Goal: Task Accomplishment & Management: Manage account settings

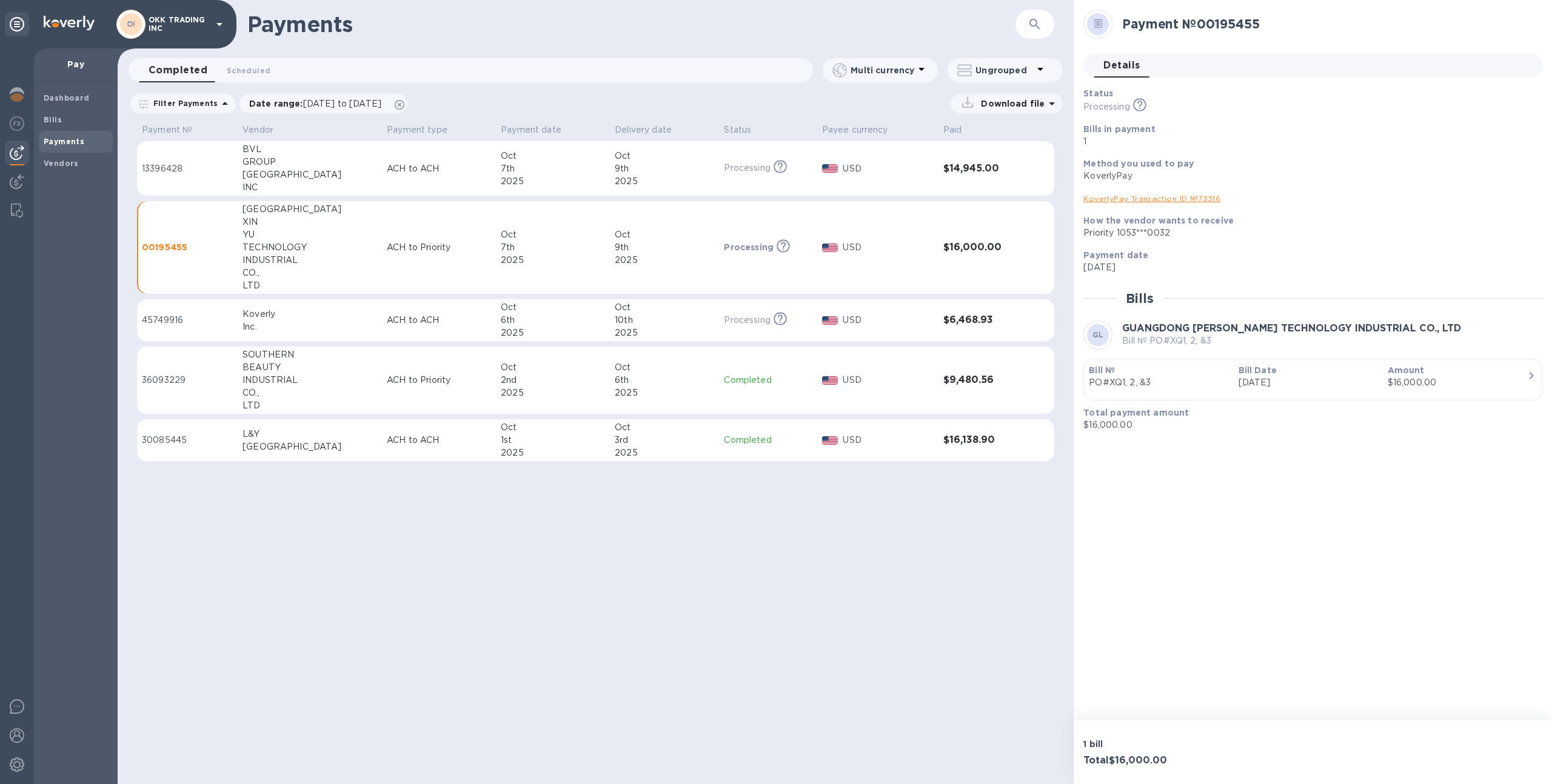
click at [189, 28] on p "OKK TRADING INC" at bounding box center [179, 24] width 61 height 17
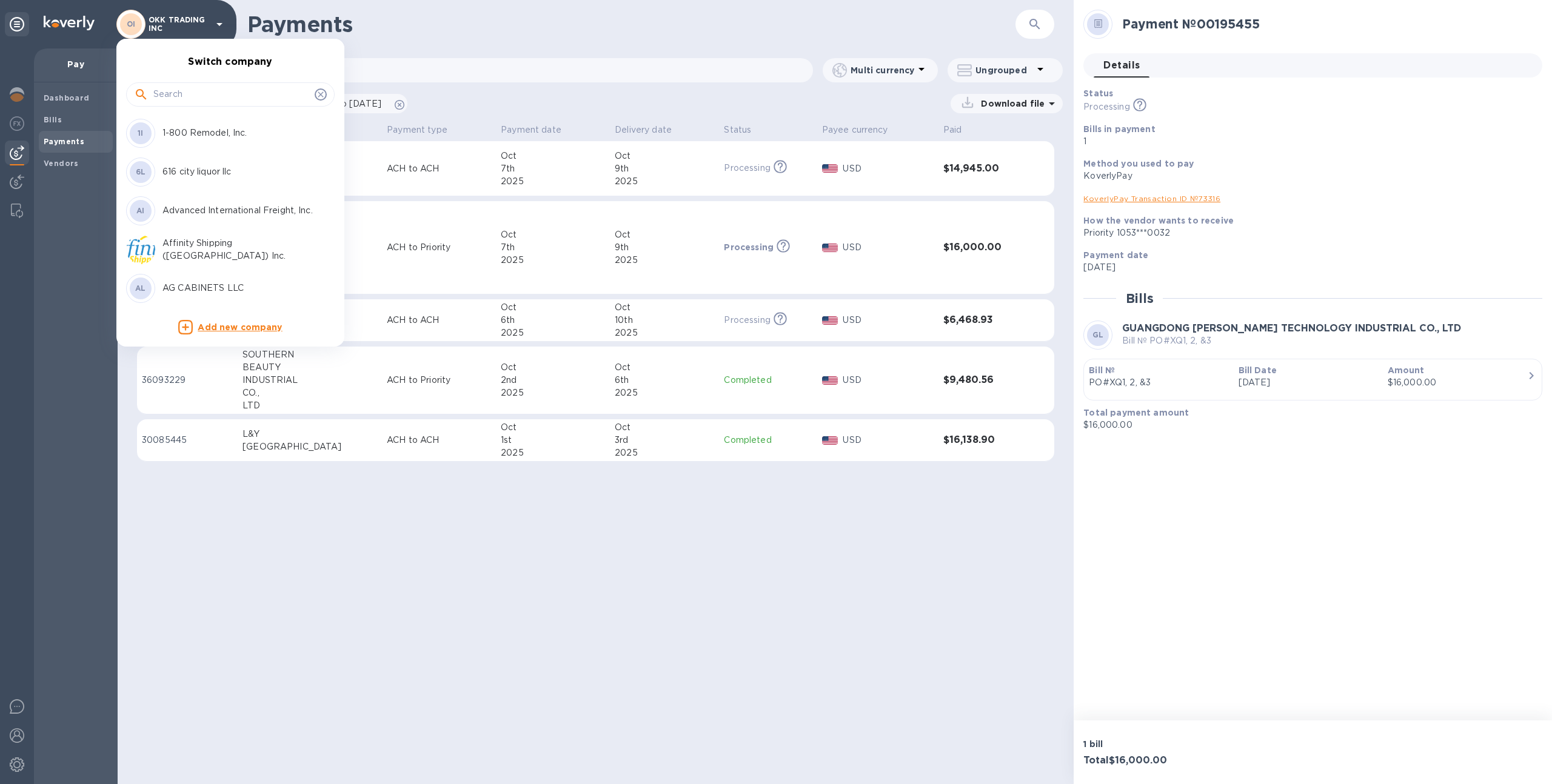
click at [195, 97] on input "text" at bounding box center [231, 95] width 156 height 18
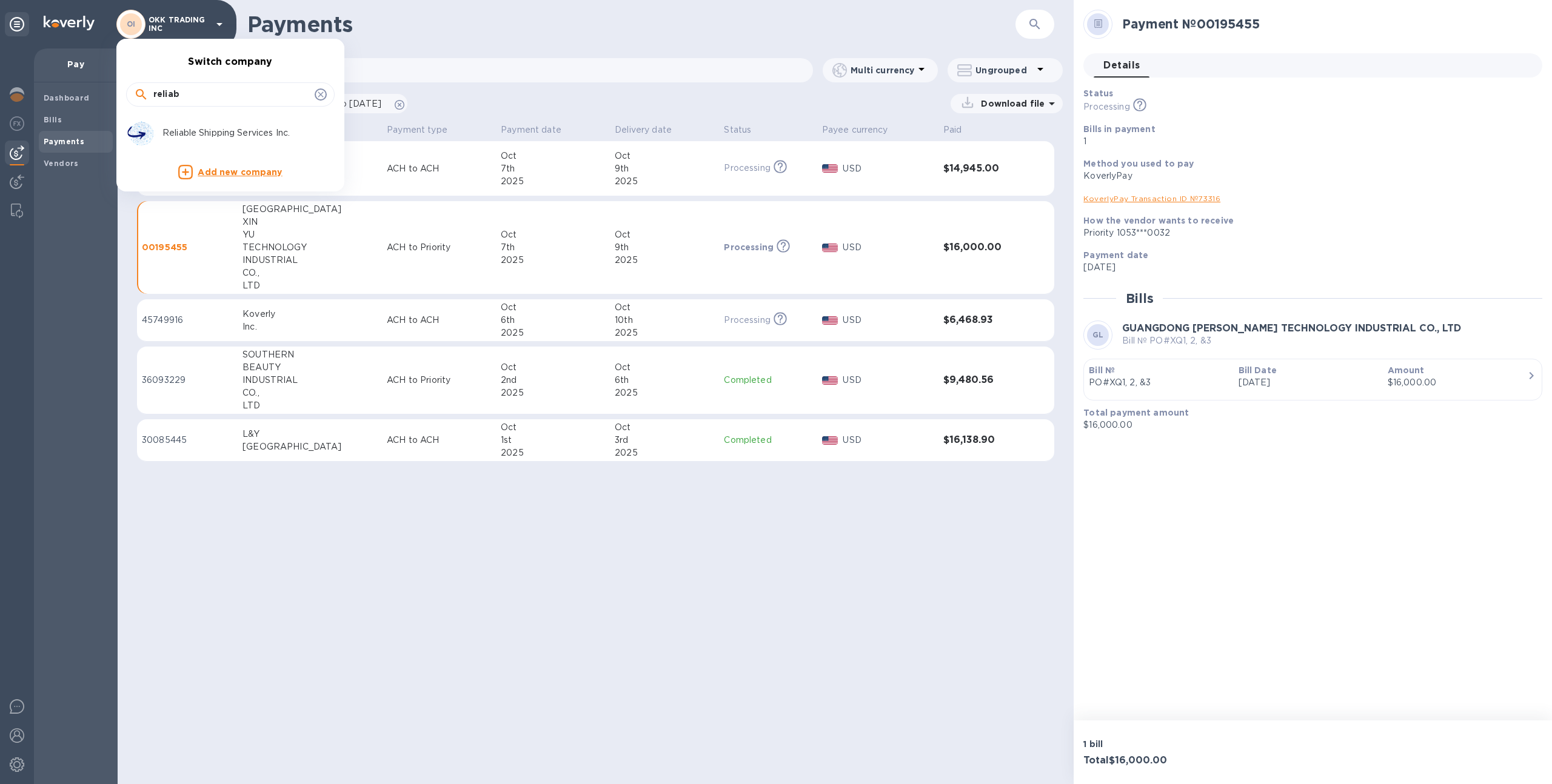
type input "reliab"
click at [195, 131] on p "Reliable Shipping Services Inc." at bounding box center [239, 132] width 153 height 12
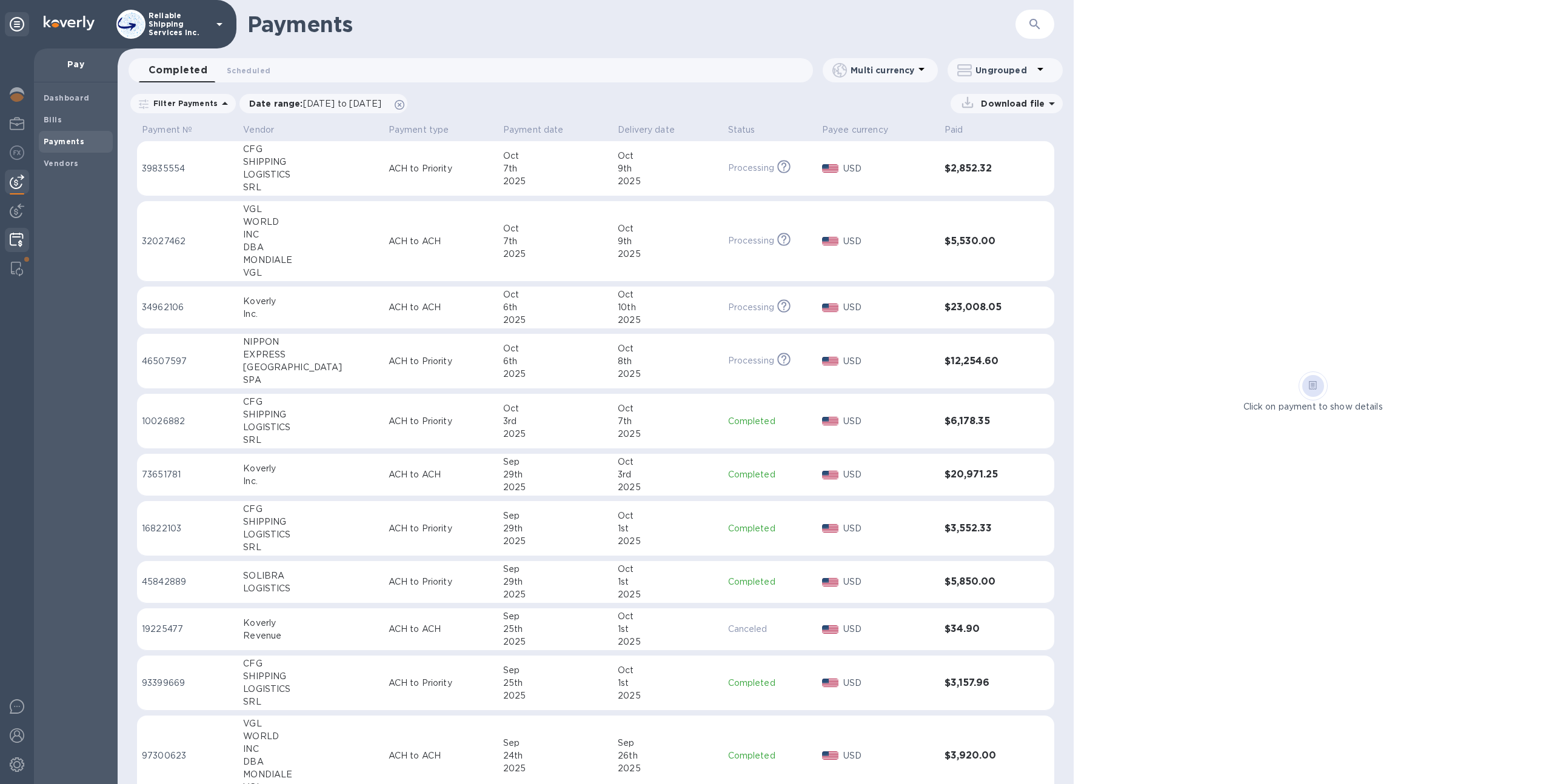
click at [8, 243] on div at bounding box center [17, 241] width 23 height 27
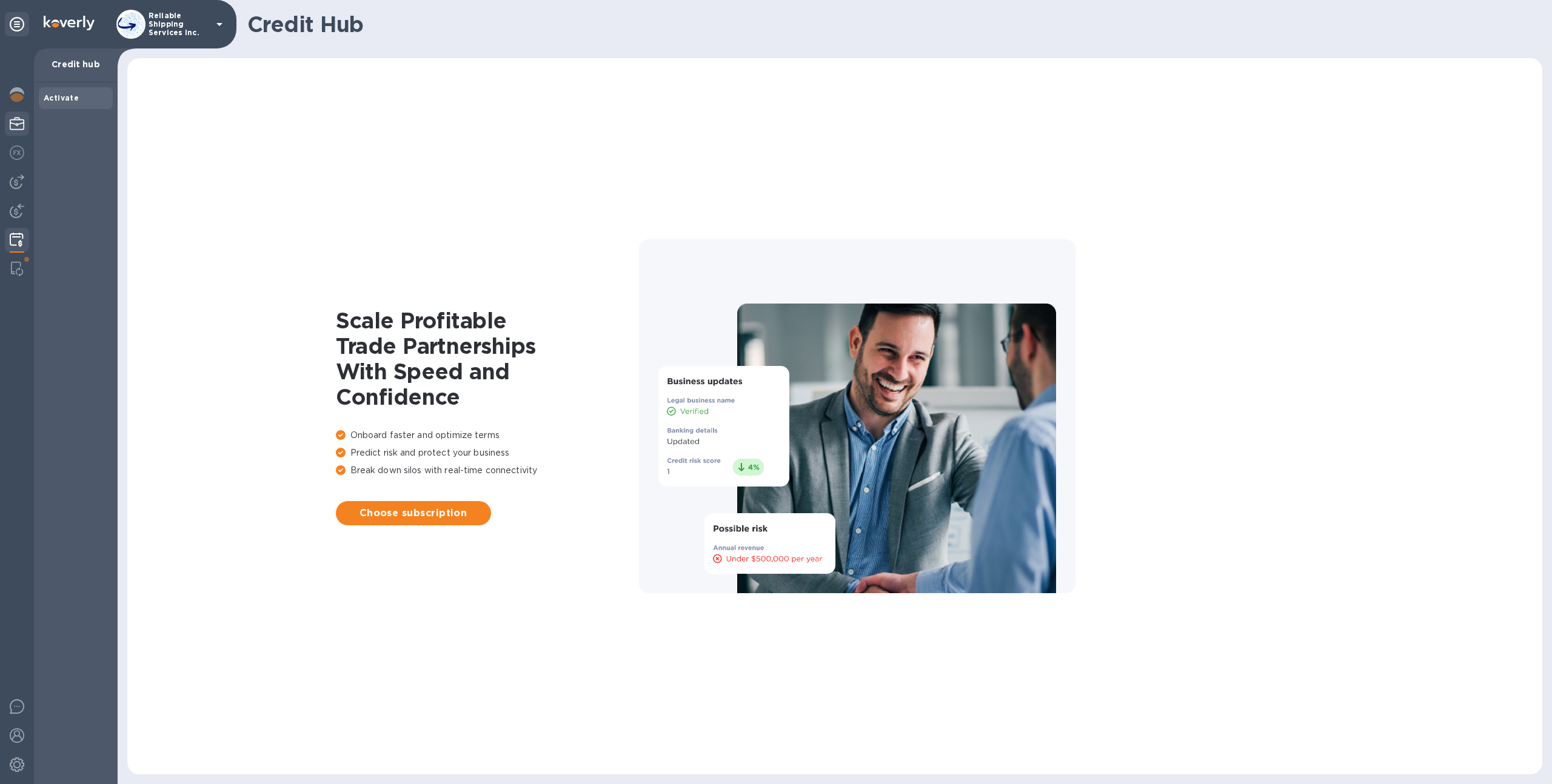
click at [7, 126] on div at bounding box center [17, 125] width 24 height 27
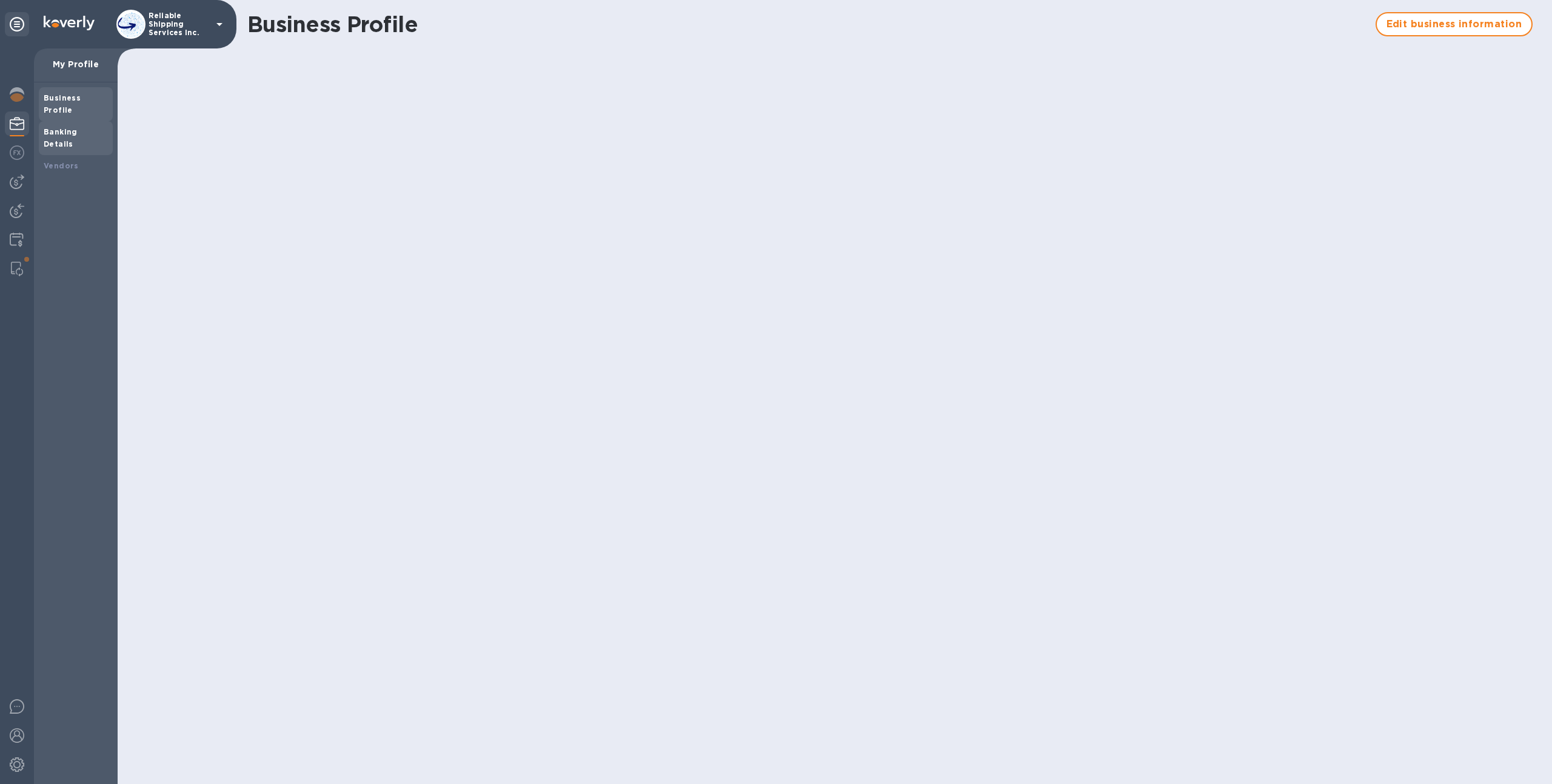
click at [58, 129] on div "Banking Details" at bounding box center [76, 138] width 74 height 34
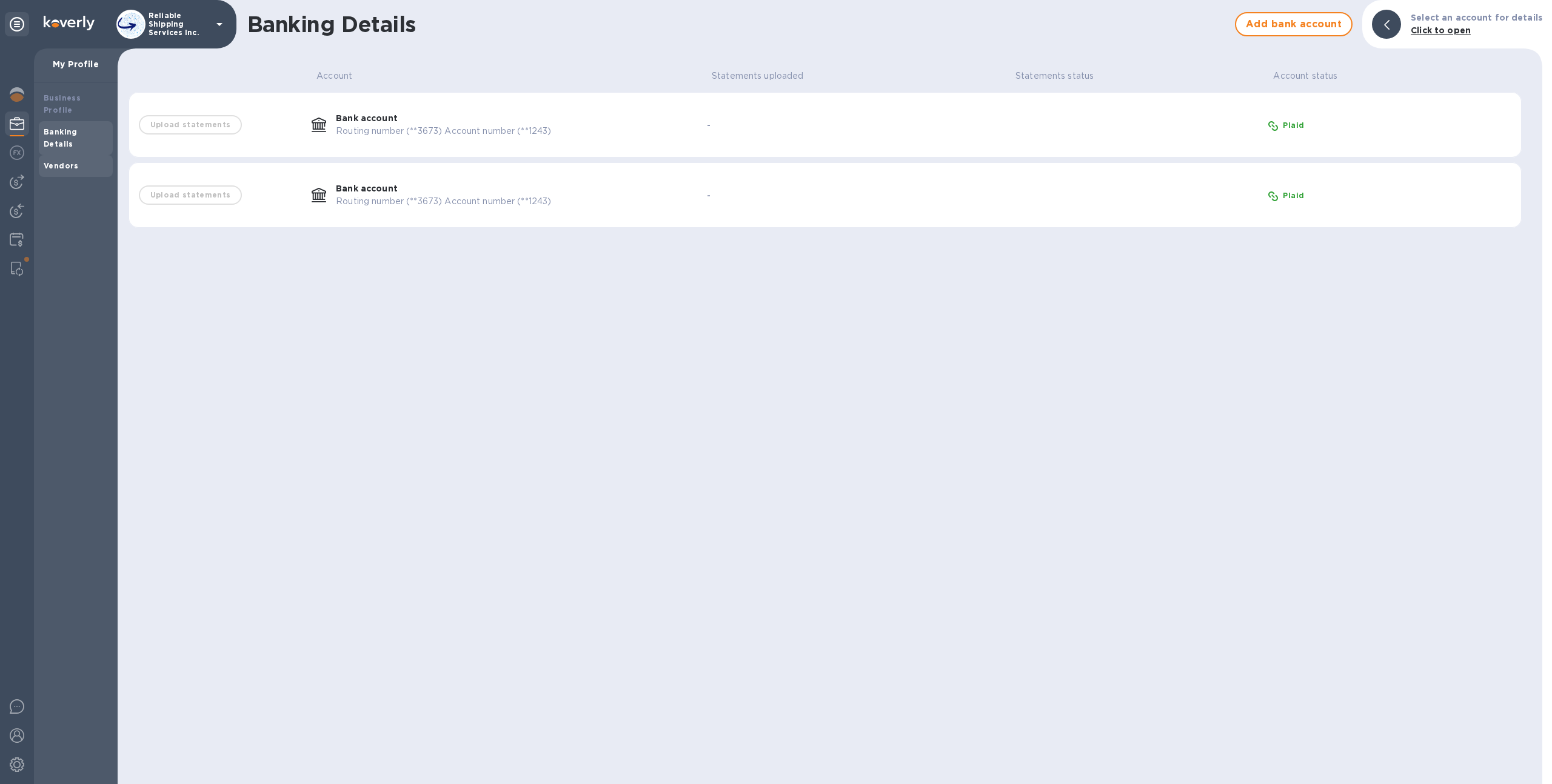
click at [55, 161] on b "Vendors" at bounding box center [61, 165] width 35 height 9
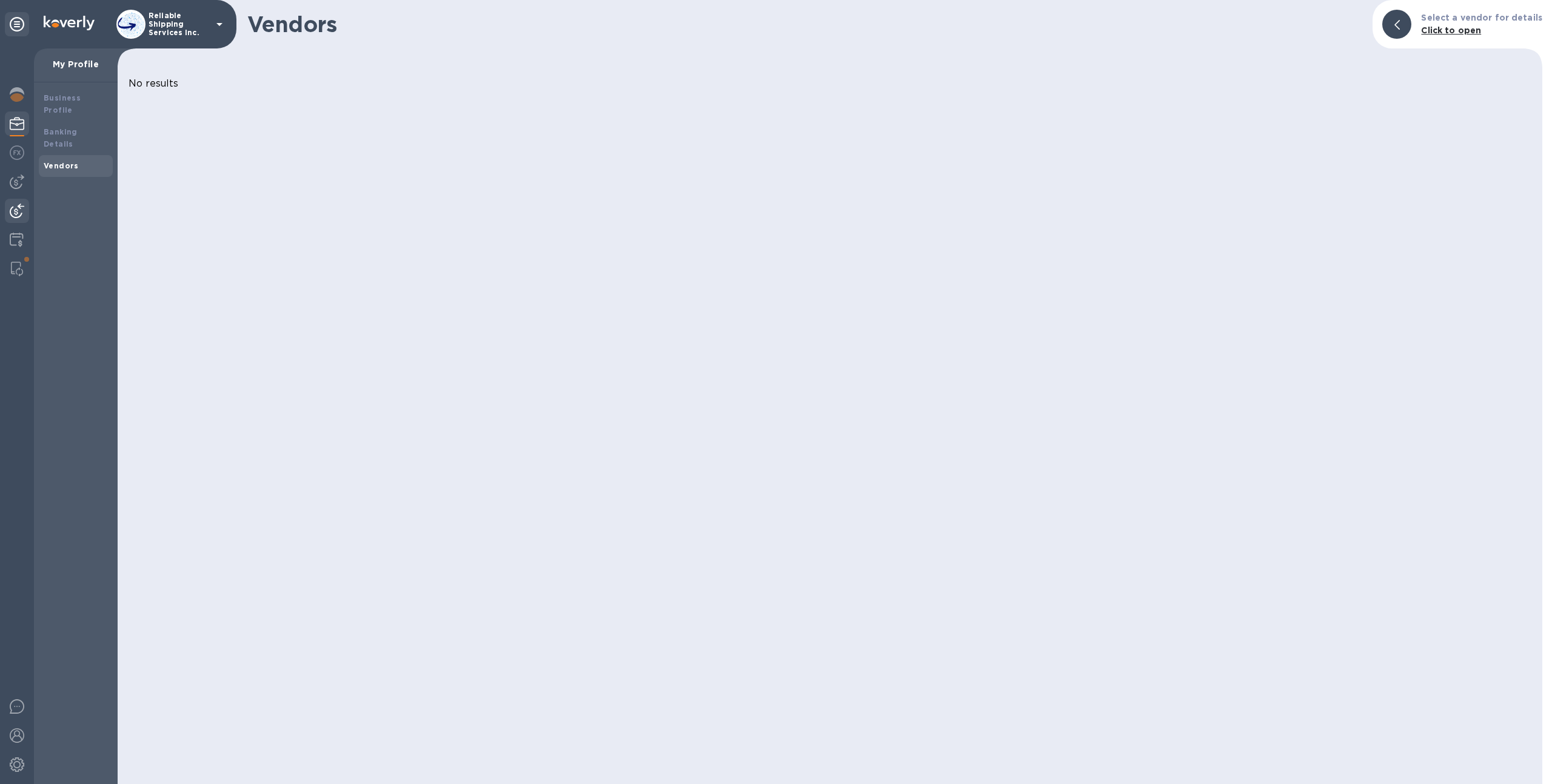
click at [24, 209] on div at bounding box center [17, 212] width 24 height 27
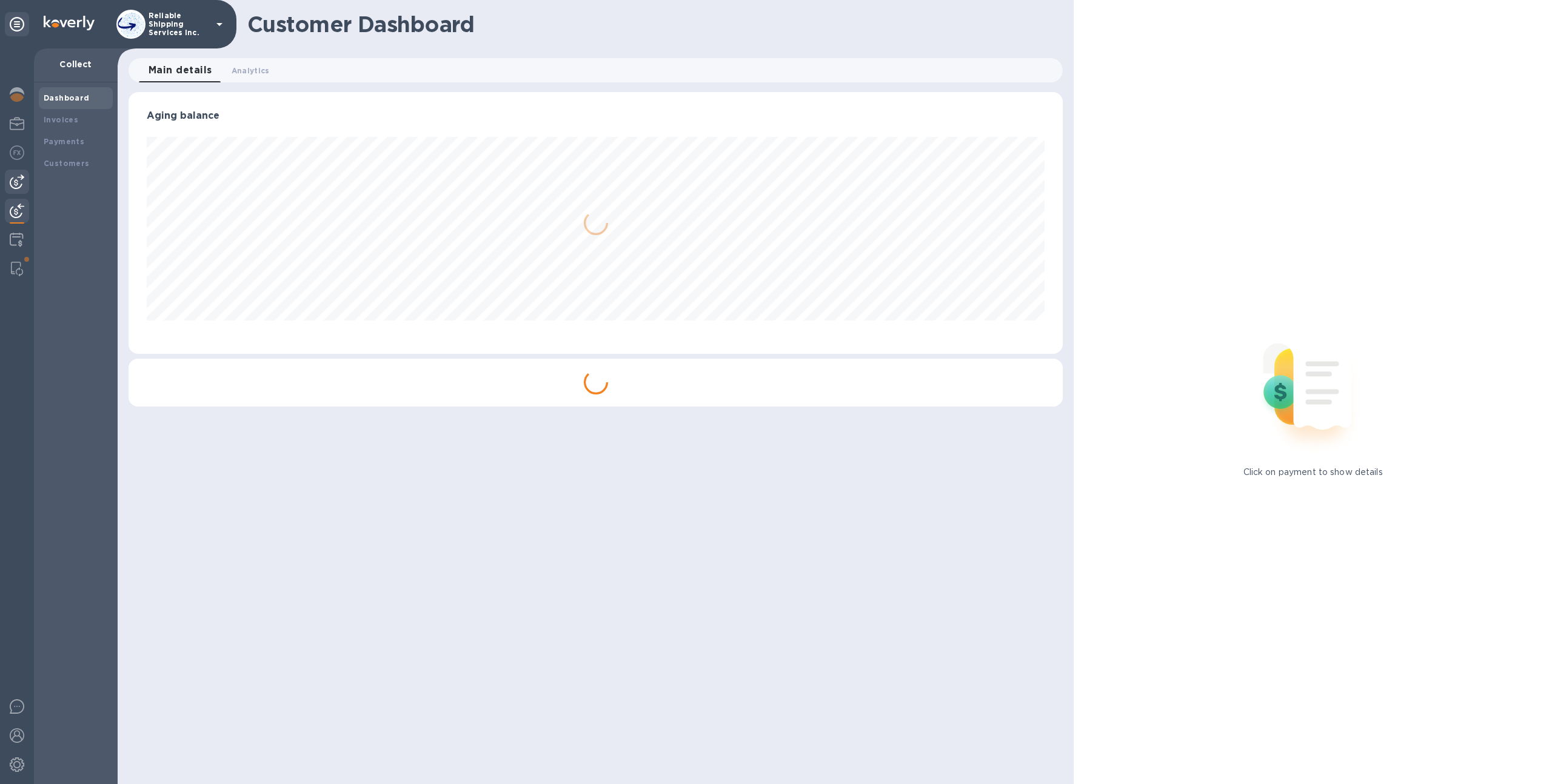
scroll to position [262, 935]
click at [22, 185] on img at bounding box center [17, 181] width 14 height 14
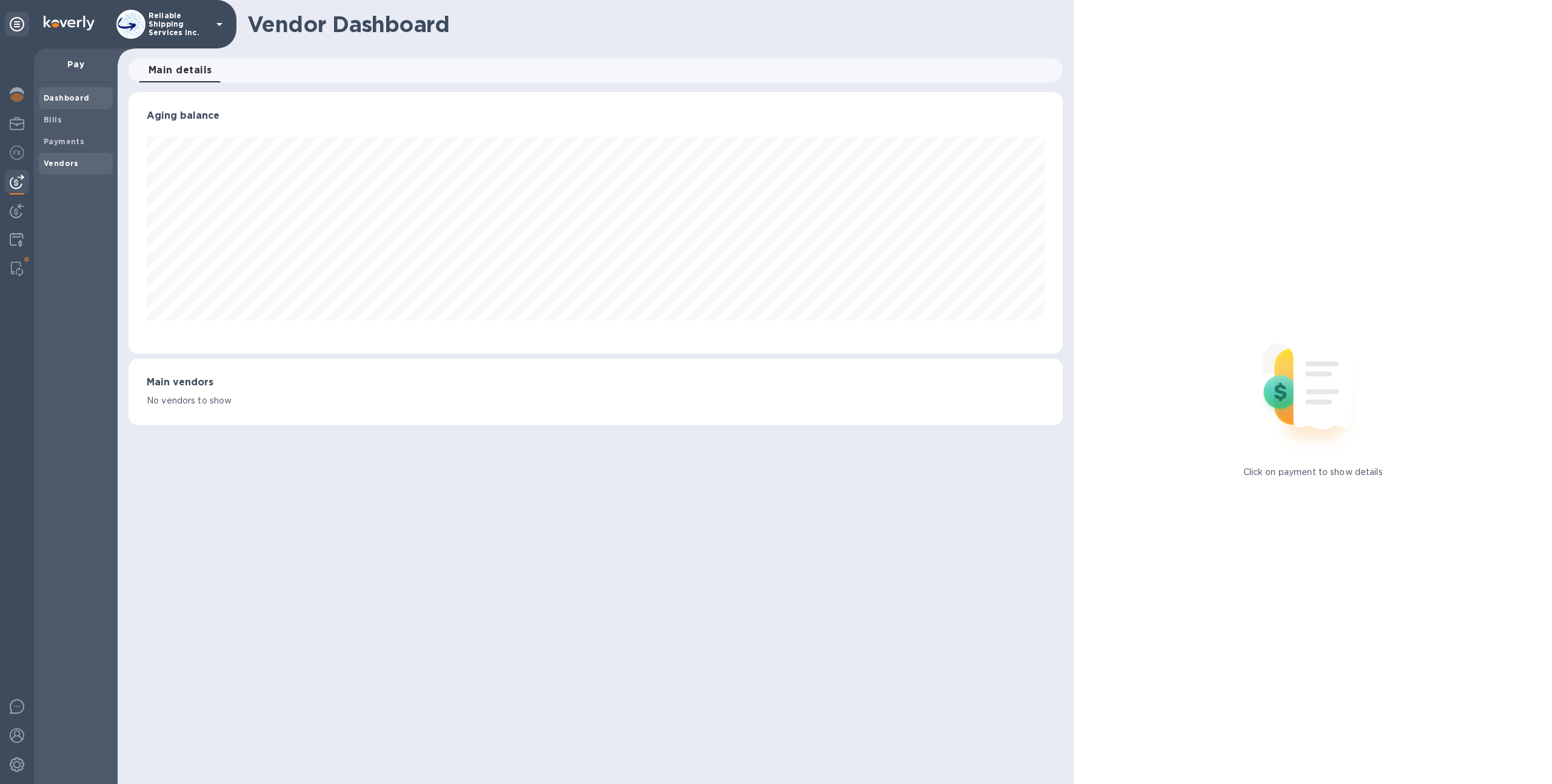
scroll to position [262, 935]
click at [48, 165] on b "Vendors" at bounding box center [61, 163] width 35 height 9
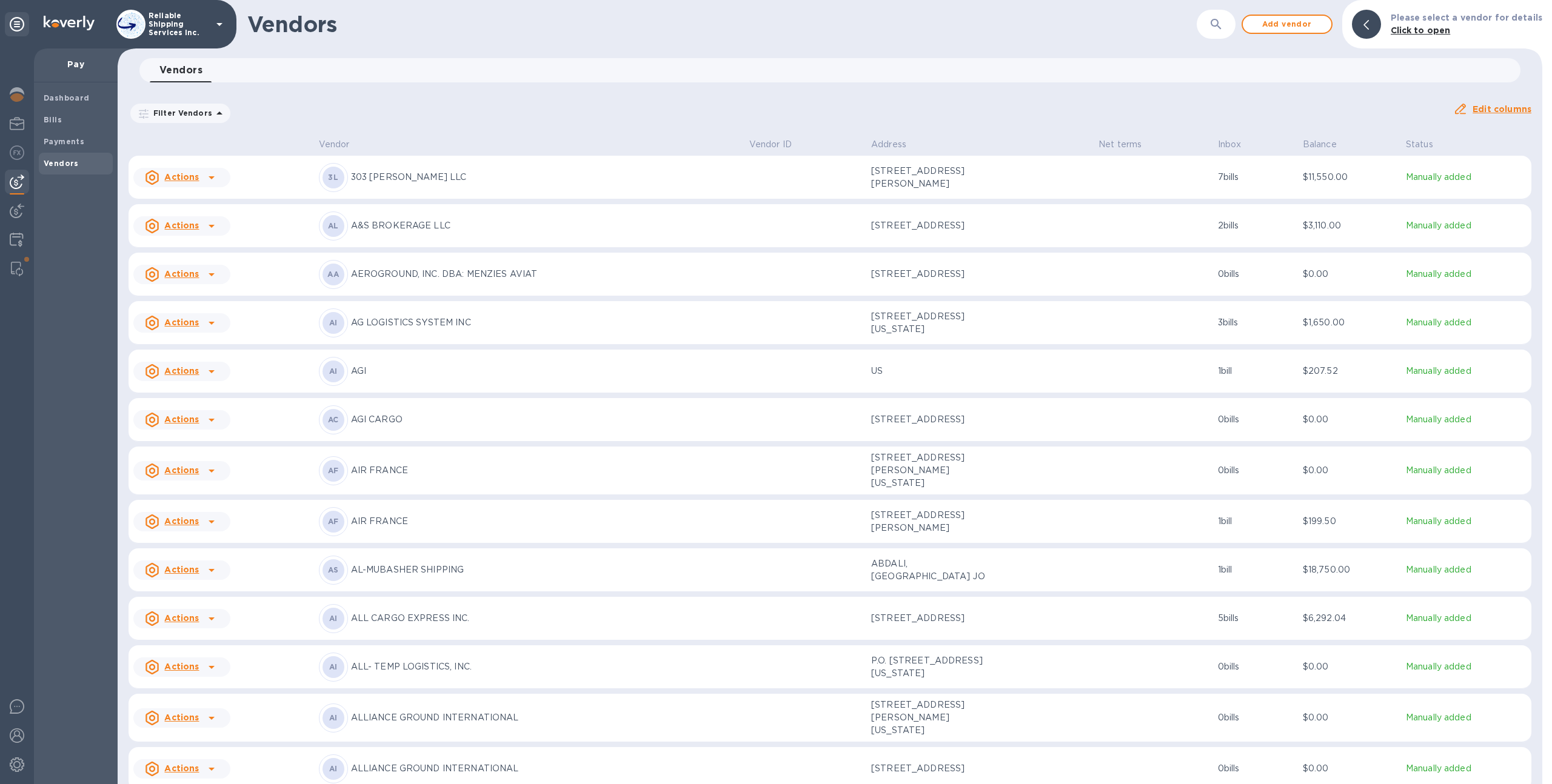
click at [173, 22] on p "Reliable Shipping Services Inc." at bounding box center [179, 24] width 61 height 26
click at [171, 27] on p "Reliable Shipping Services Inc." at bounding box center [179, 24] width 61 height 26
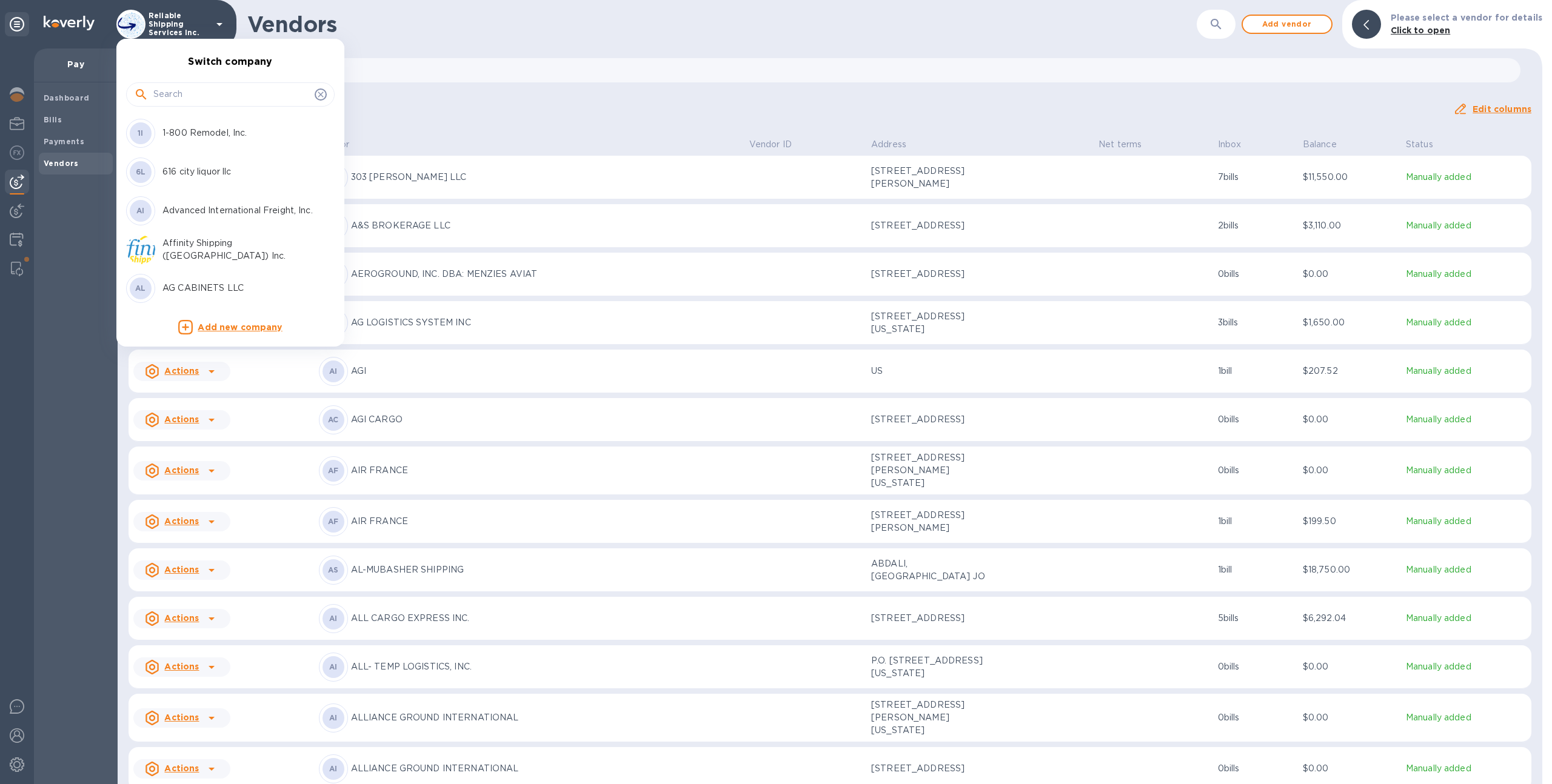
click at [191, 90] on input "text" at bounding box center [231, 95] width 156 height 18
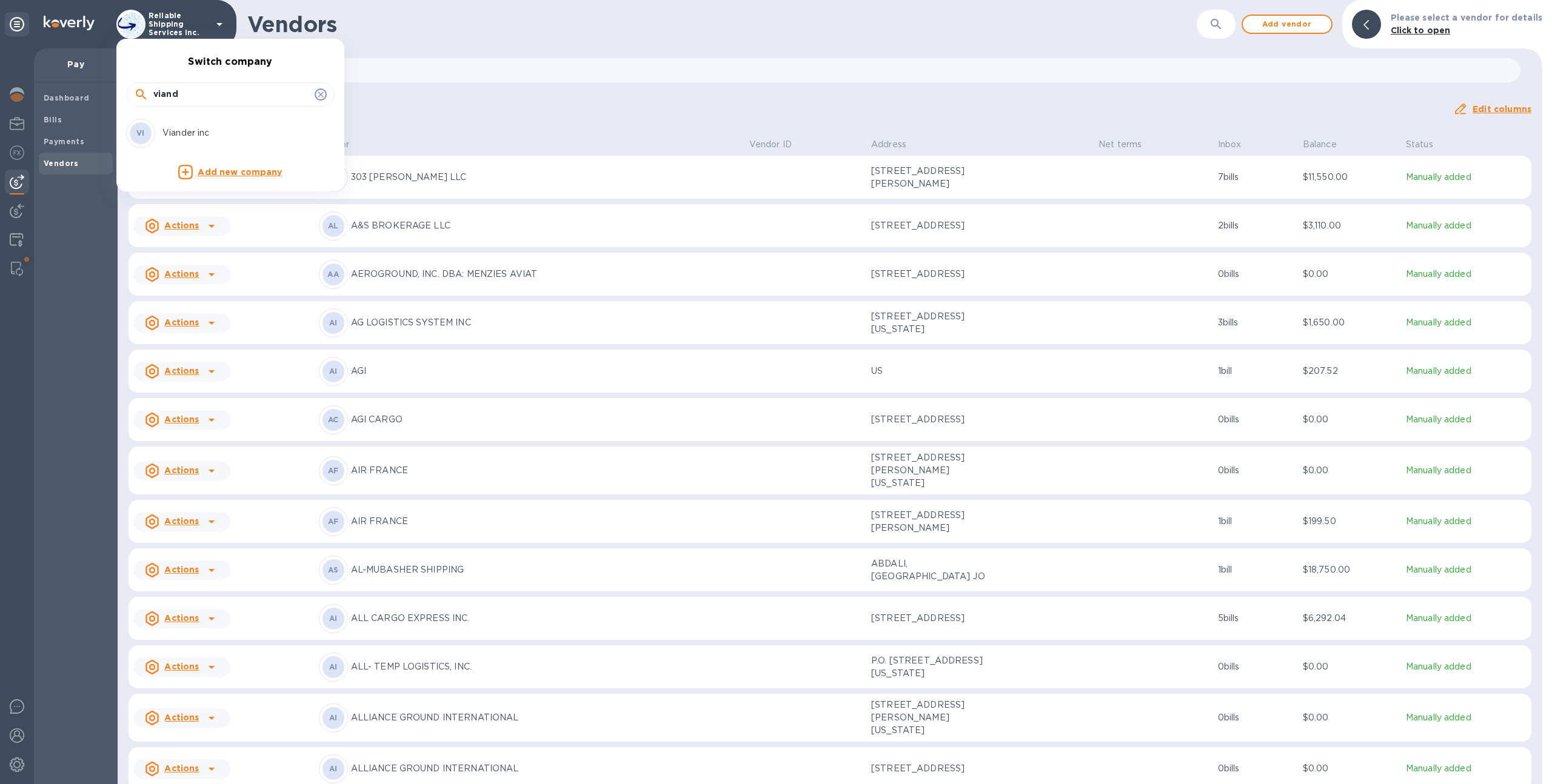
type input "viand"
click at [181, 129] on p "Viander inc" at bounding box center [239, 132] width 153 height 12
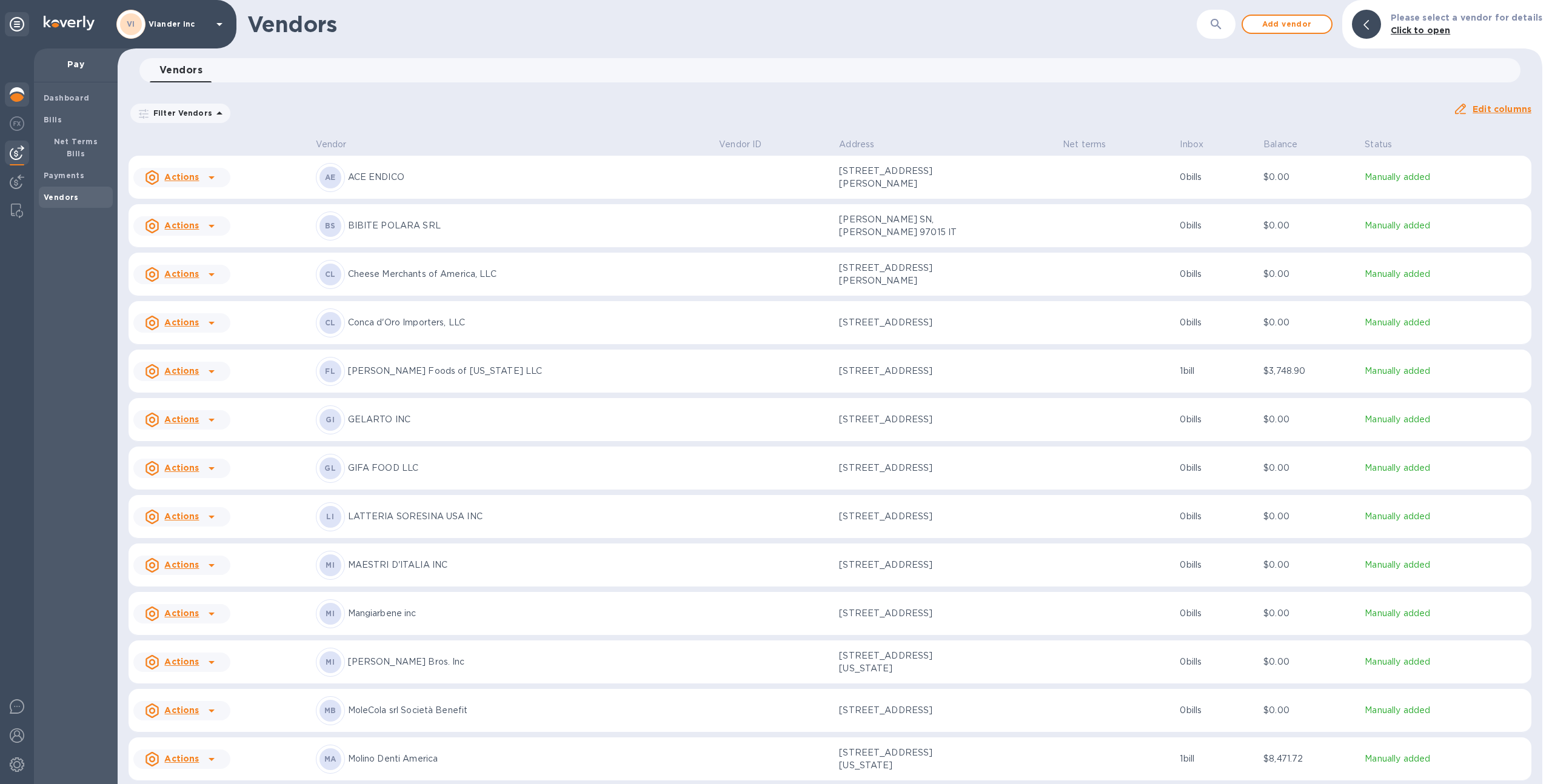
click at [22, 93] on img at bounding box center [17, 94] width 14 height 14
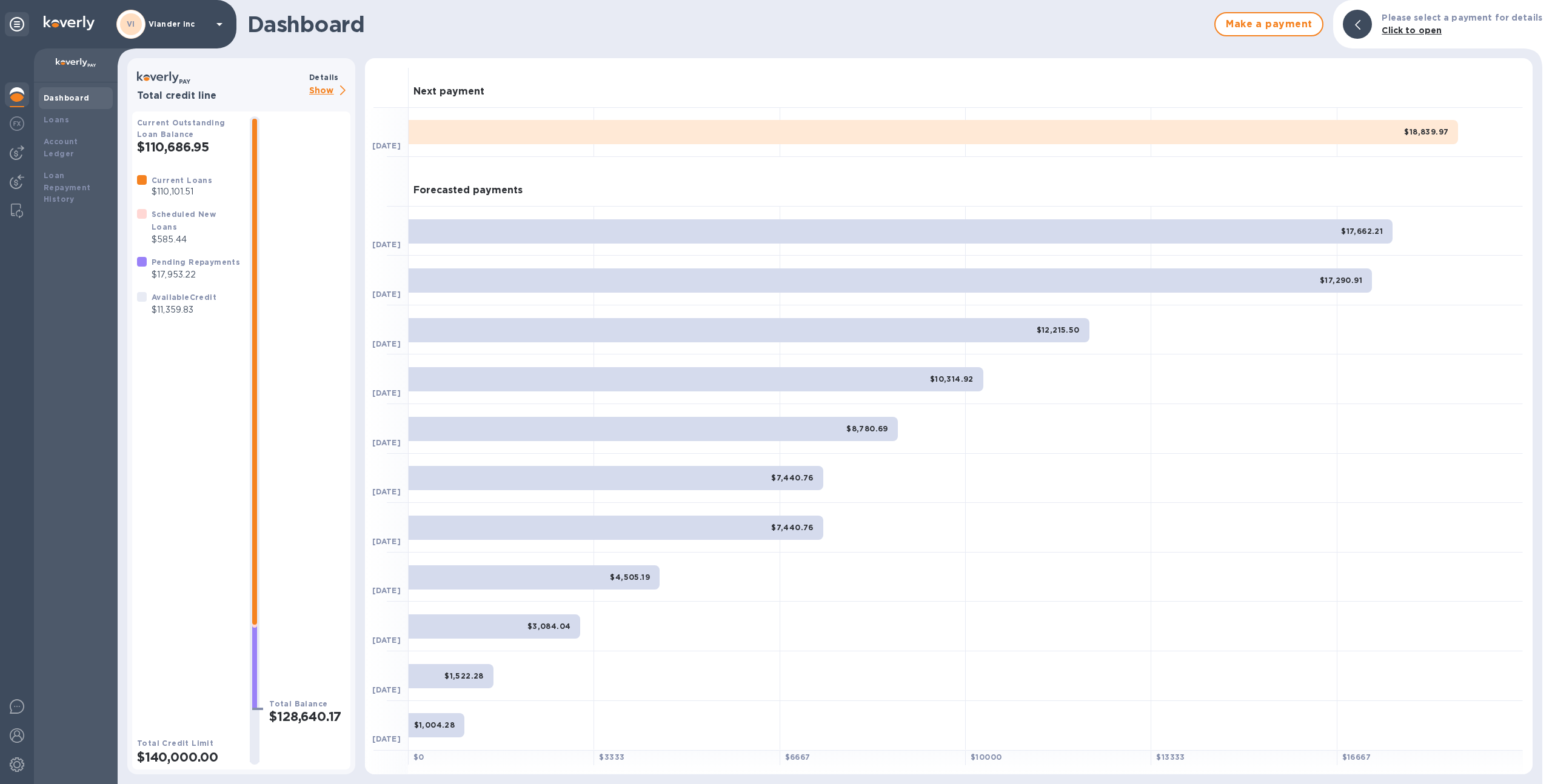
click at [328, 84] on p "Show" at bounding box center [330, 91] width 42 height 15
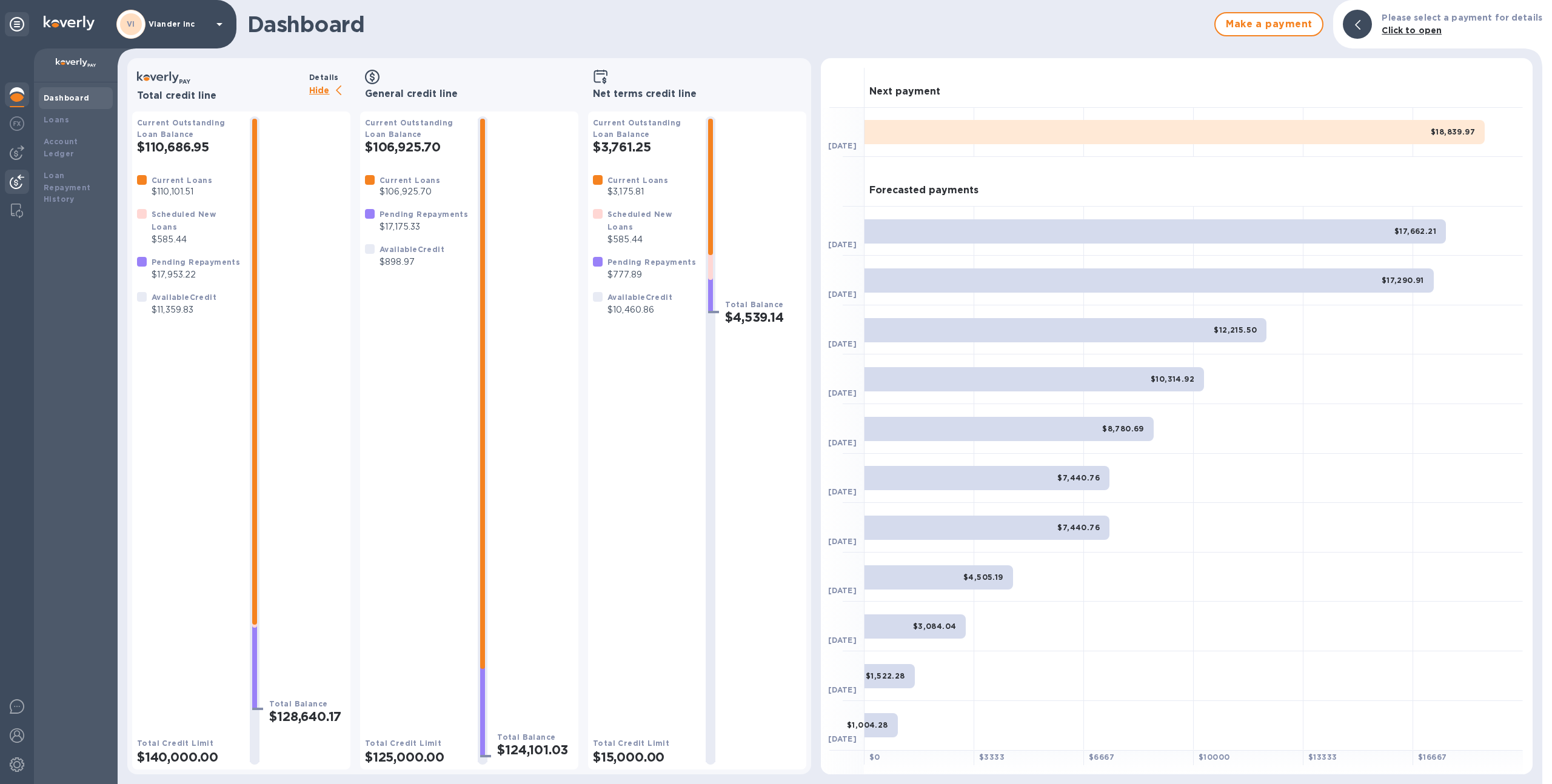
click at [14, 185] on img at bounding box center [17, 181] width 14 height 14
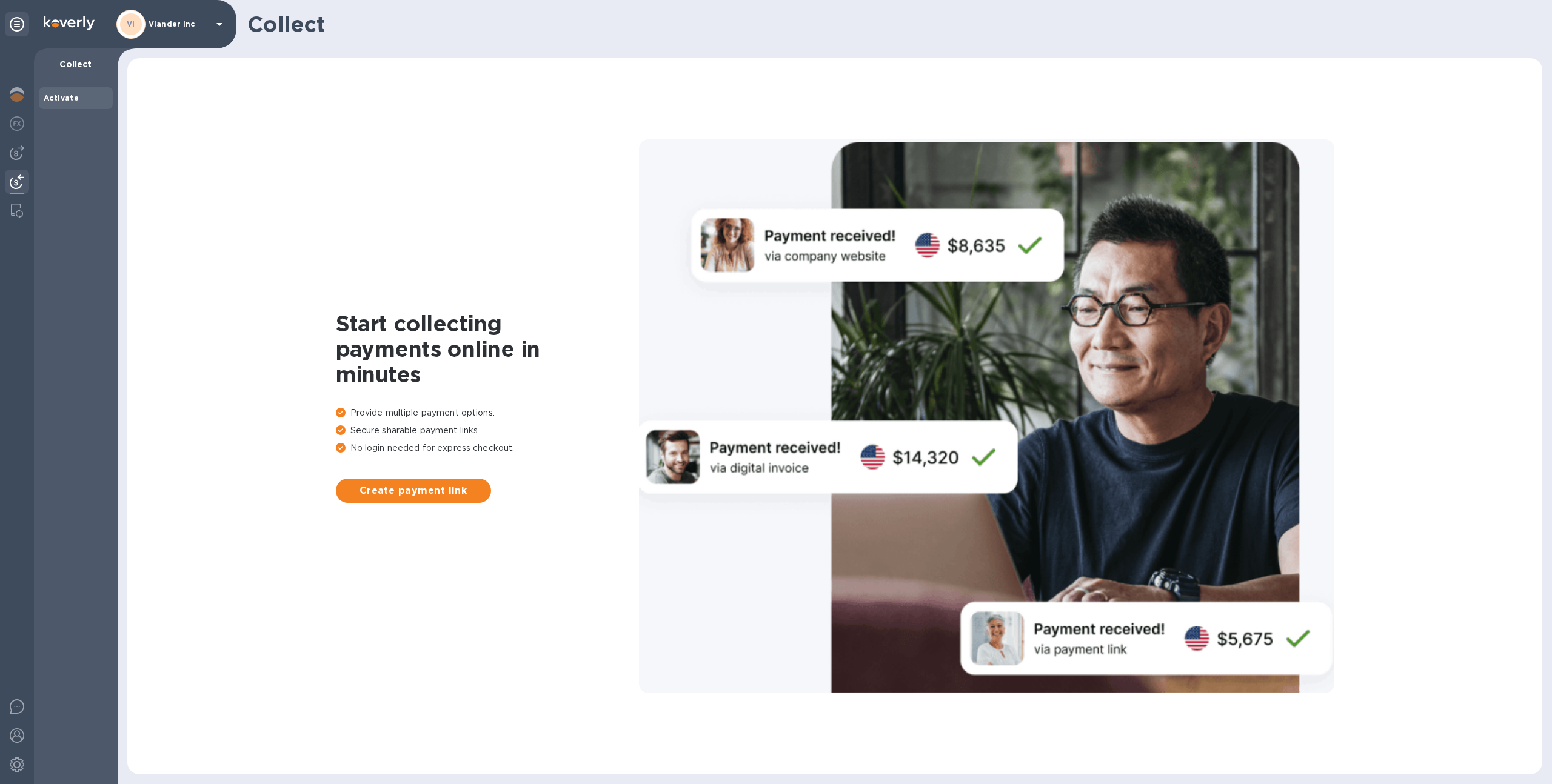
click at [19, 165] on div at bounding box center [17, 416] width 34 height 736
click at [17, 153] on img at bounding box center [17, 152] width 14 height 14
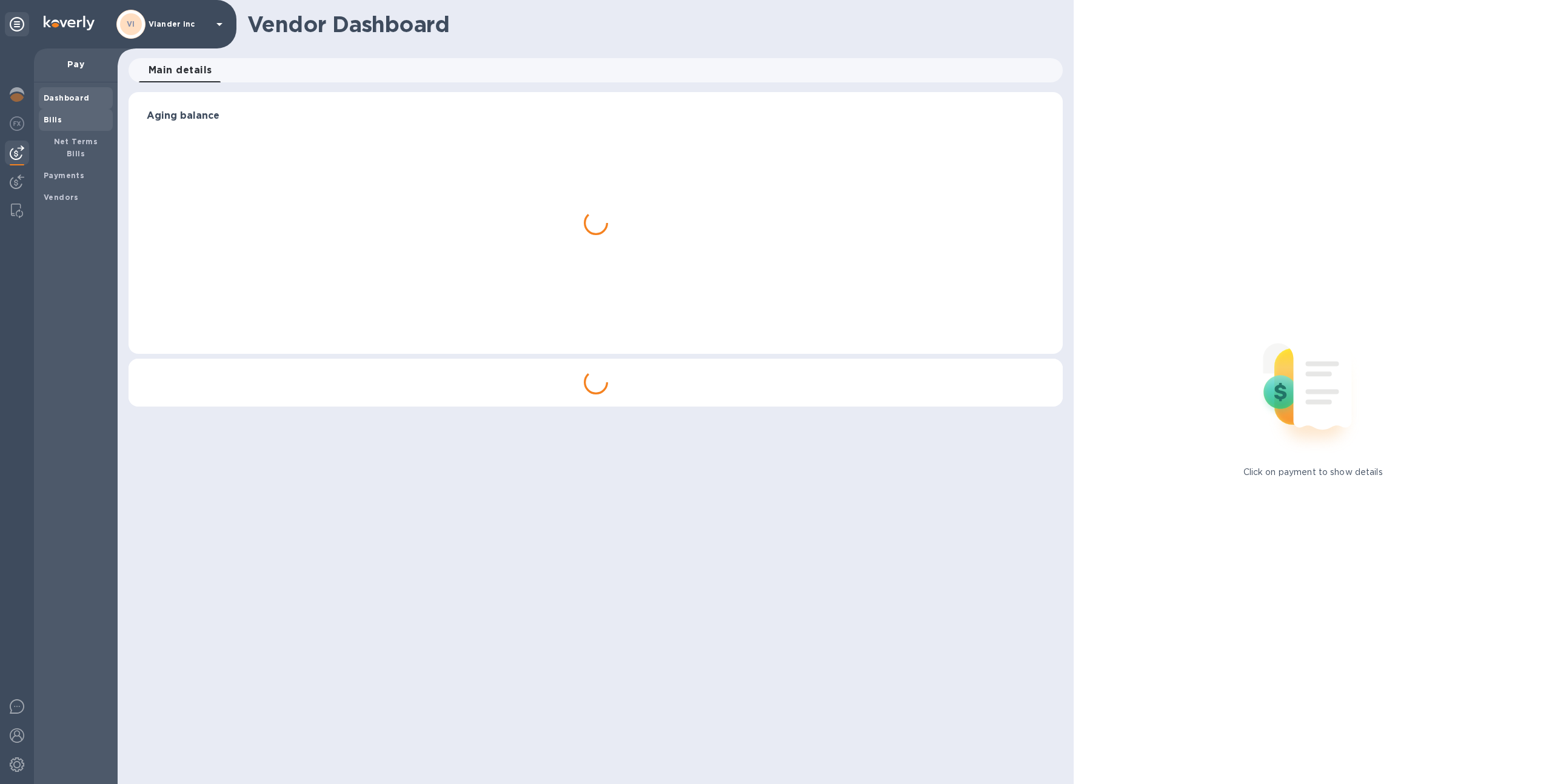
click at [69, 129] on div "Bills" at bounding box center [76, 120] width 74 height 22
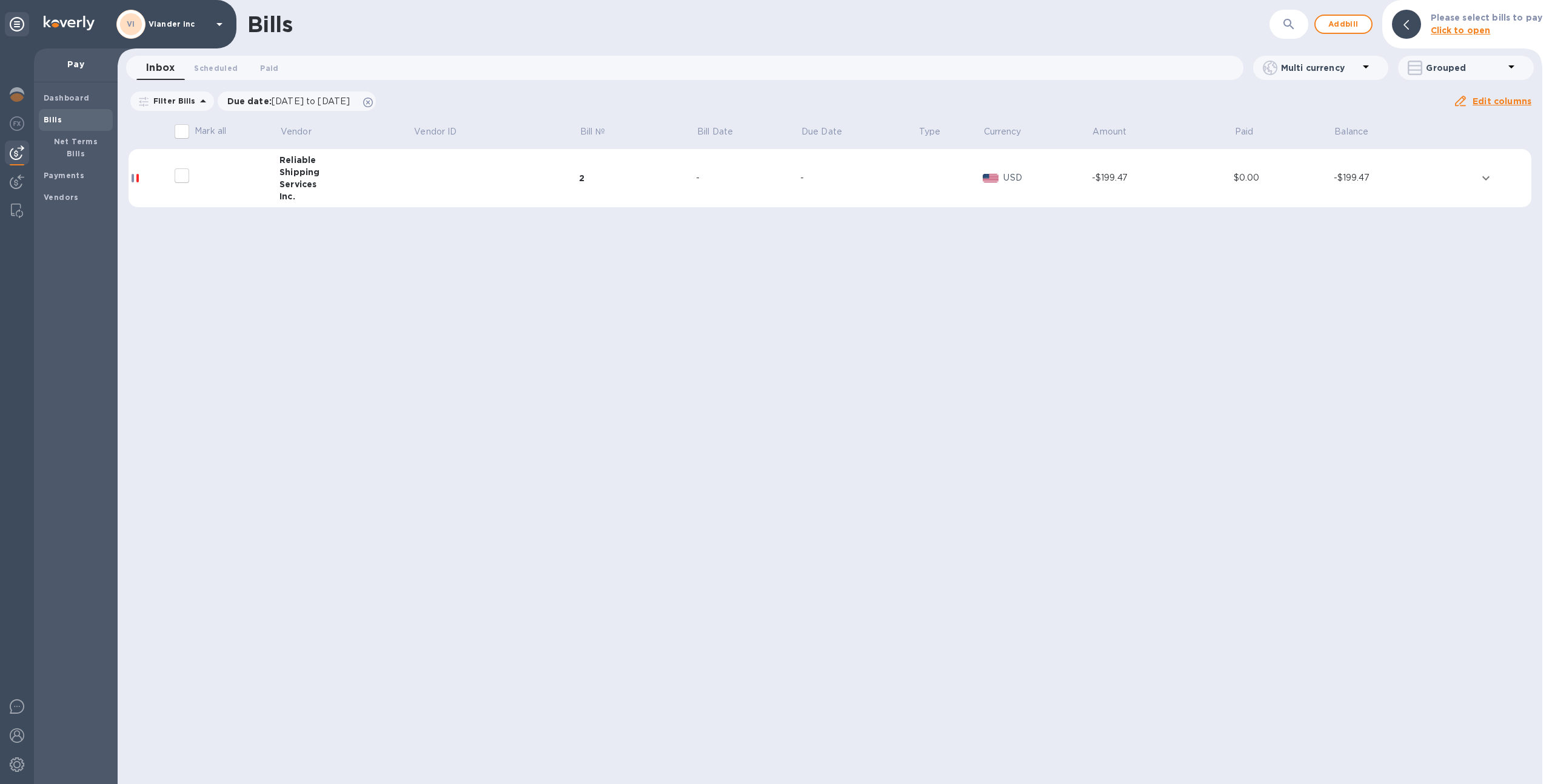
click at [311, 198] on div "Inc." at bounding box center [346, 196] width 133 height 12
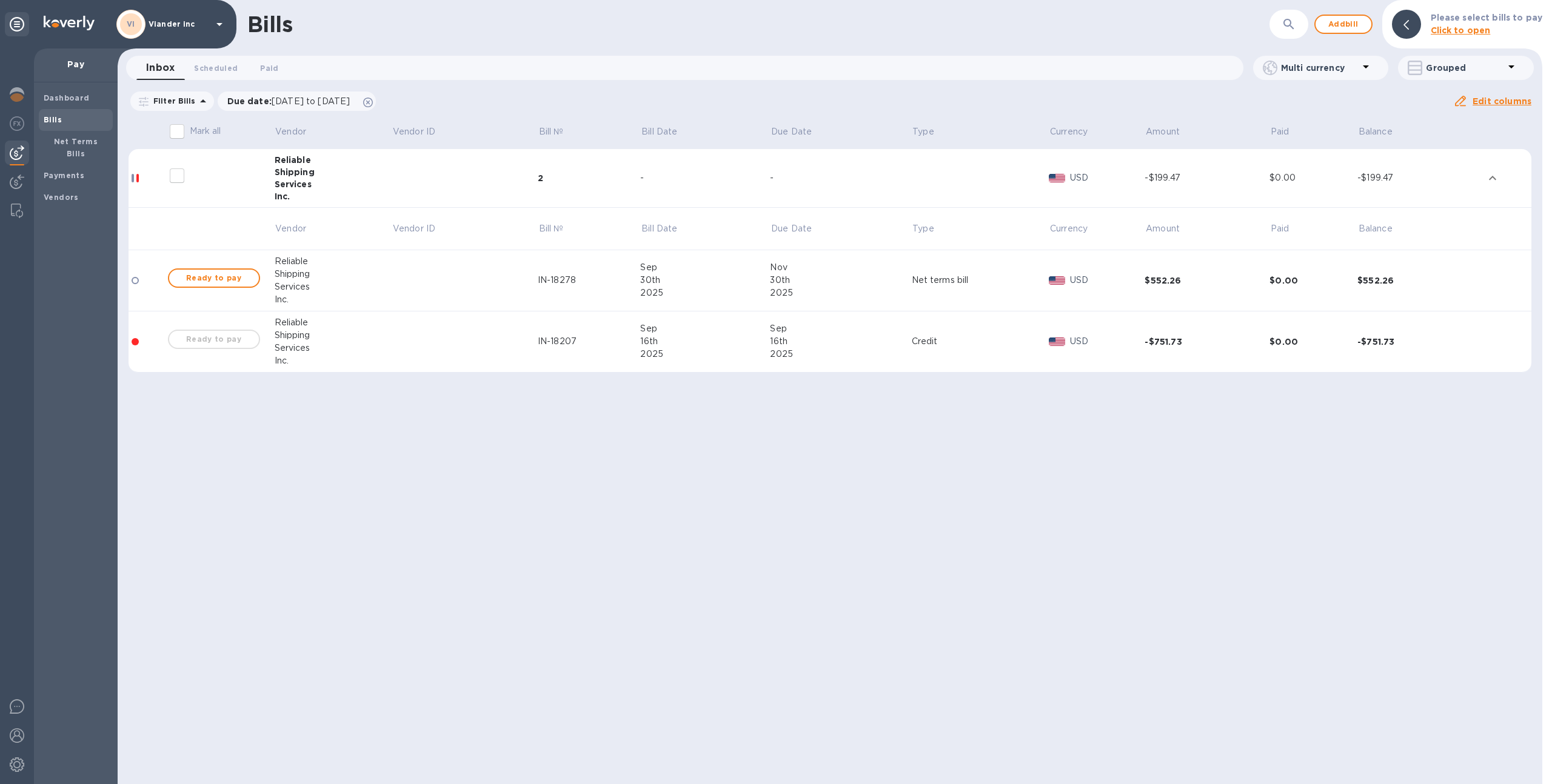
click at [182, 20] on p "Viander inc" at bounding box center [179, 24] width 61 height 8
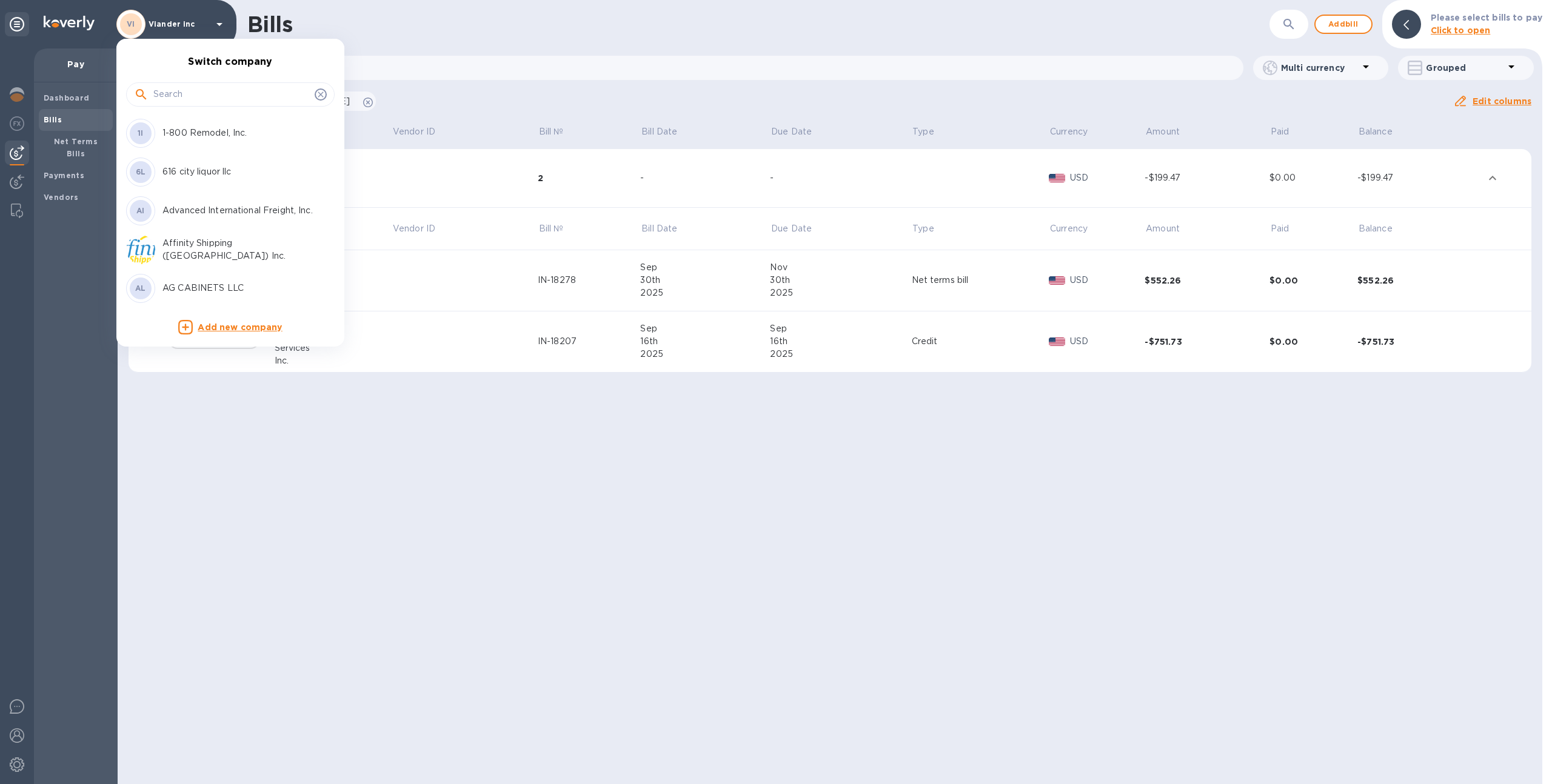
click at [207, 86] on input "text" at bounding box center [231, 95] width 156 height 18
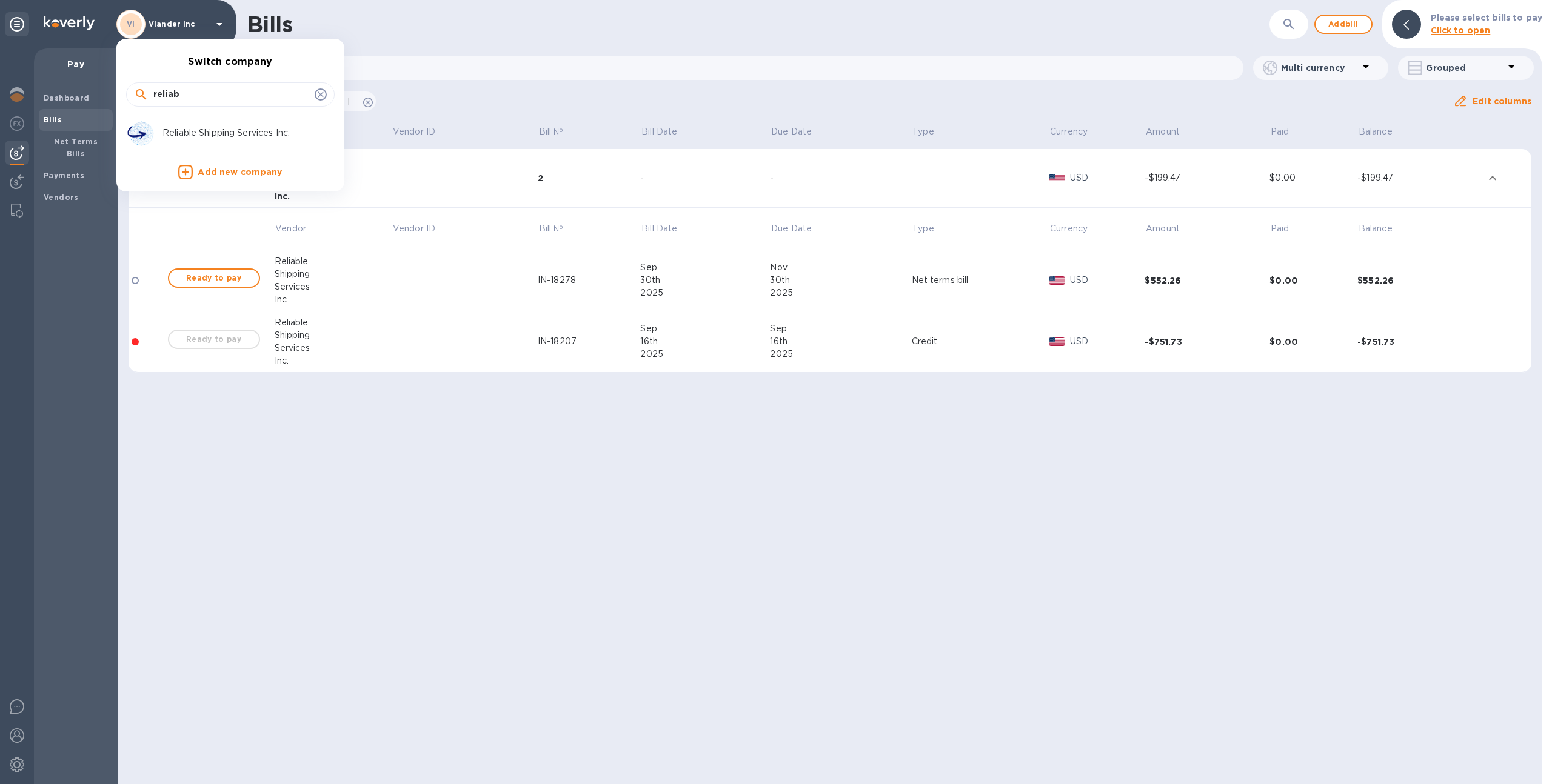
type input "reliab"
click at [229, 123] on div "Reliable Shipping Services Inc." at bounding box center [220, 133] width 189 height 29
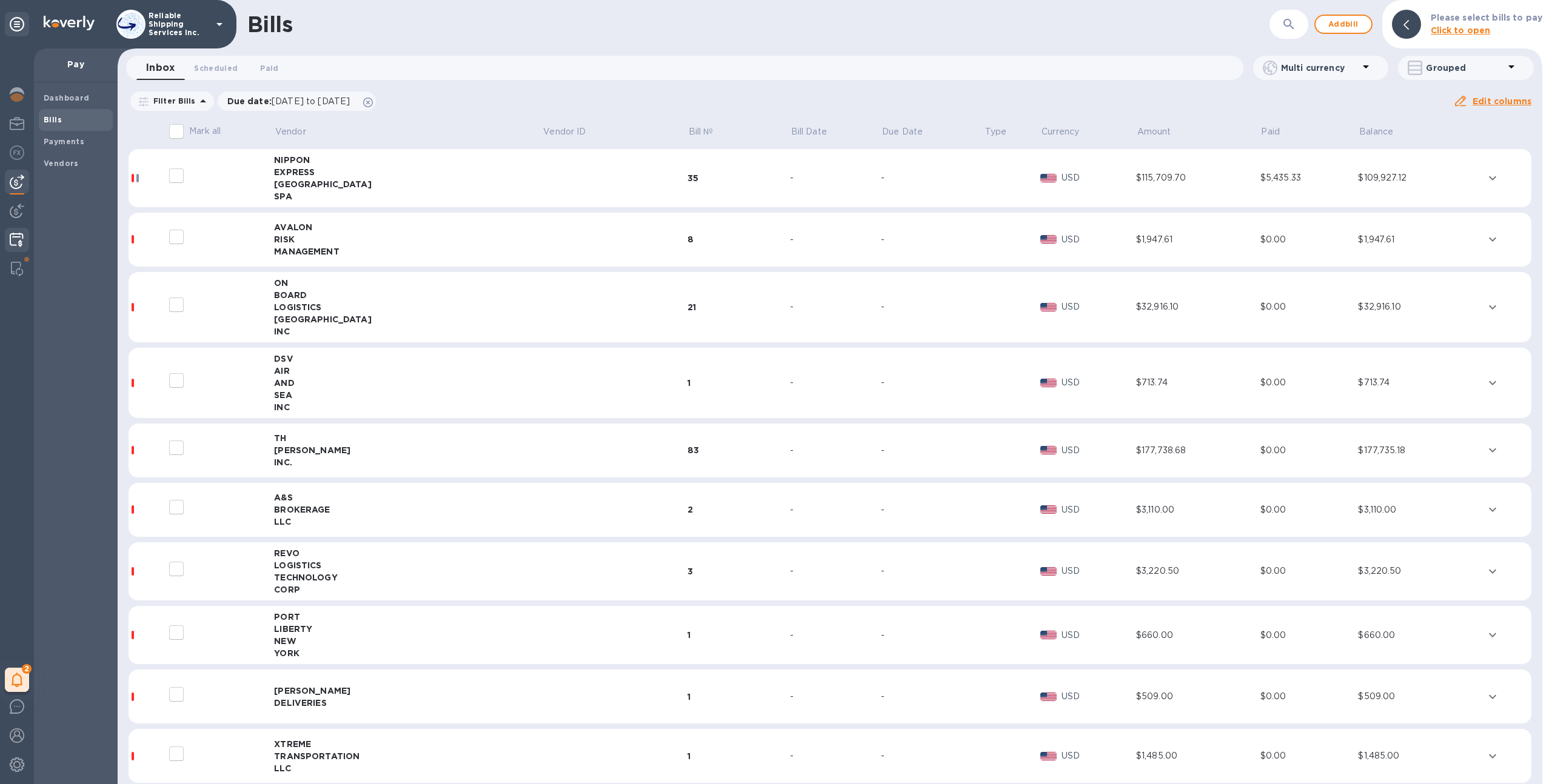
click at [11, 237] on img at bounding box center [17, 239] width 14 height 14
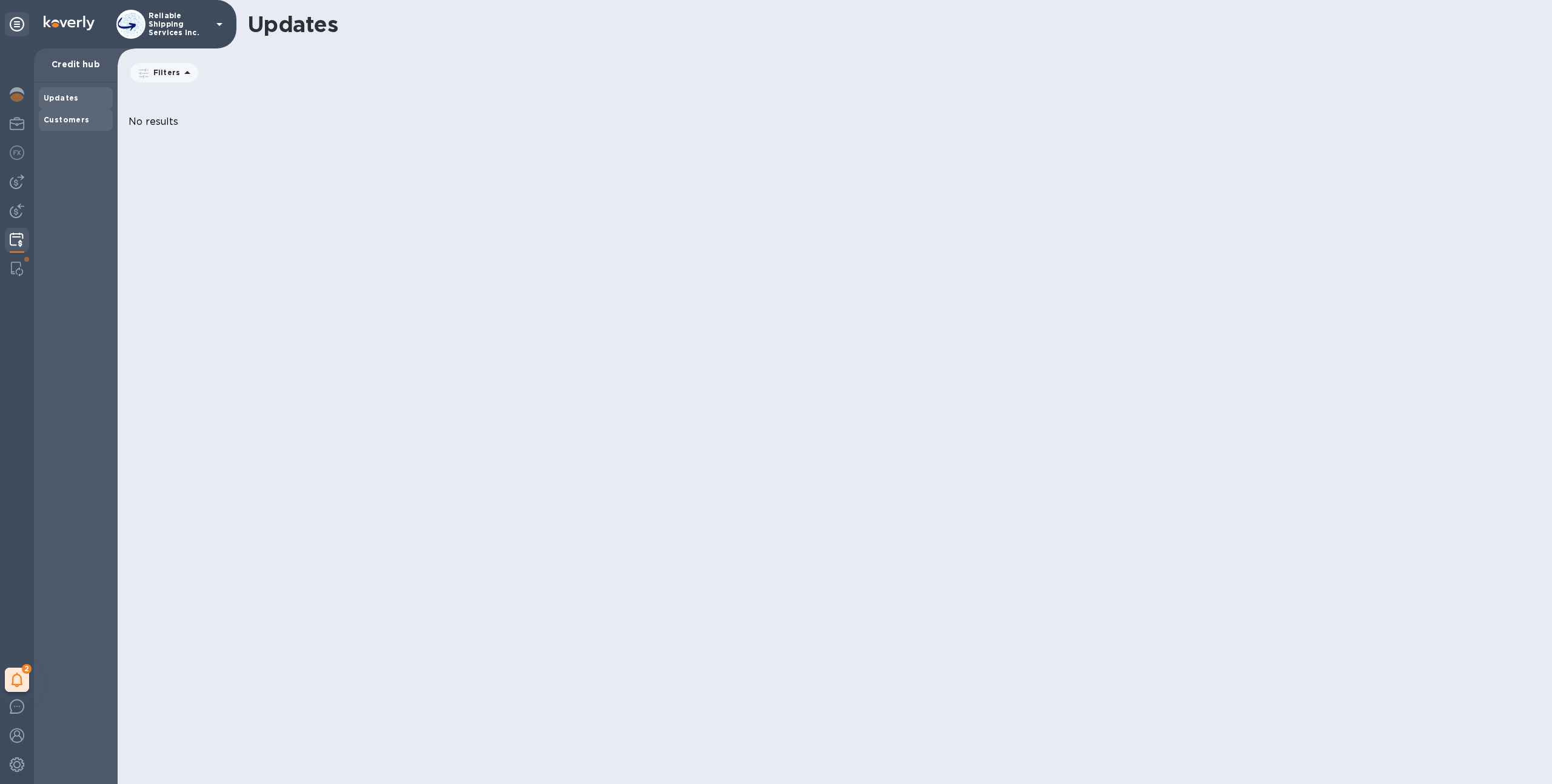
click at [67, 126] on div "Customers" at bounding box center [75, 120] width 64 height 12
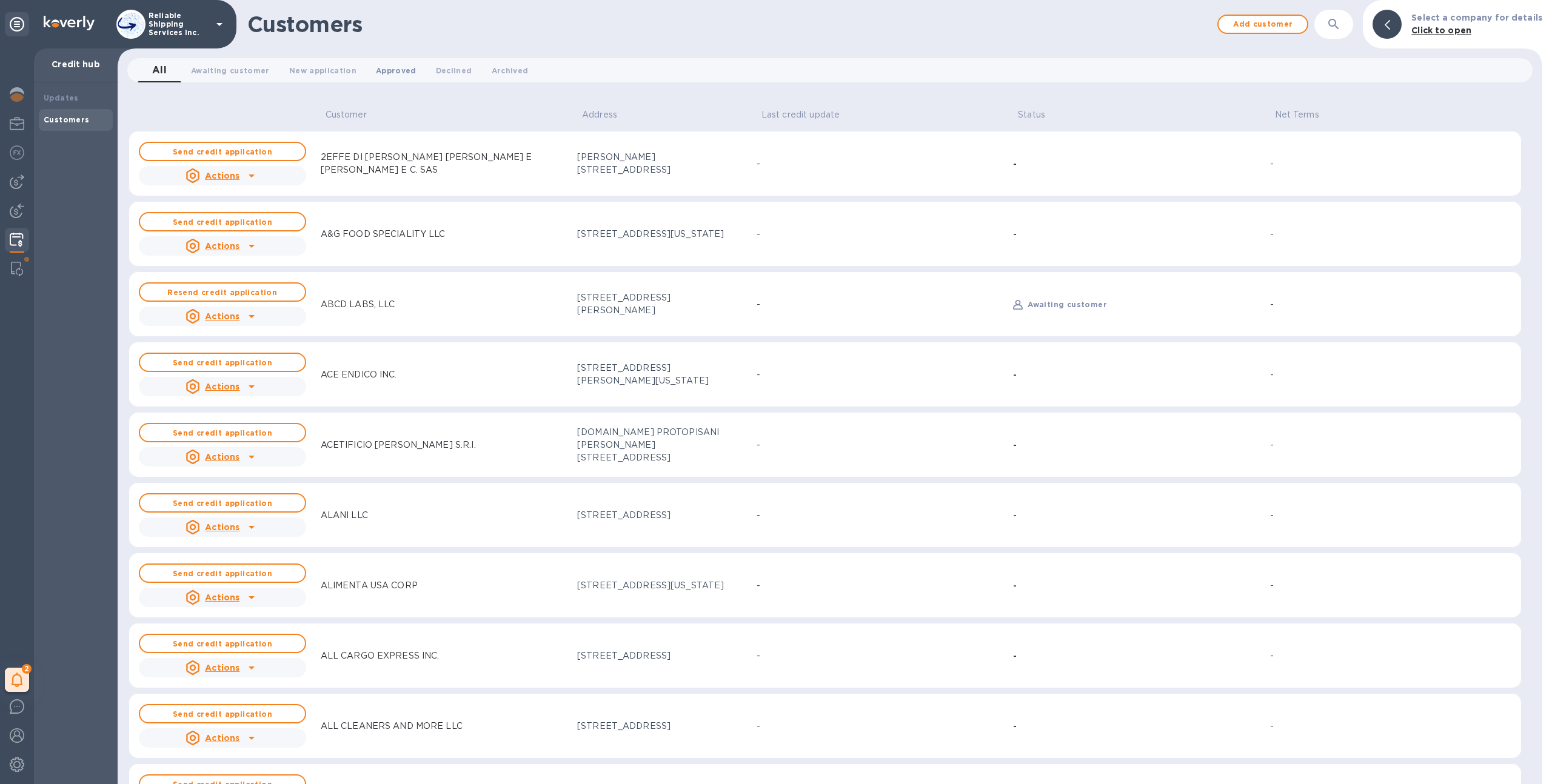
click at [386, 80] on button "Approved 0" at bounding box center [396, 70] width 60 height 24
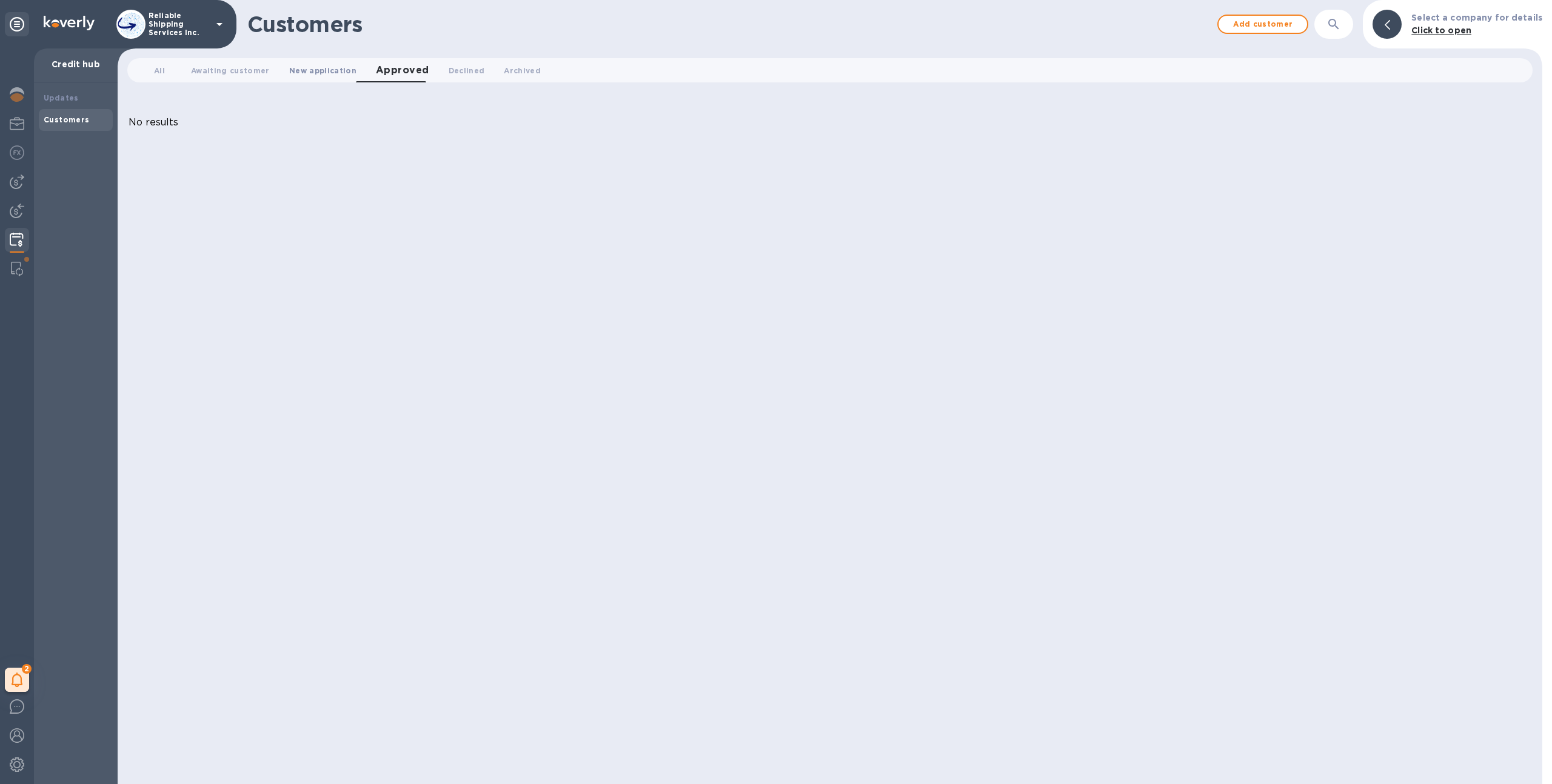
click at [339, 71] on span "New application 0" at bounding box center [323, 70] width 67 height 12
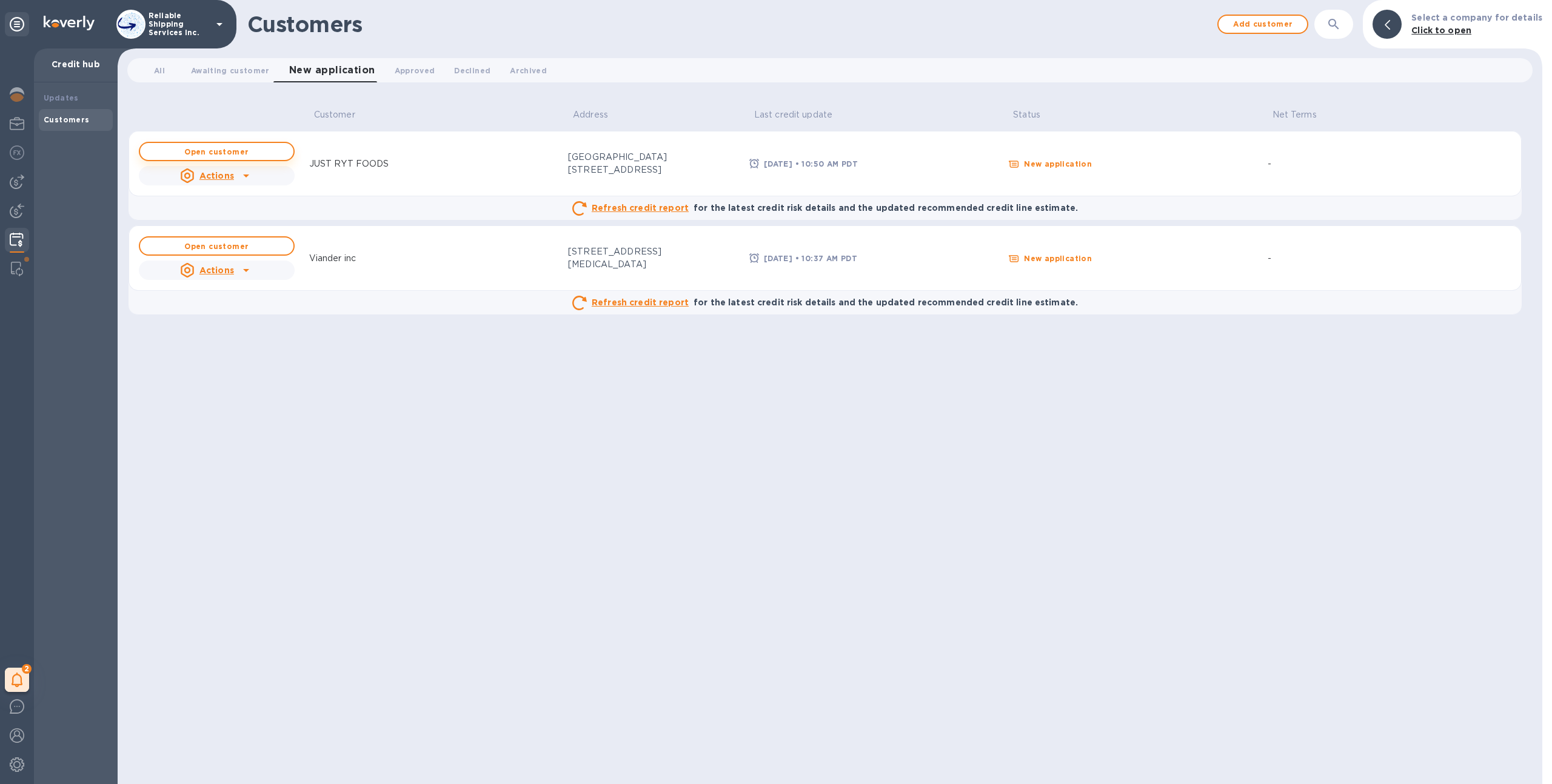
click at [269, 144] on button "Open customer" at bounding box center [216, 151] width 156 height 19
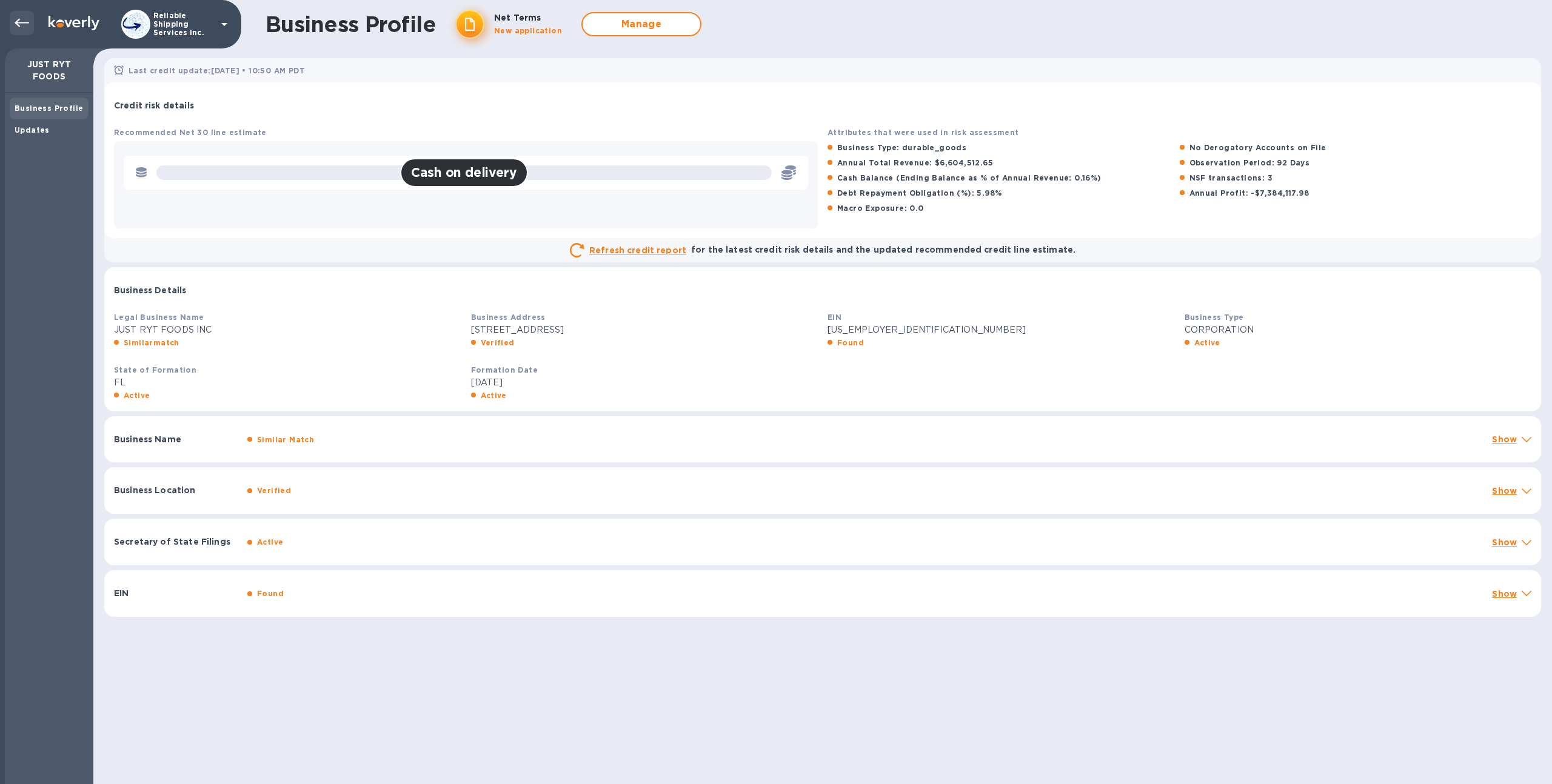
click at [17, 22] on icon at bounding box center [21, 22] width 14 height 14
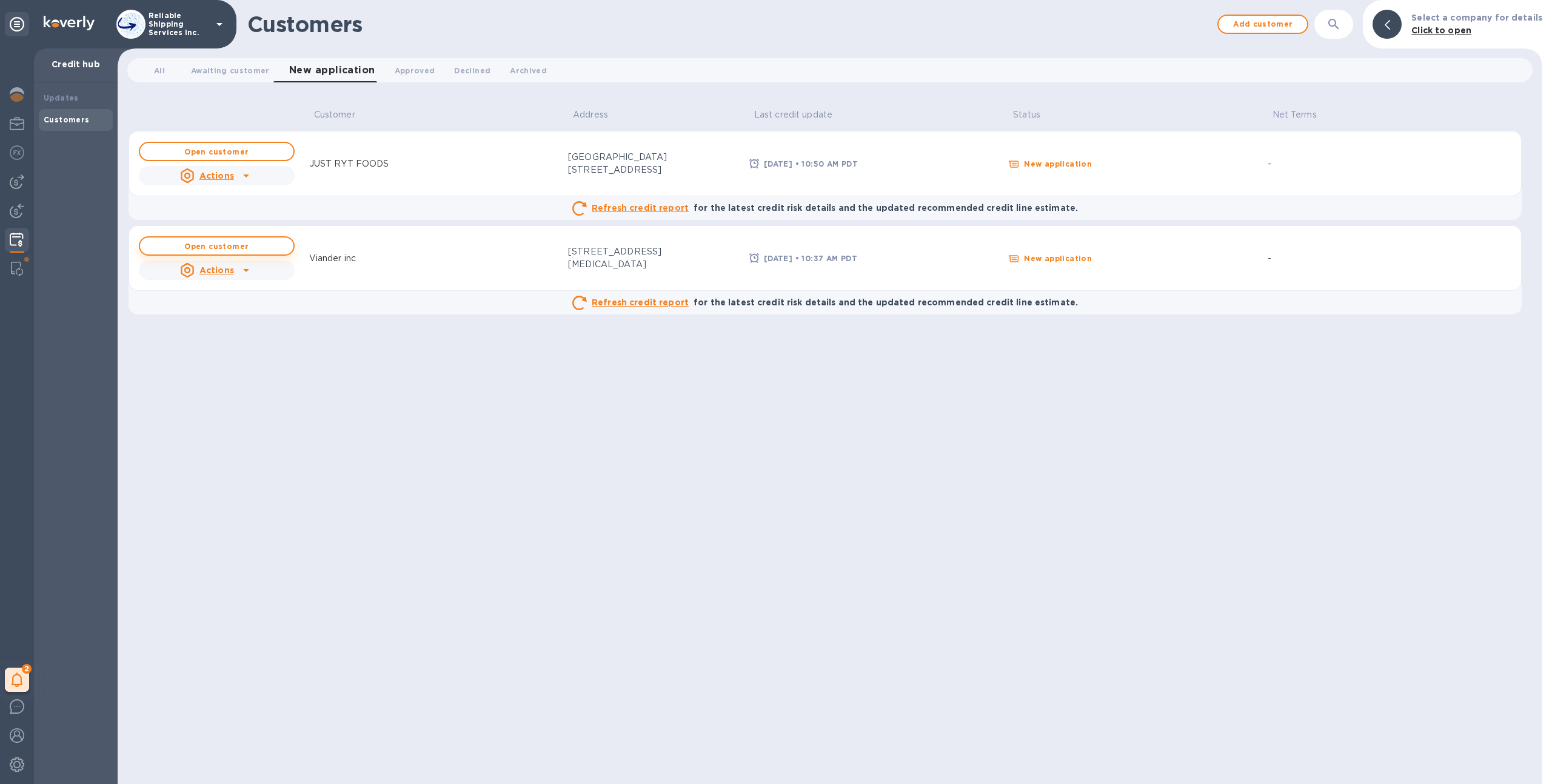
click at [270, 240] on button "Open customer" at bounding box center [216, 245] width 156 height 19
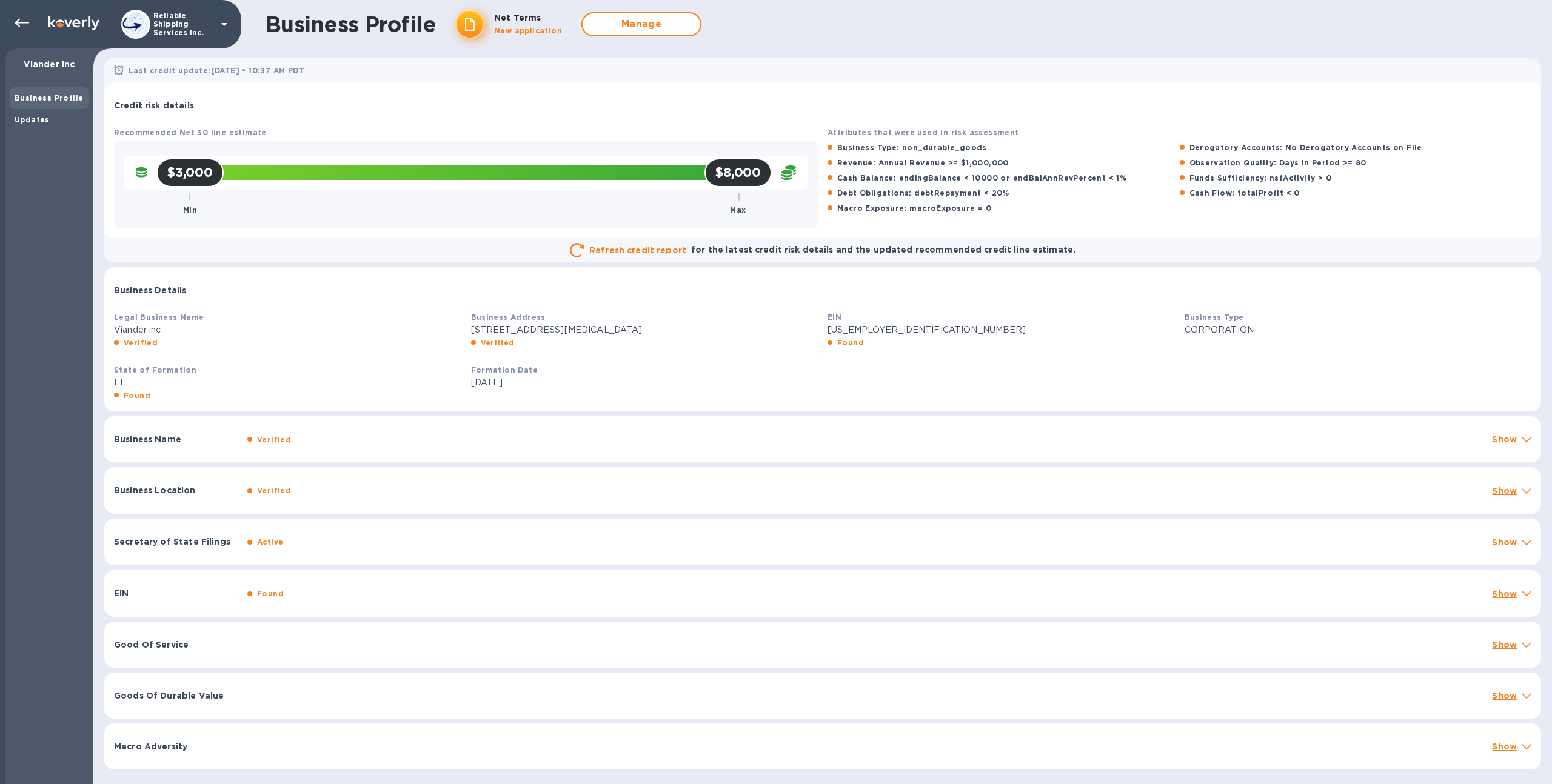
scroll to position [2, 0]
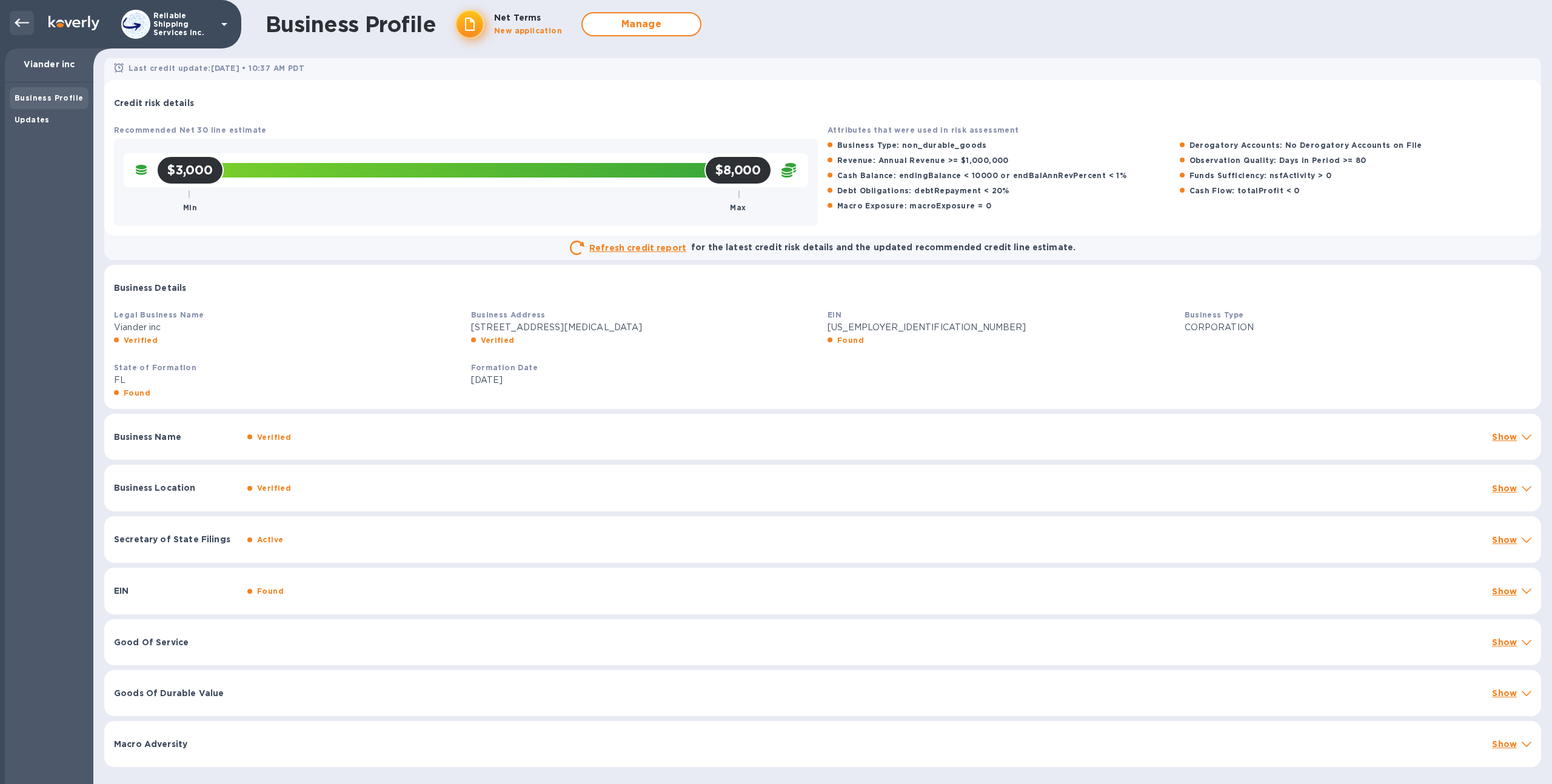
click at [16, 25] on icon at bounding box center [21, 22] width 14 height 14
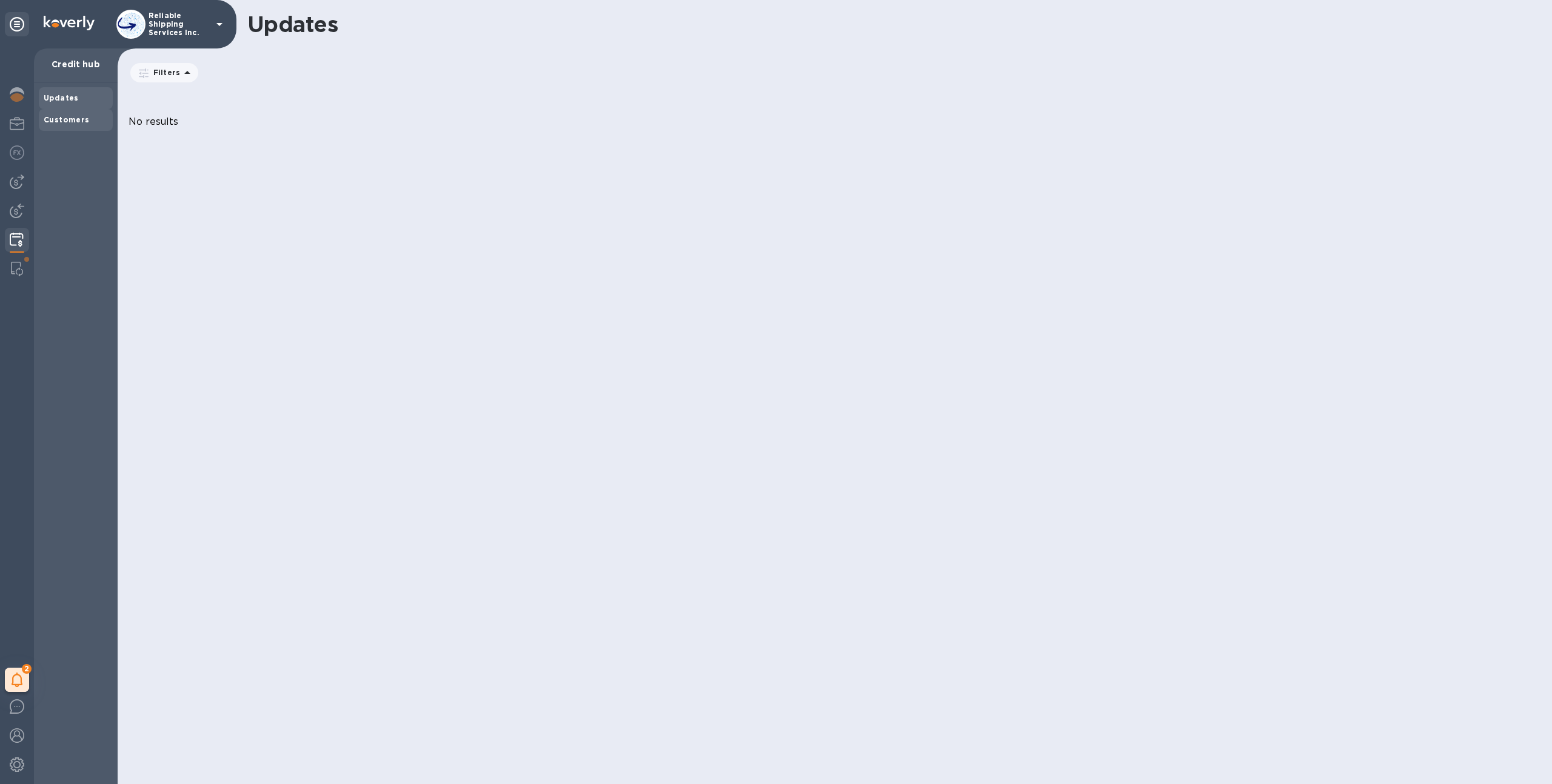
click at [72, 118] on b "Customers" at bounding box center [66, 119] width 46 height 9
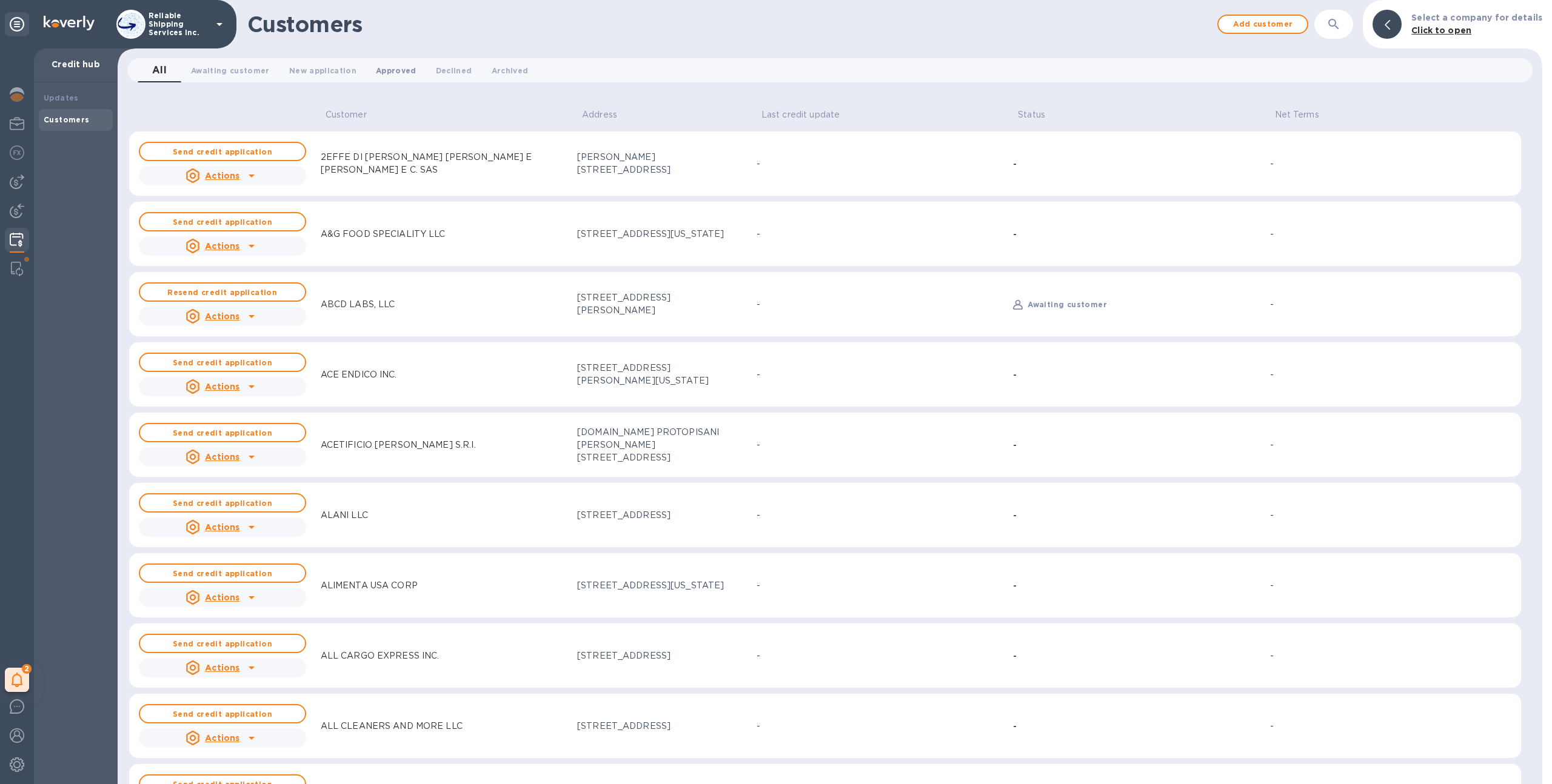
click at [377, 71] on span "Approved 0" at bounding box center [396, 70] width 41 height 12
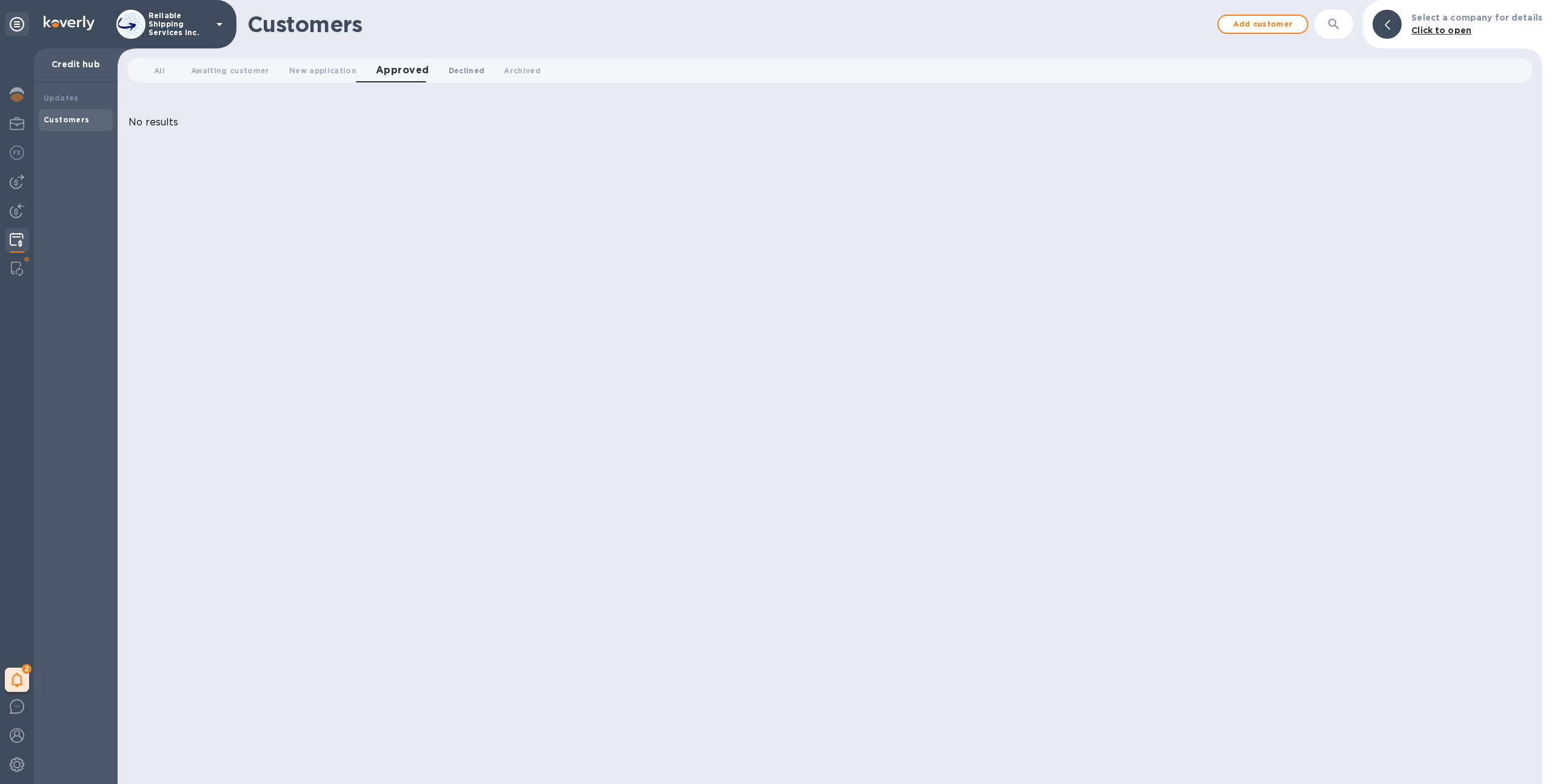
click at [455, 72] on span "Declined 0" at bounding box center [467, 70] width 37 height 12
click at [317, 77] on button "New application 0" at bounding box center [323, 70] width 86 height 24
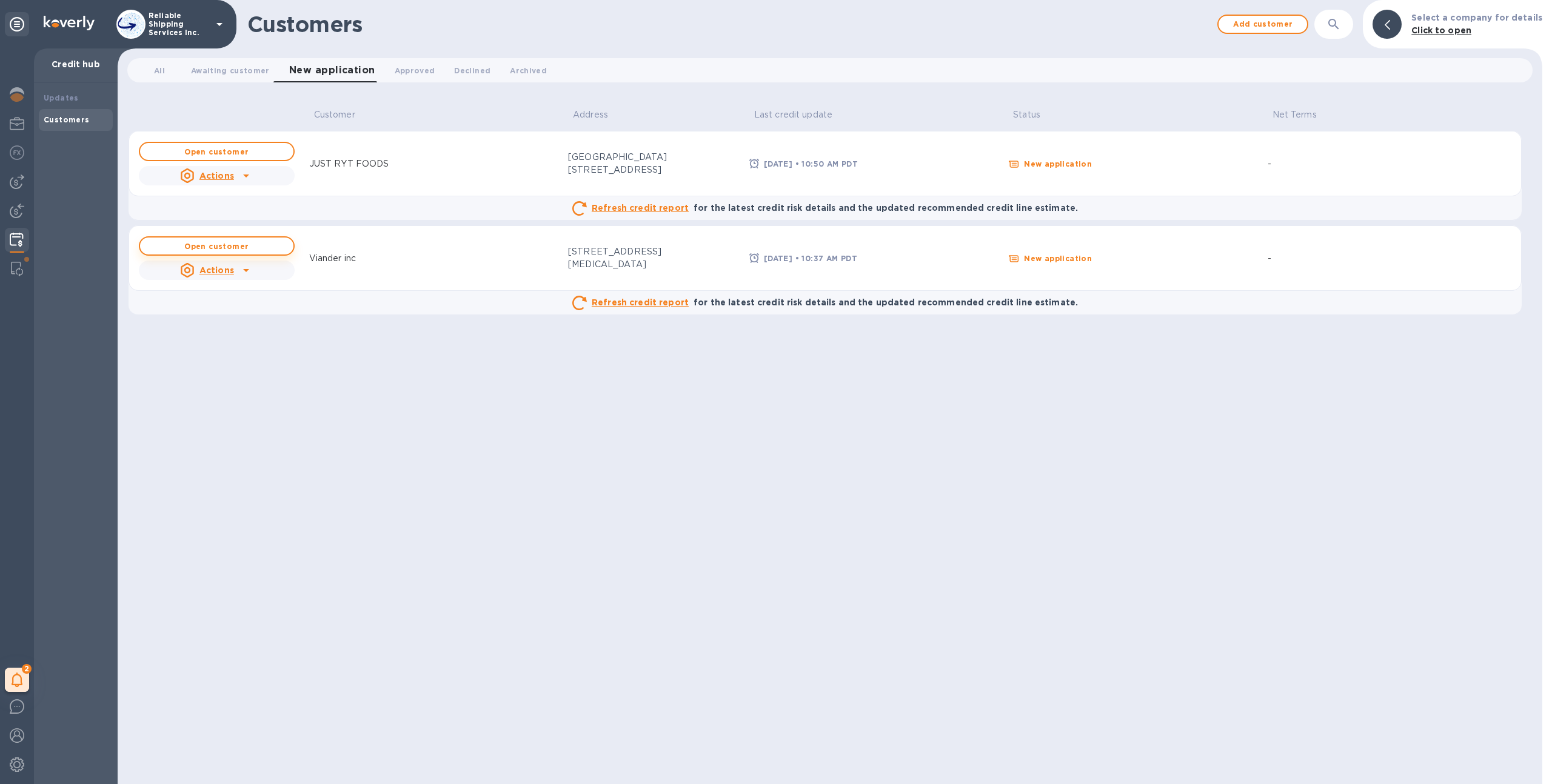
click at [237, 247] on b "Open customer" at bounding box center [216, 246] width 64 height 9
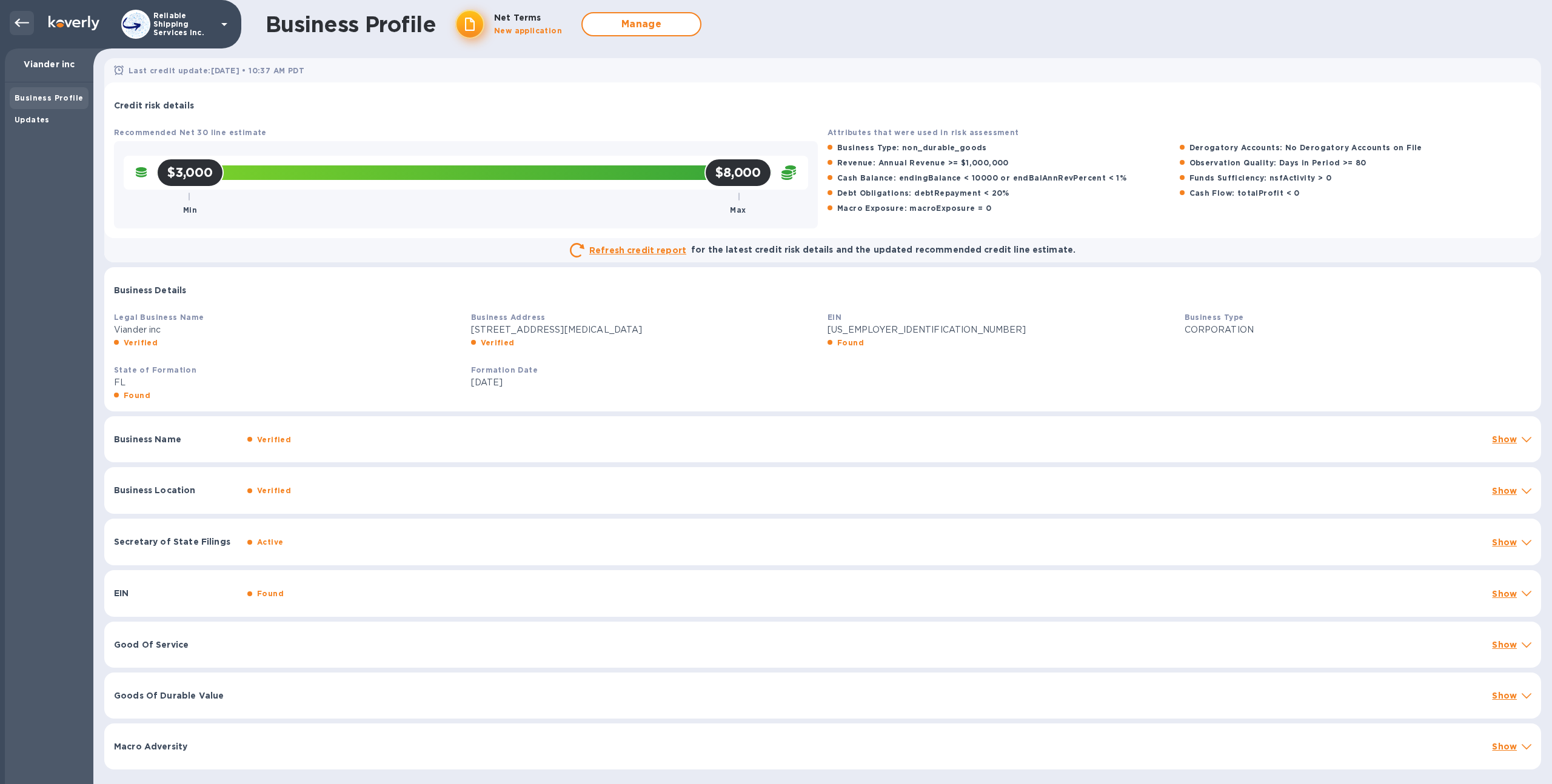
click at [20, 25] on icon at bounding box center [21, 22] width 14 height 14
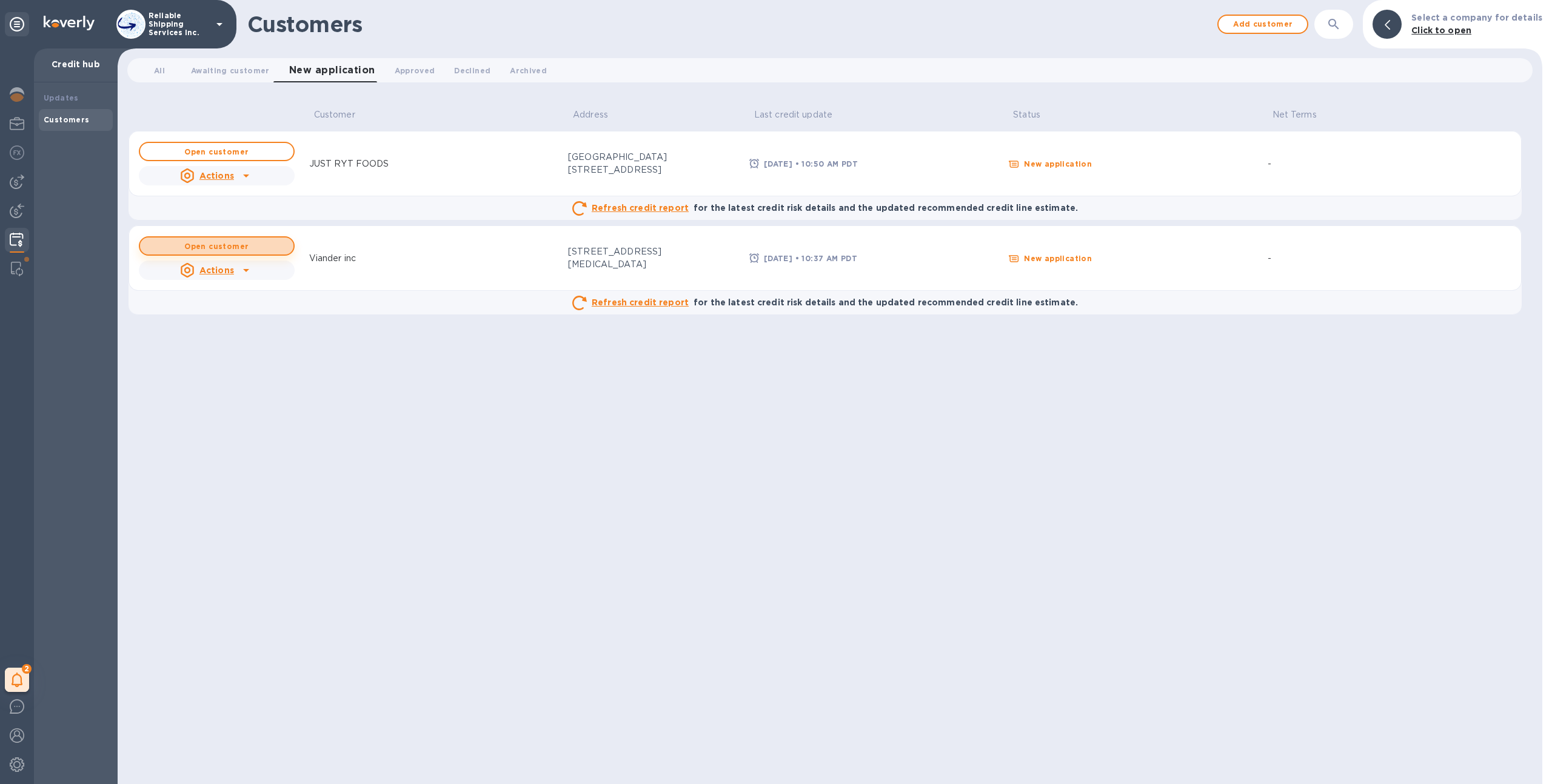
click at [259, 249] on span "Open customer" at bounding box center [216, 246] width 134 height 7
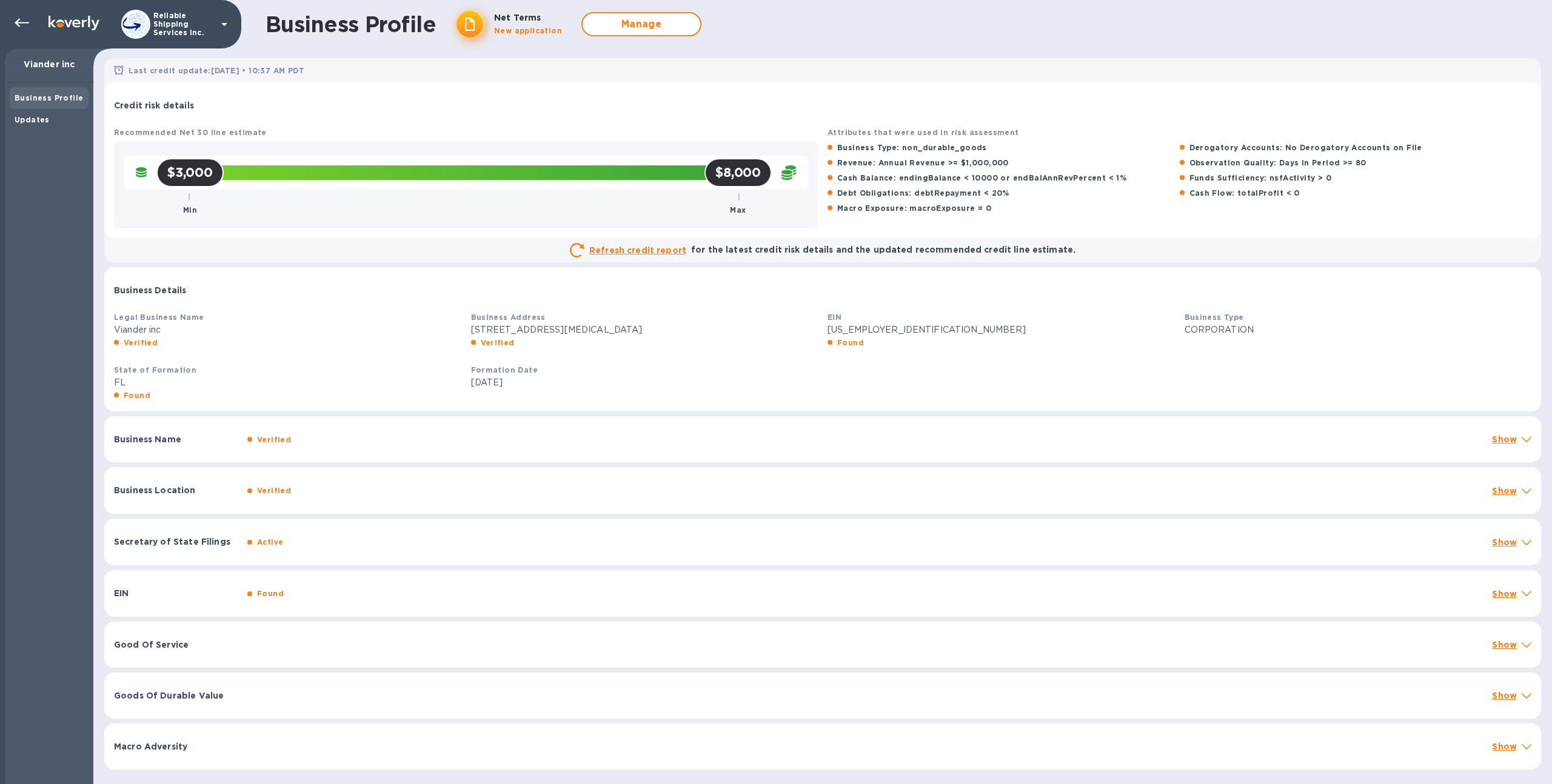
scroll to position [2, 0]
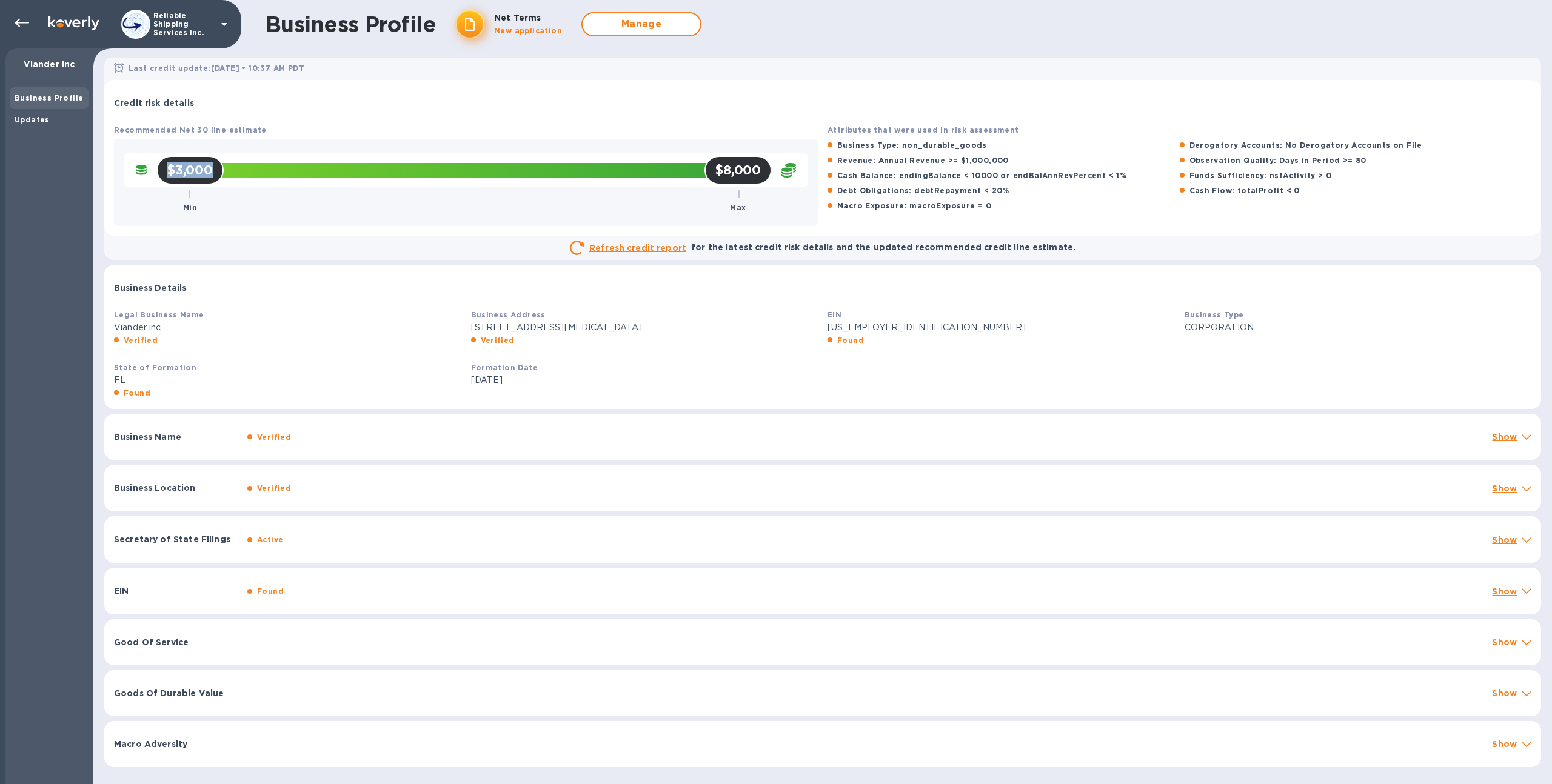
drag, startPoint x: 165, startPoint y: 171, endPoint x: 215, endPoint y: 170, distance: 50.0
click at [215, 170] on div "$3,000 Min" at bounding box center [190, 170] width 67 height 29
drag, startPoint x: 717, startPoint y: 173, endPoint x: 758, endPoint y: 171, distance: 41.0
click at [758, 171] on h2 "$8,000" at bounding box center [738, 170] width 46 height 15
click at [719, 169] on h2 "$8,000" at bounding box center [738, 170] width 46 height 15
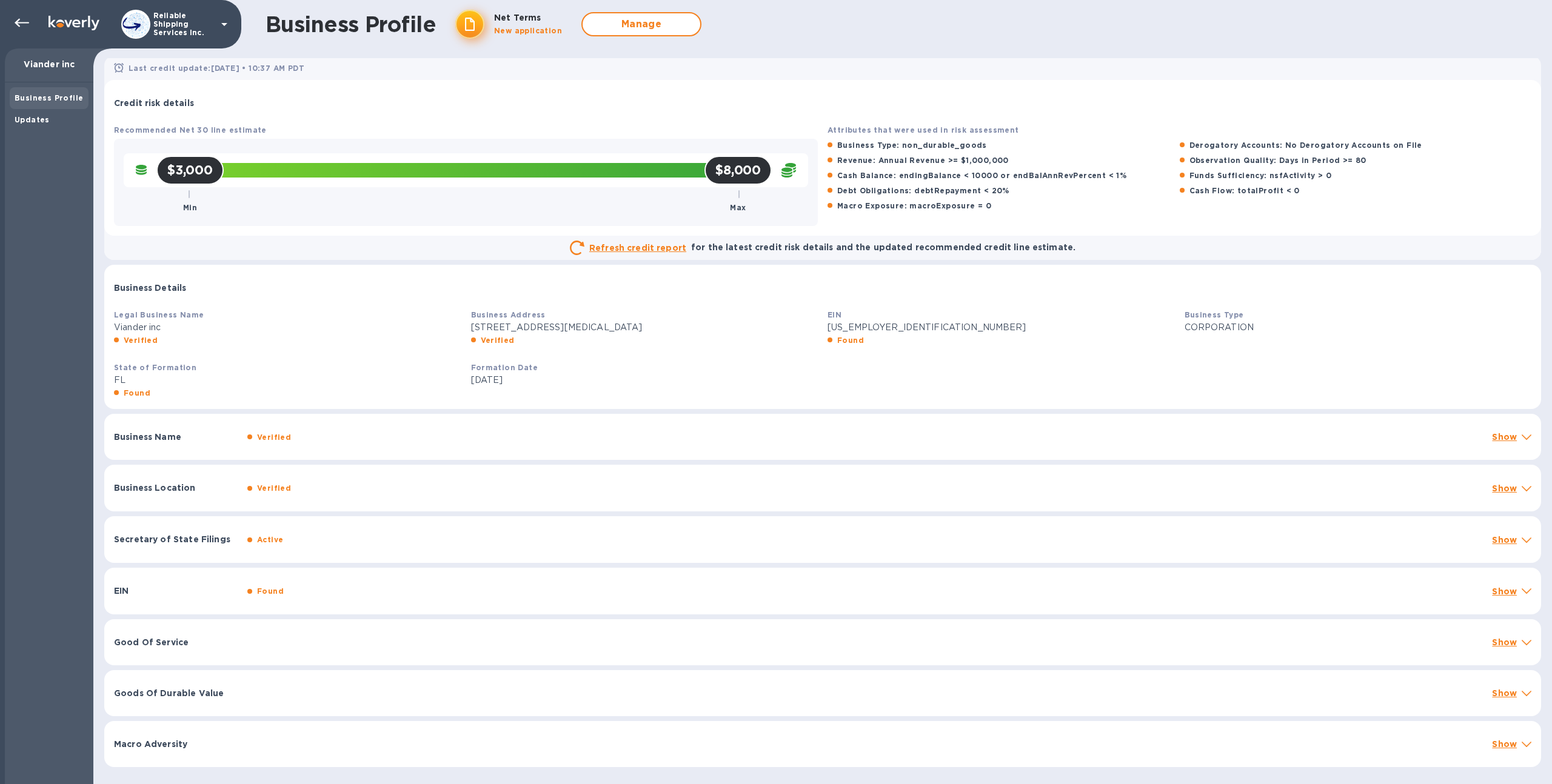
drag, startPoint x: 526, startPoint y: 383, endPoint x: 468, endPoint y: 374, distance: 58.7
click at [468, 374] on div "Formation Date [DATE]" at bounding box center [645, 381] width 357 height 48
click at [449, 376] on p "FL" at bounding box center [288, 380] width 348 height 12
click at [18, 23] on icon at bounding box center [21, 22] width 14 height 14
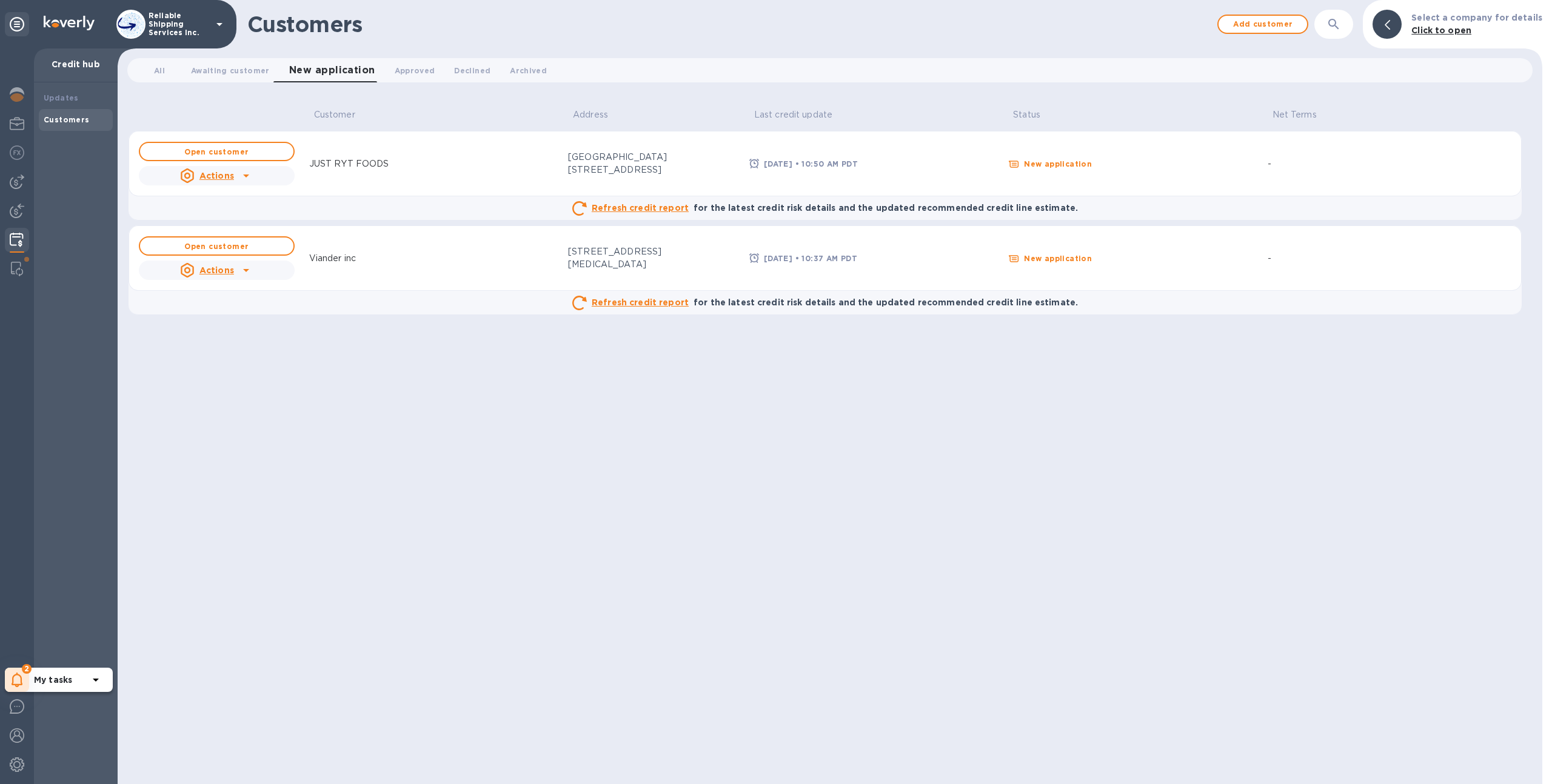
click at [19, 668] on div "2" at bounding box center [17, 679] width 24 height 24
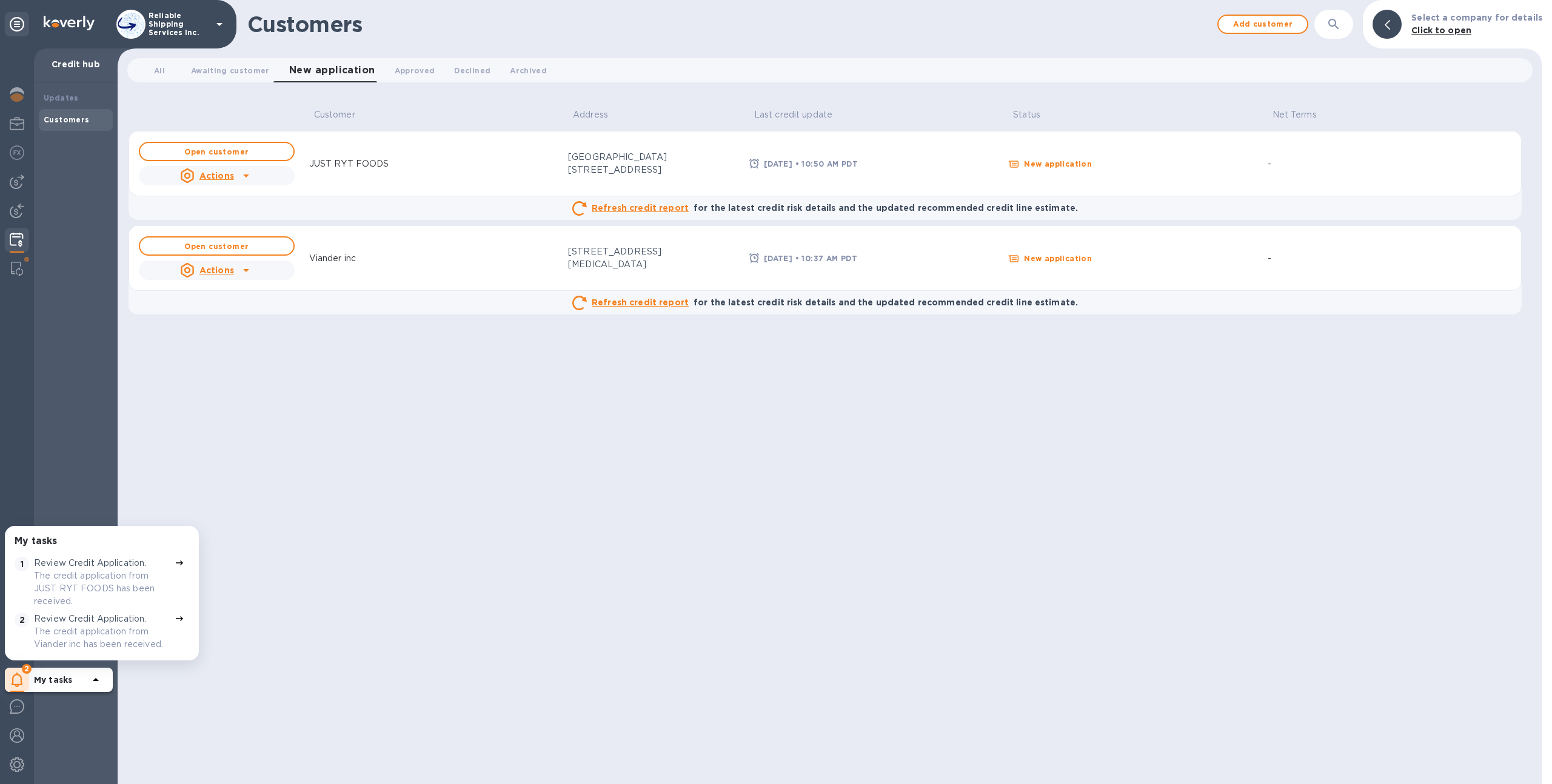
click at [348, 646] on div "Customer Address Last credit update Status Net Terms Open customer Actions JUST…" at bounding box center [830, 441] width 1403 height 688
click at [227, 155] on b "Open customer" at bounding box center [216, 151] width 64 height 9
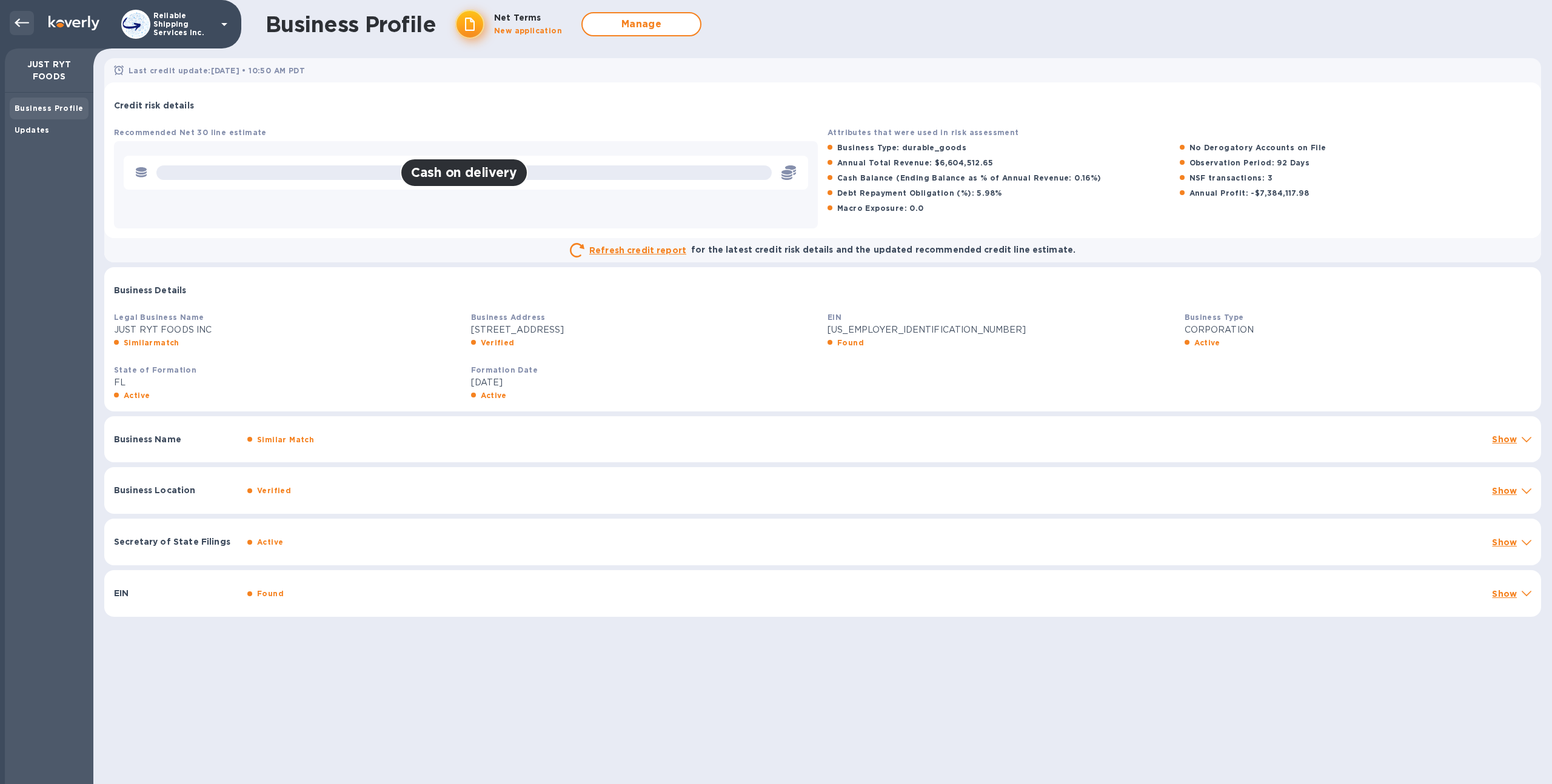
click at [19, 26] on icon at bounding box center [21, 23] width 14 height 8
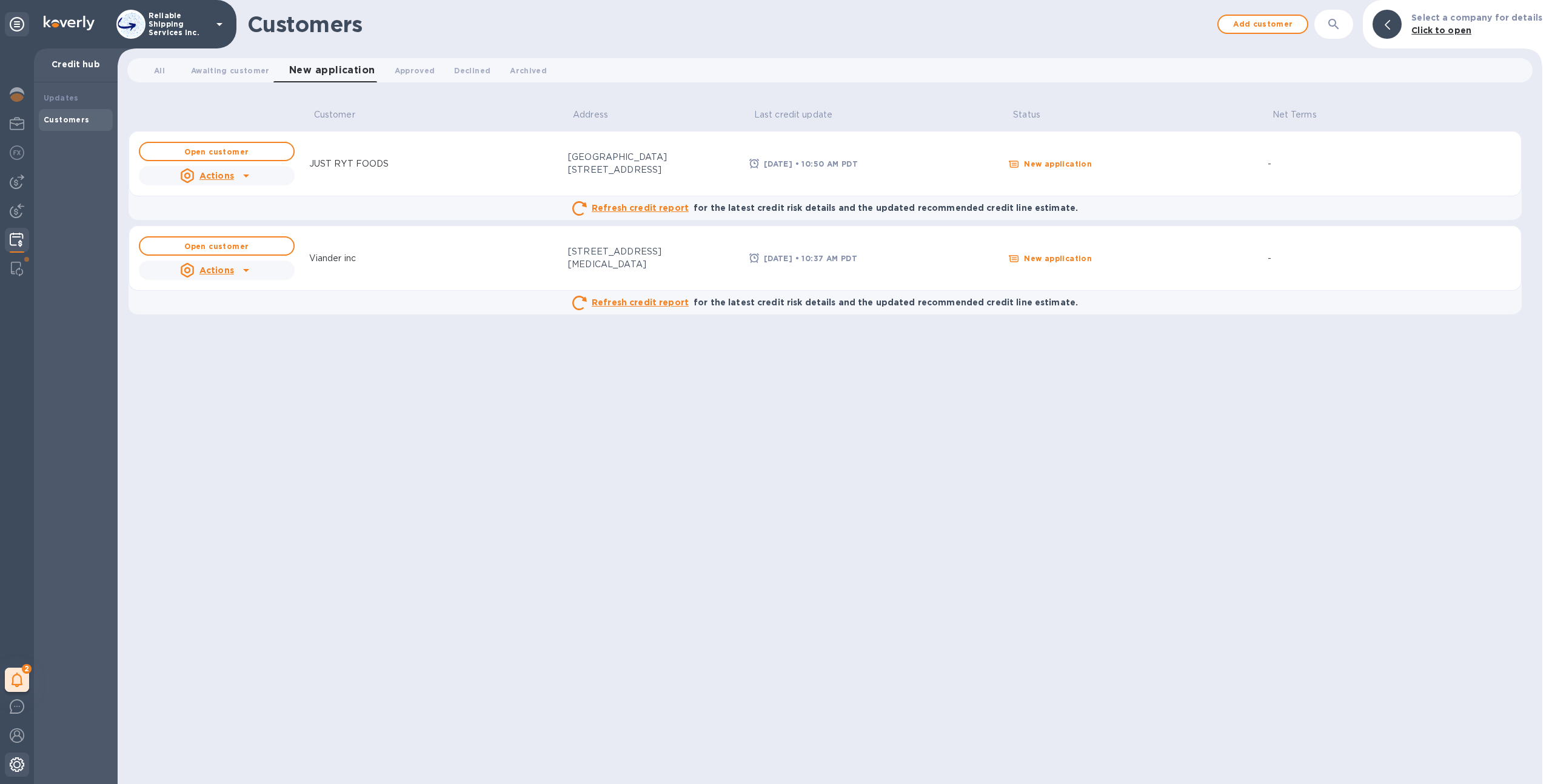
click at [10, 764] on img at bounding box center [17, 764] width 14 height 14
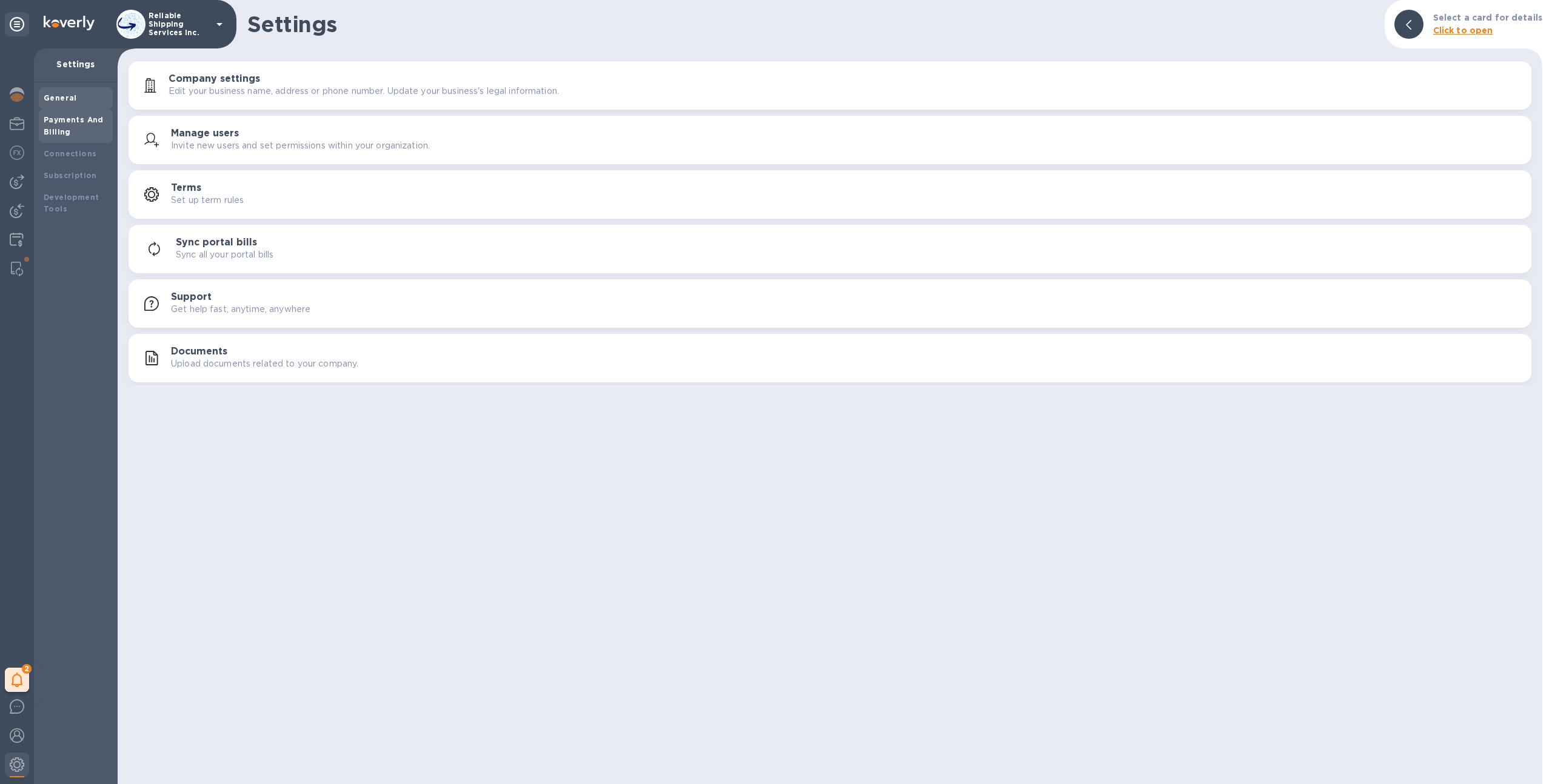
click at [81, 124] on b "Payments And Billing" at bounding box center [73, 126] width 60 height 22
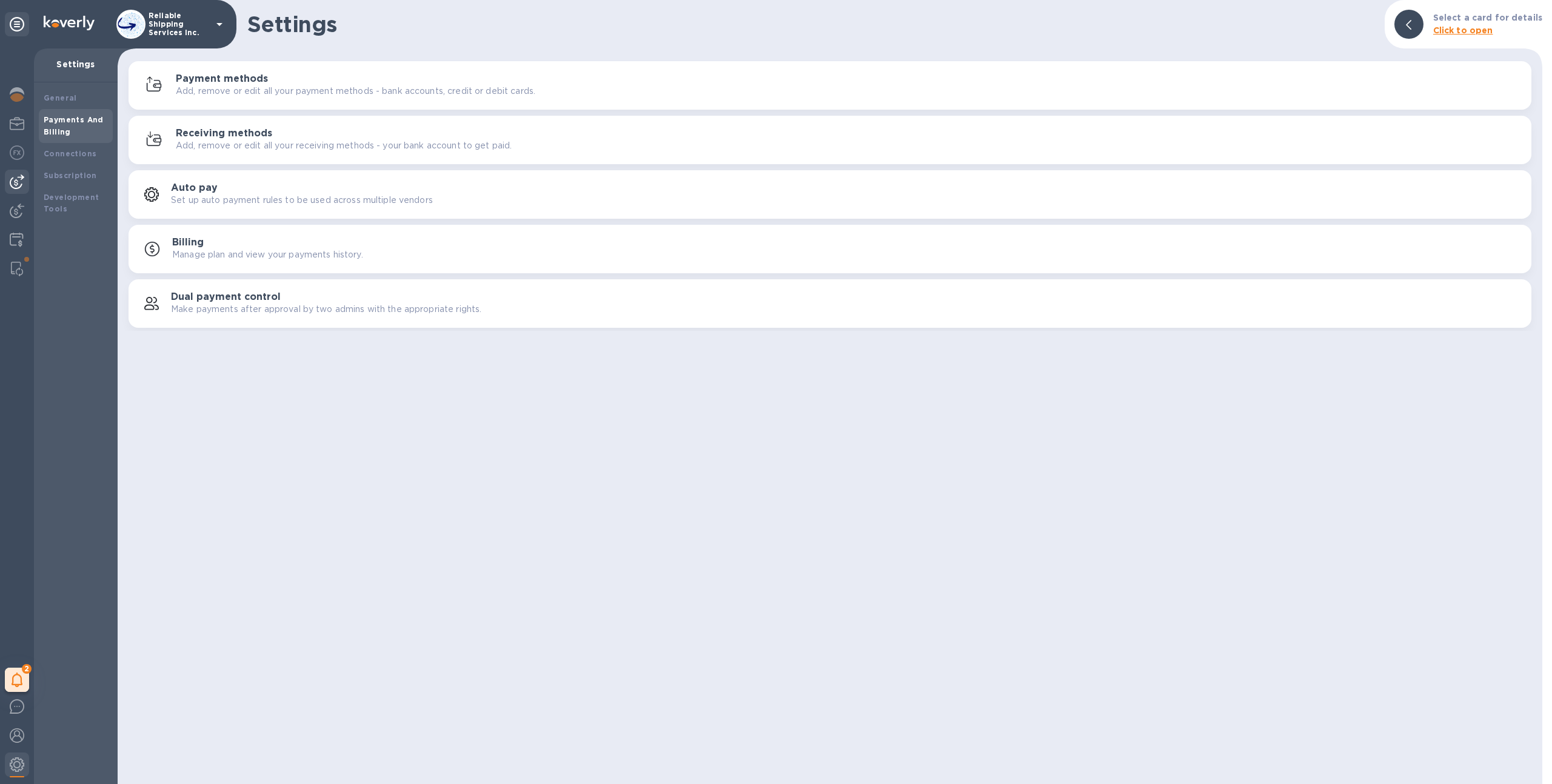
click at [15, 191] on div at bounding box center [17, 181] width 24 height 24
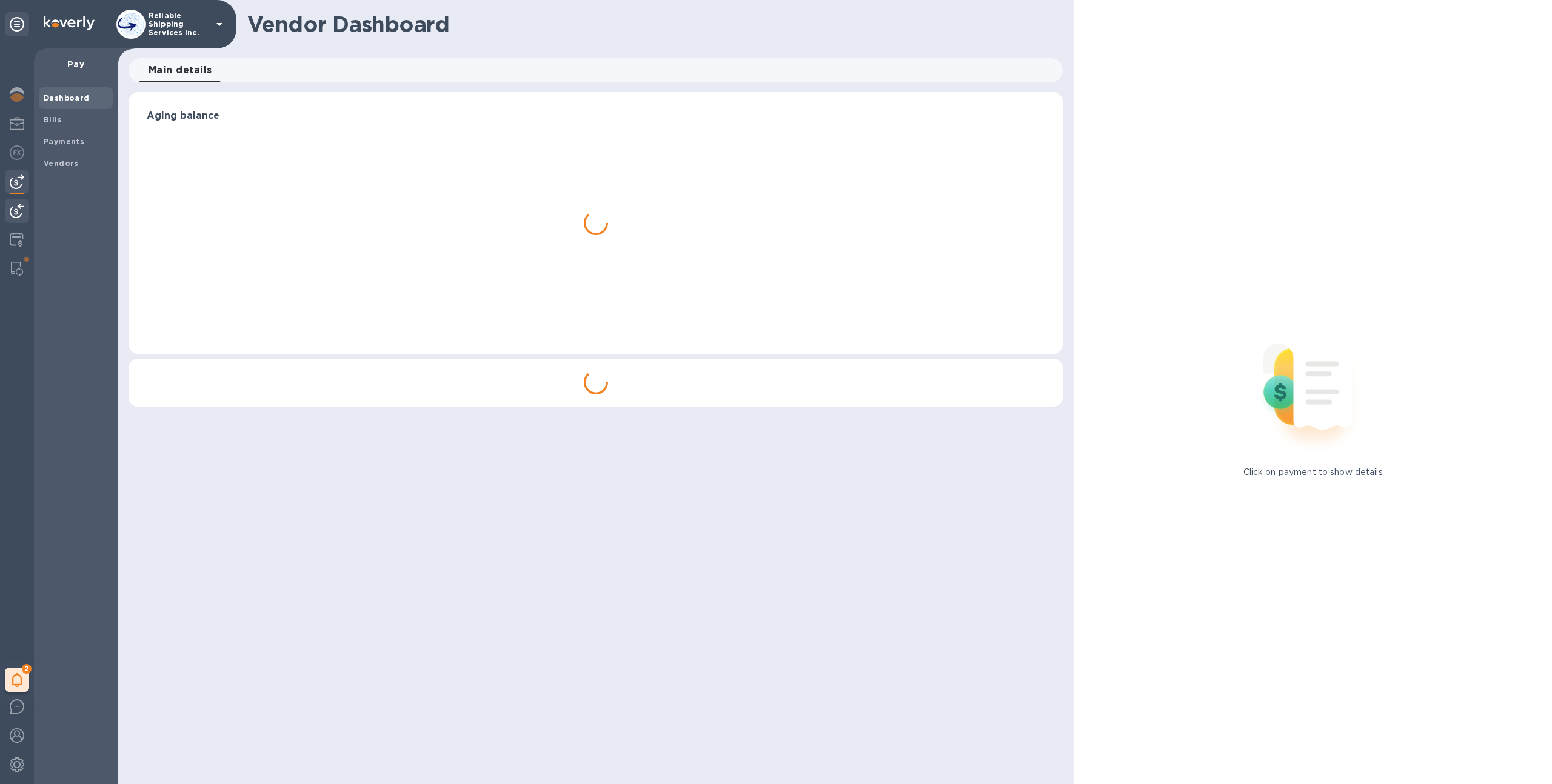
click at [18, 213] on img at bounding box center [17, 210] width 14 height 14
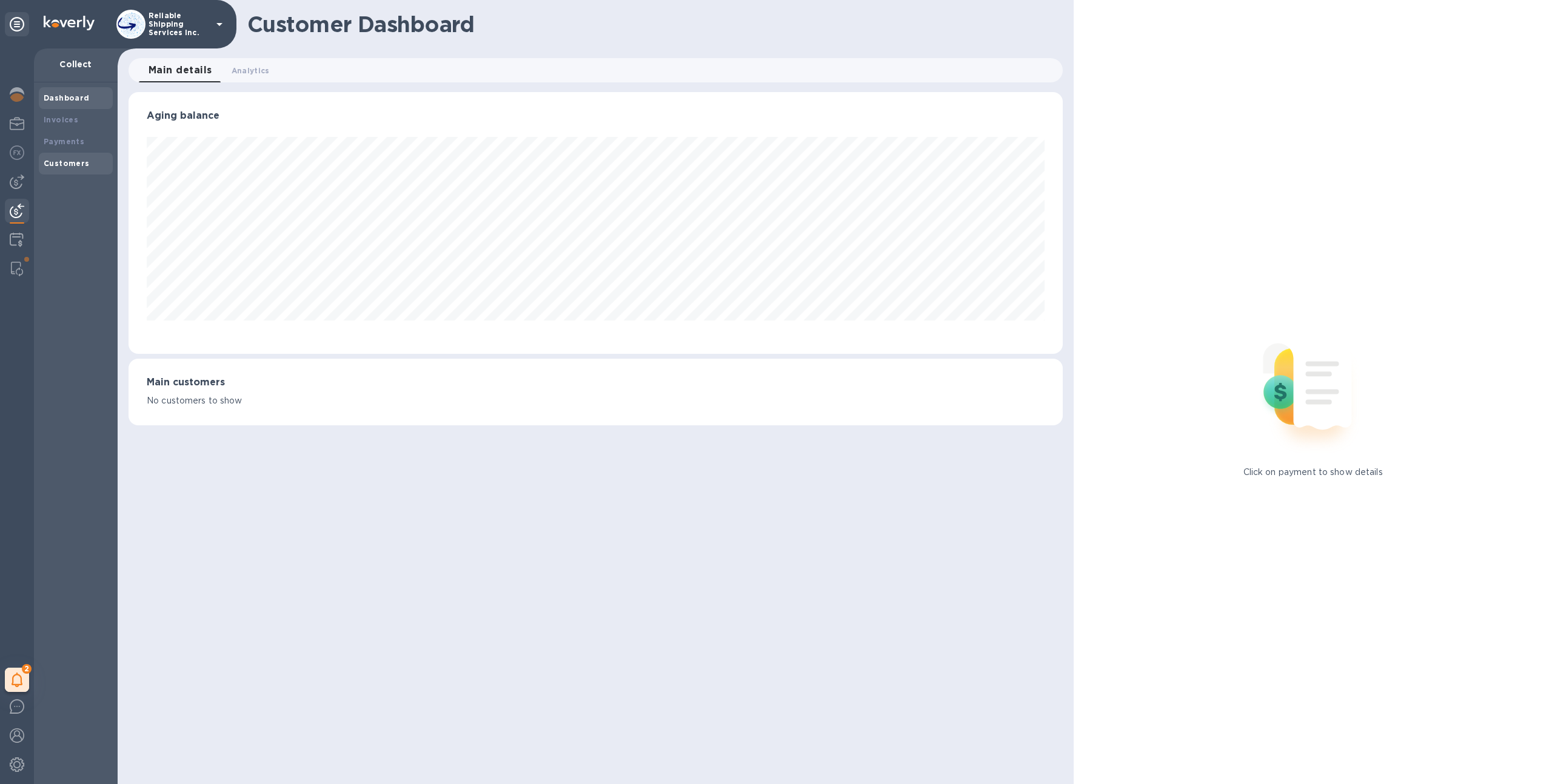
click at [78, 164] on b "Customers" at bounding box center [66, 163] width 46 height 9
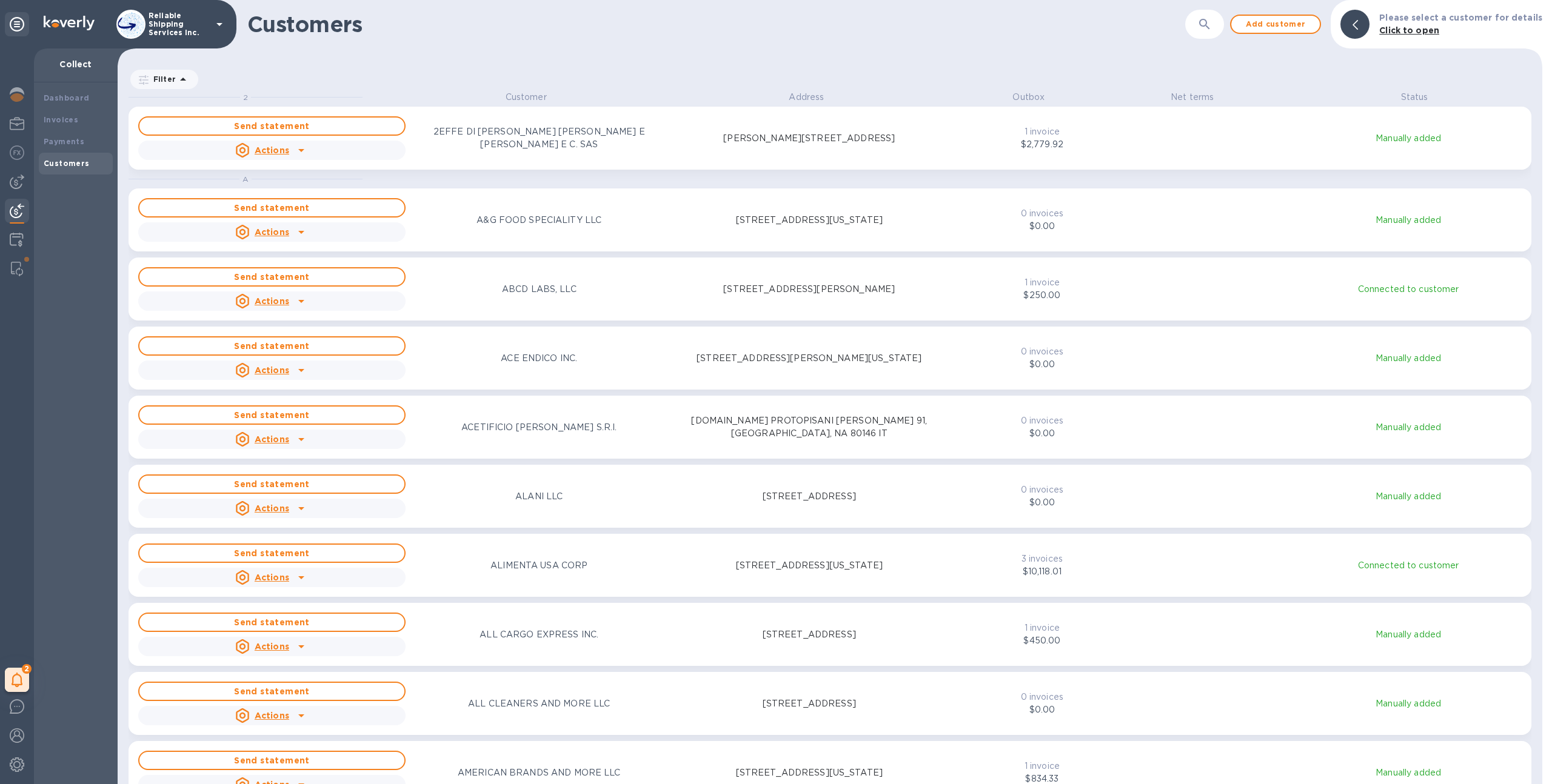
scroll to position [684, 1420]
click at [1198, 28] on button "button" at bounding box center [1204, 24] width 29 height 29
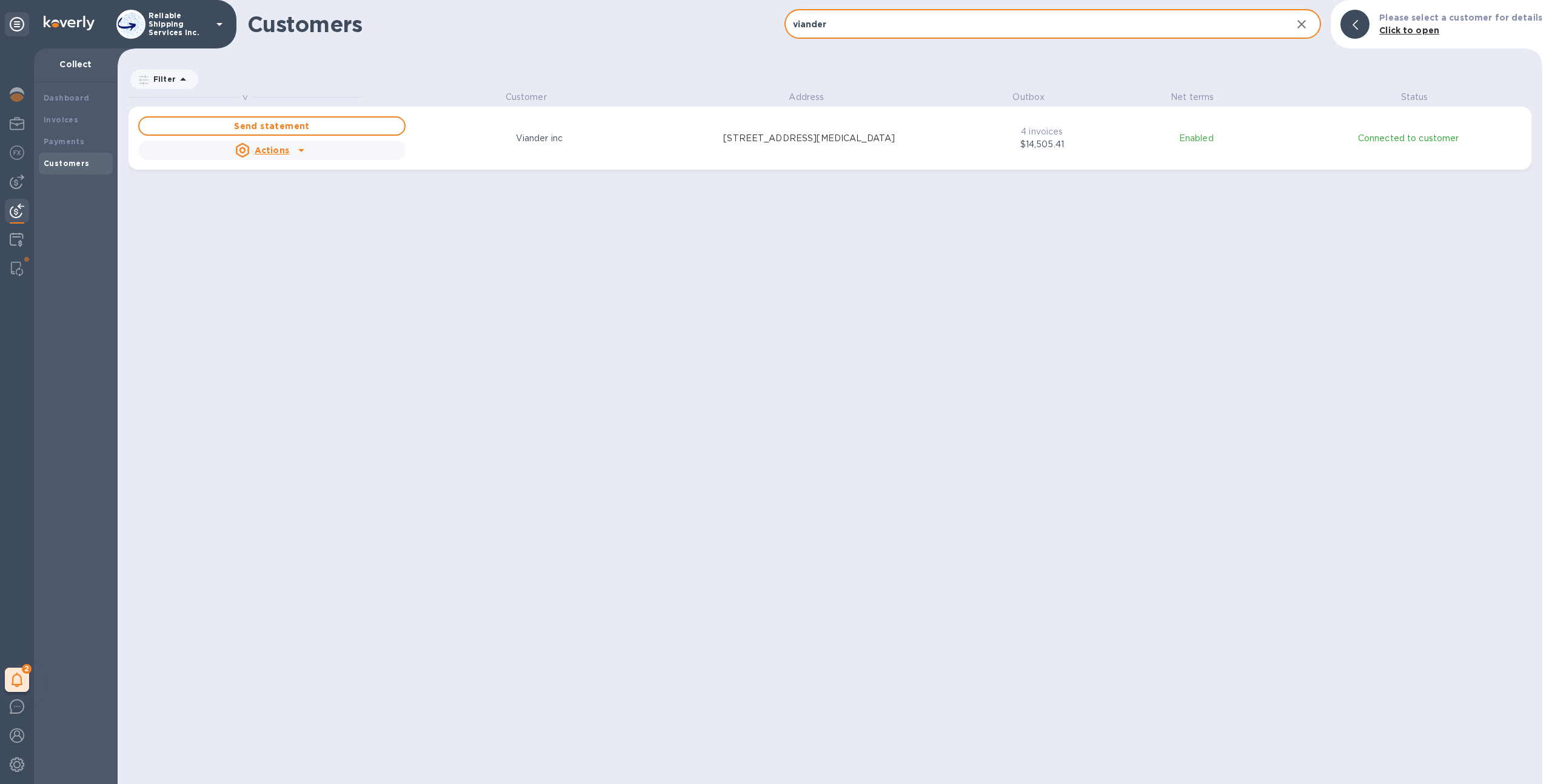
scroll to position [10, 6]
type input "viander"
click at [905, 153] on div "Send statement Actions Viander inc [STREET_ADDRESS][MEDICAL_DATA]" at bounding box center [541, 138] width 810 height 48
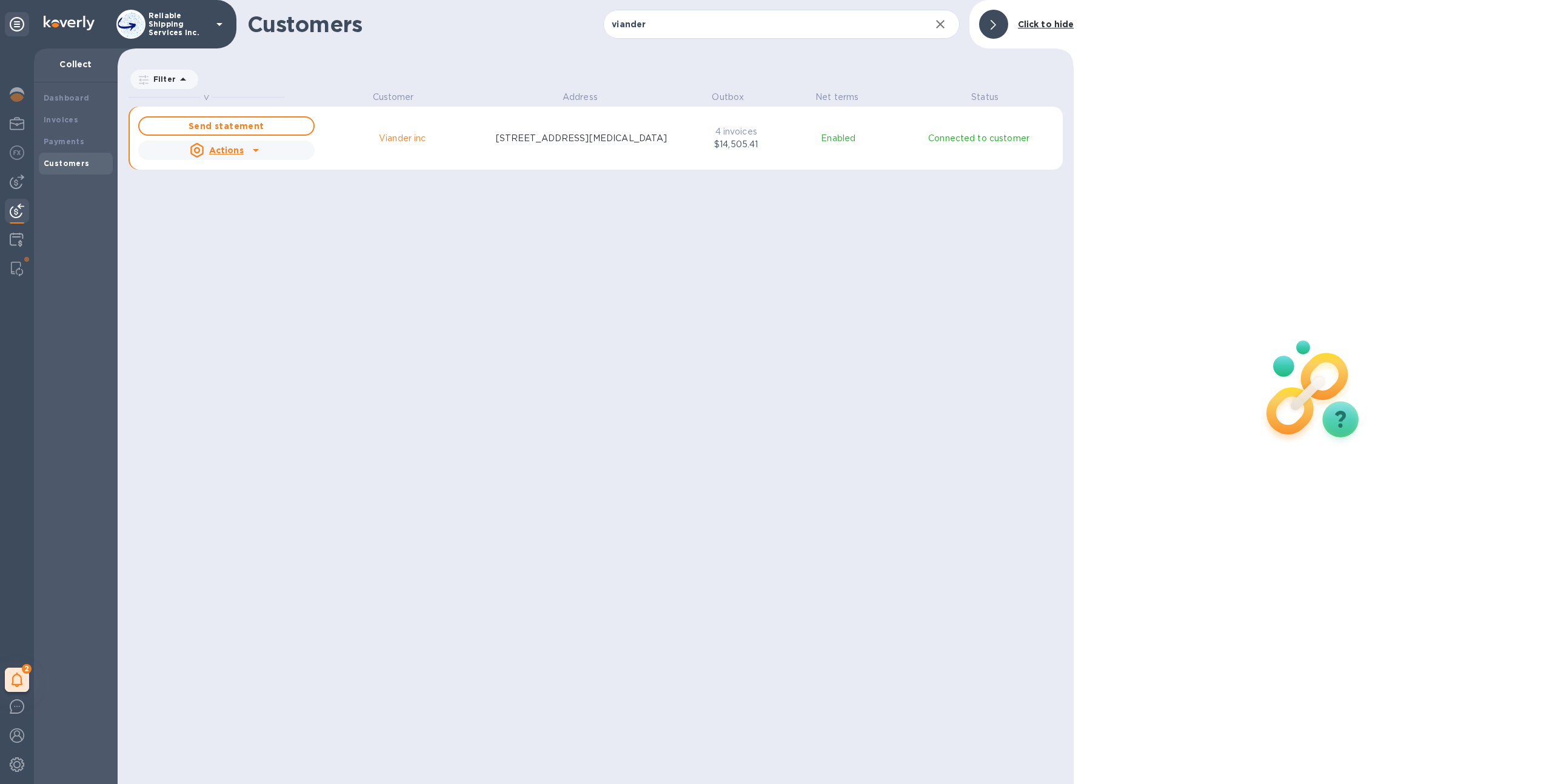
scroll to position [10, 6]
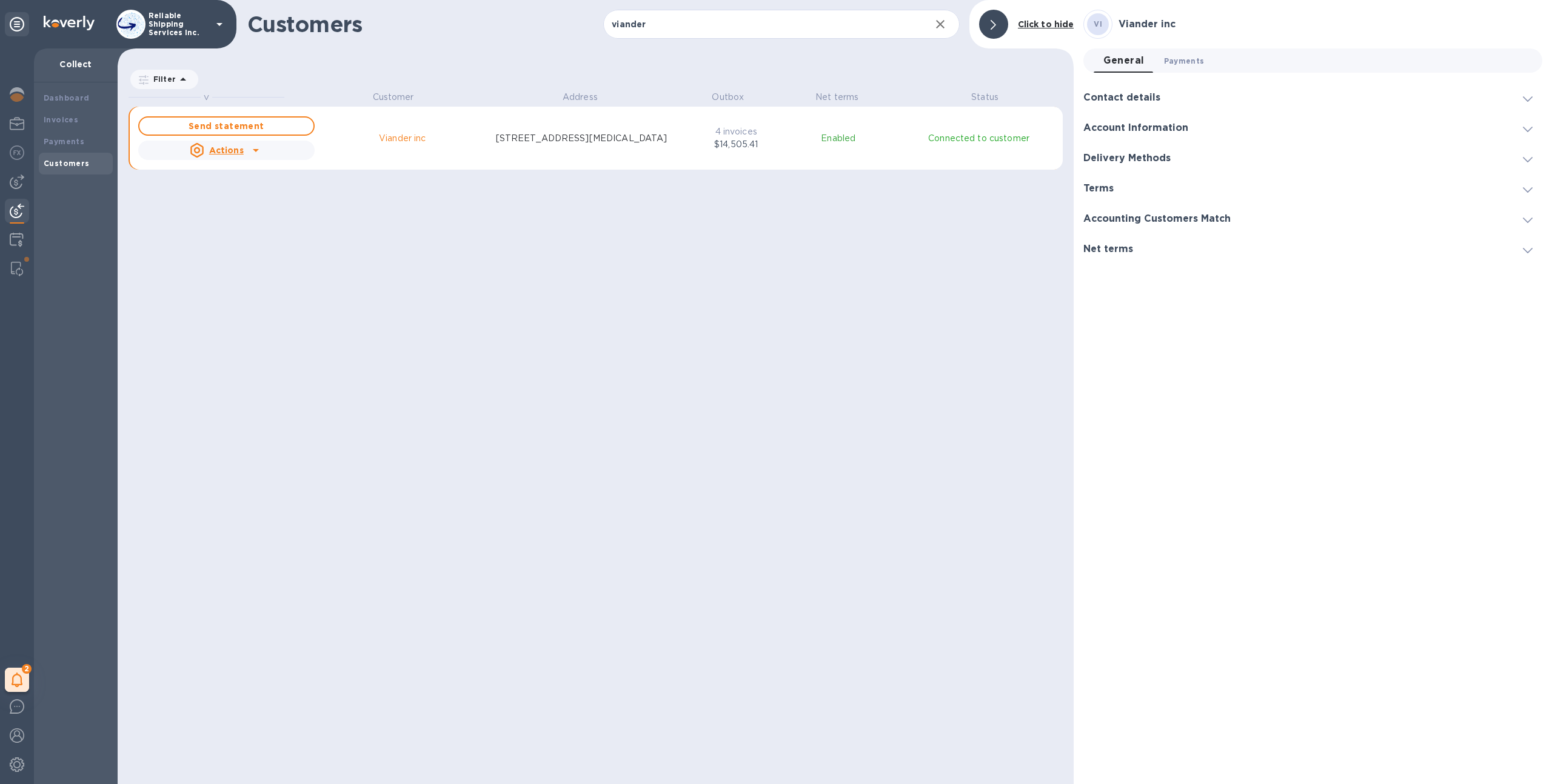
click at [1179, 71] on button "Payments 0" at bounding box center [1184, 60] width 60 height 24
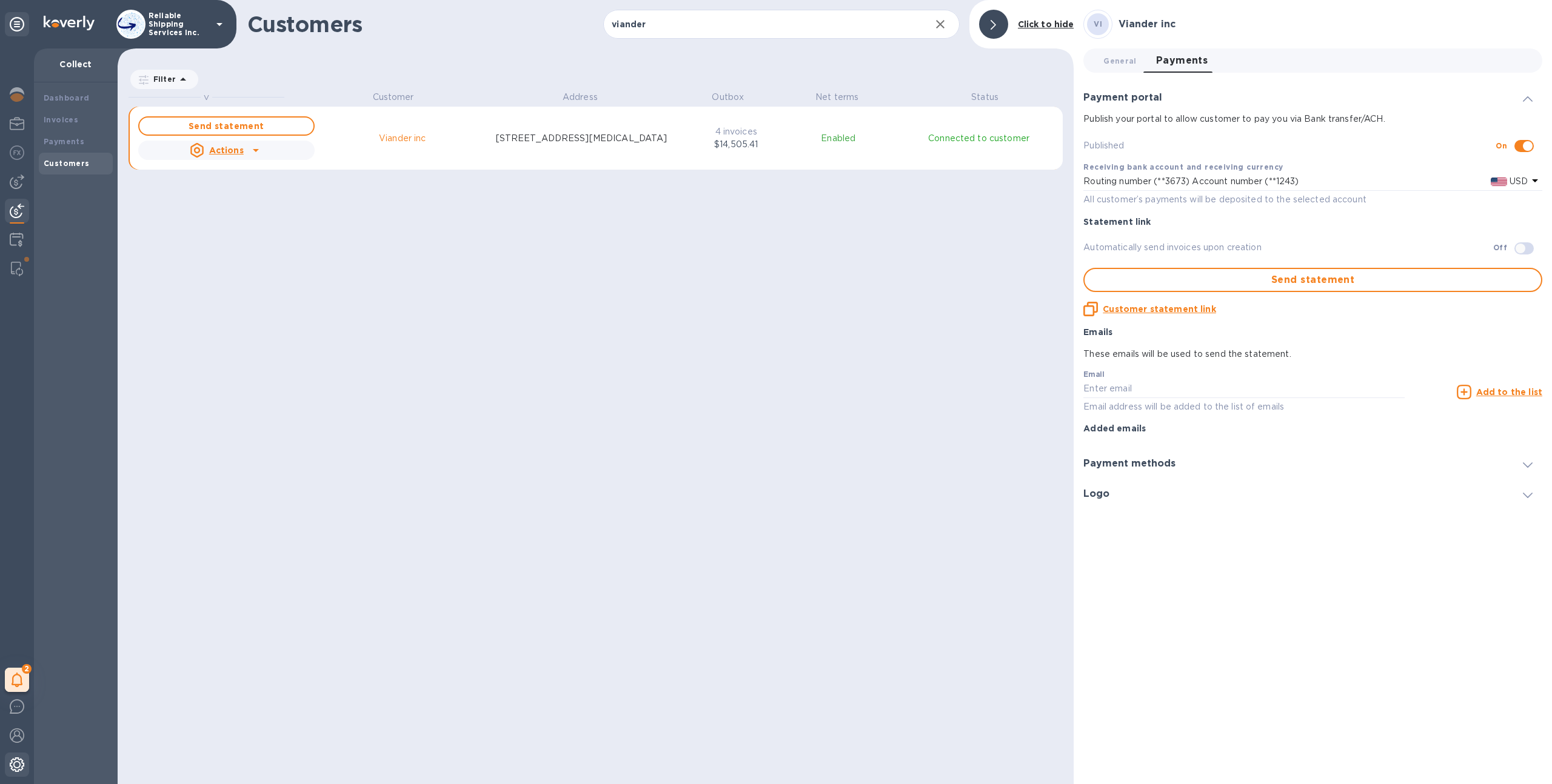
click at [17, 768] on img at bounding box center [17, 764] width 14 height 14
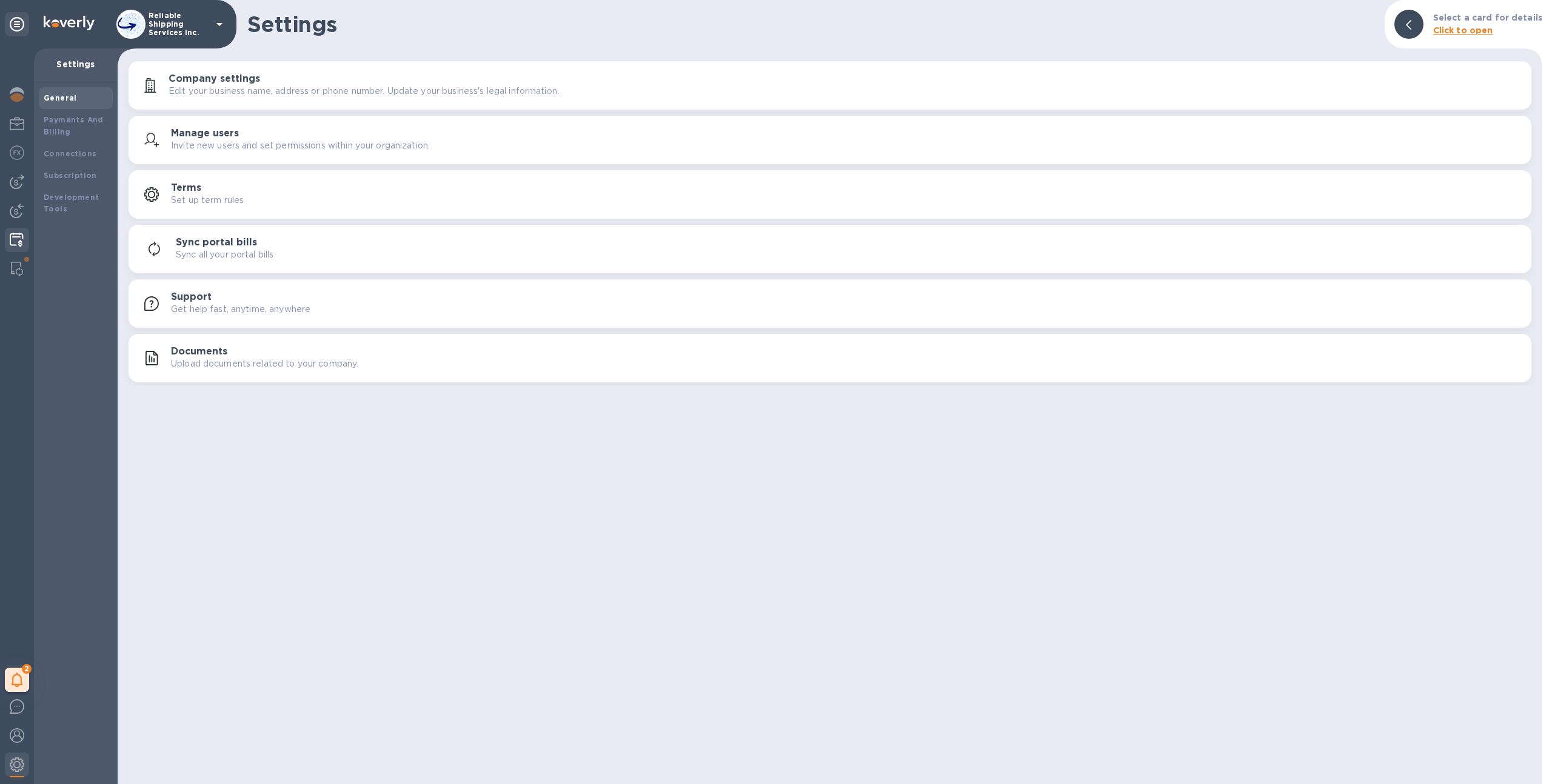
click at [19, 237] on img at bounding box center [17, 239] width 14 height 14
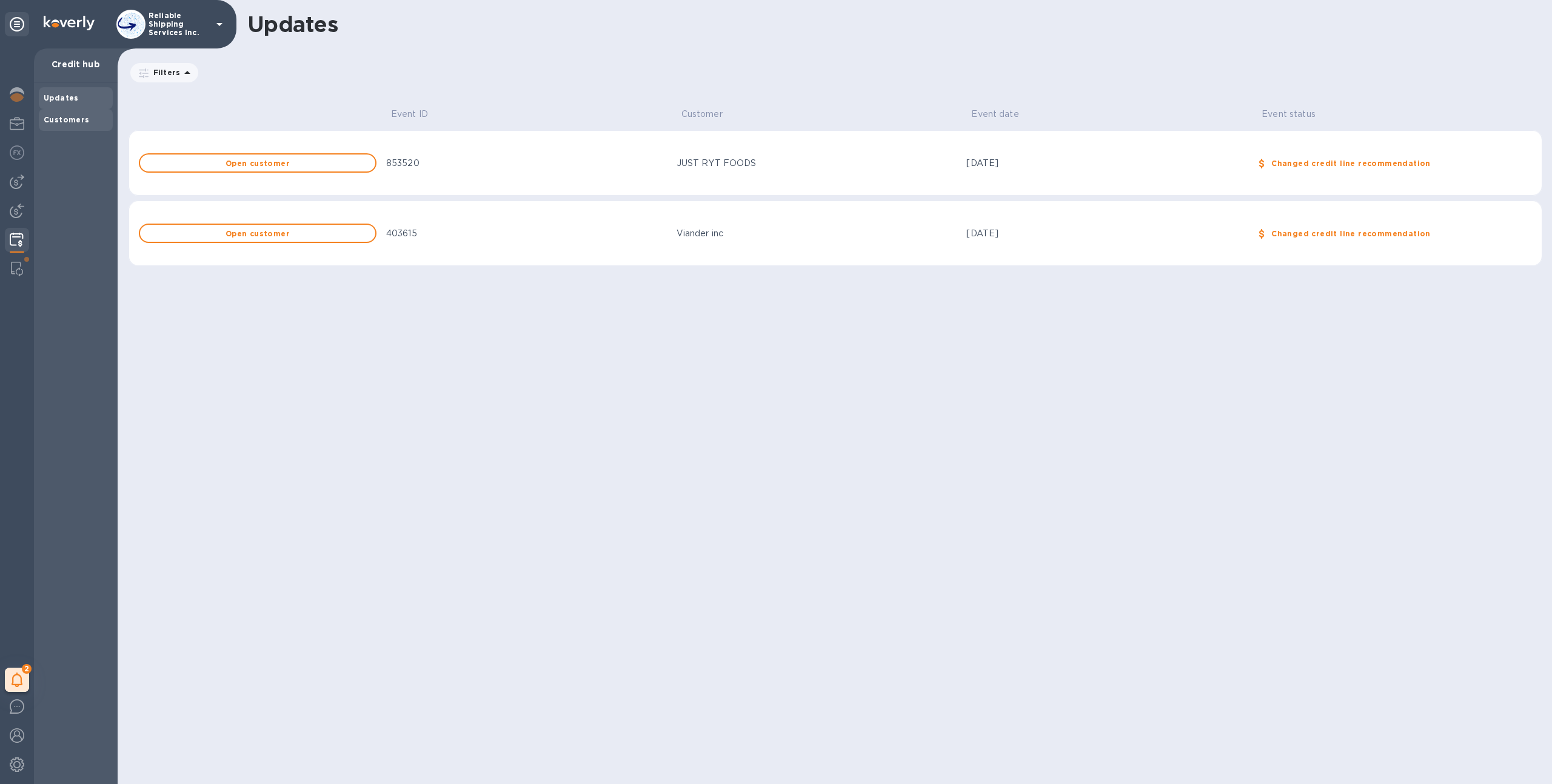
click at [92, 128] on div "Customers" at bounding box center [76, 120] width 74 height 22
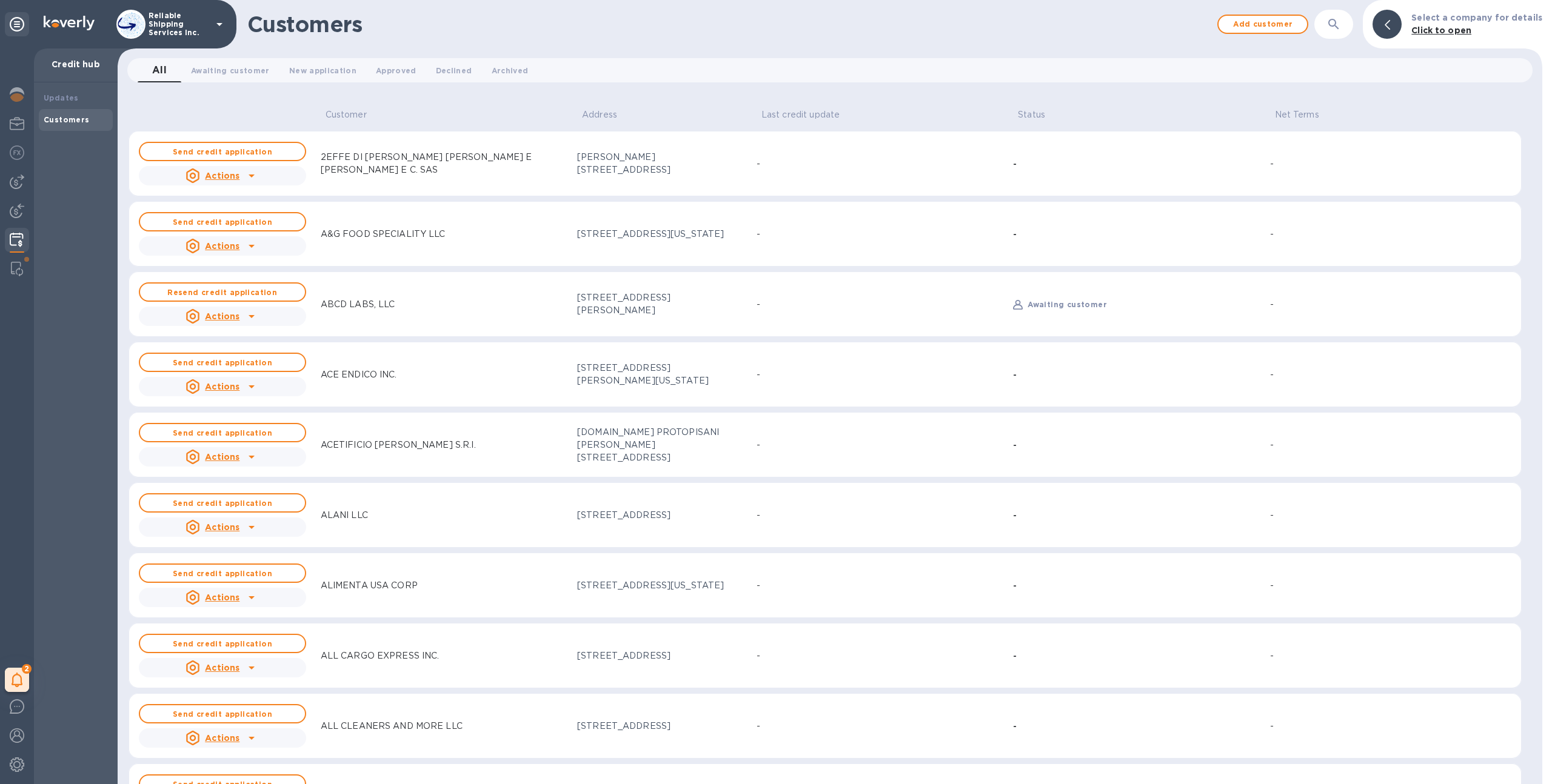
click at [1331, 41] on div "Customers Add customer ​ Select a company for details Click to open" at bounding box center [829, 24] width 1425 height 48
click at [1331, 40] on div "Customers Add customer ​ Select a company for details Click to open" at bounding box center [829, 24] width 1425 height 48
click at [1348, 22] on button "button" at bounding box center [1333, 24] width 29 height 29
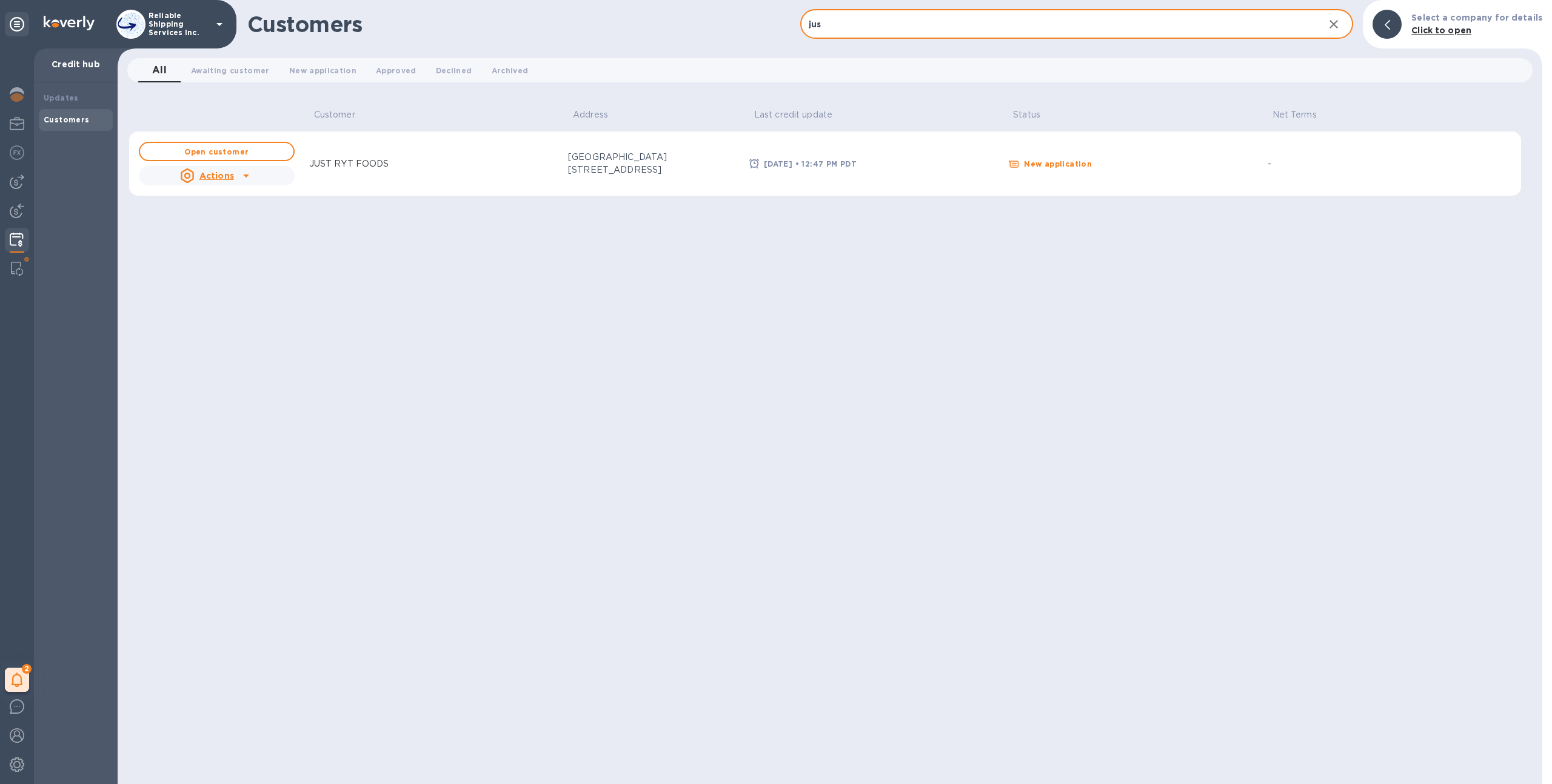
type input "jus"
click at [1124, 106] on th "Status" at bounding box center [1132, 114] width 259 height 34
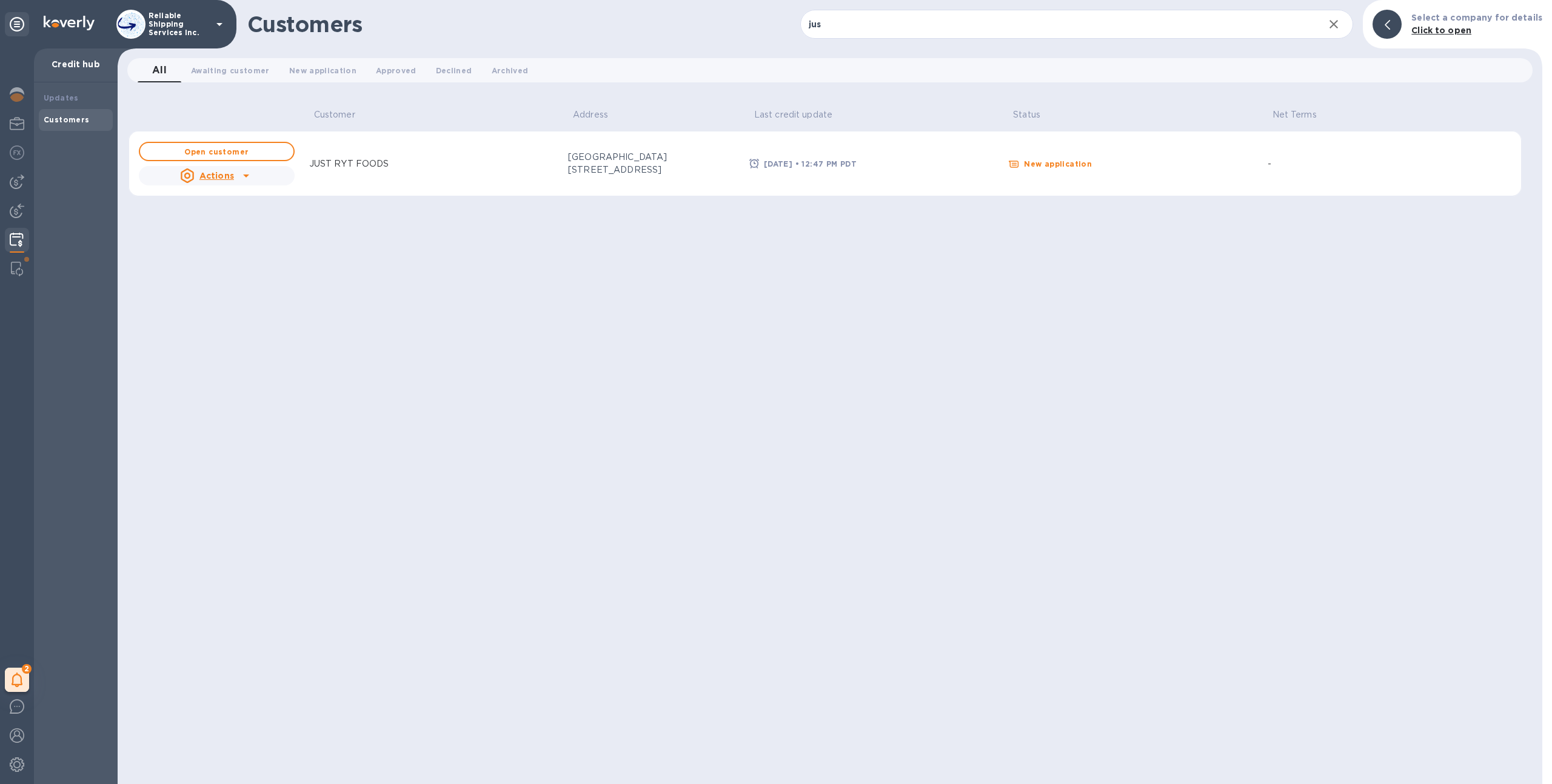
click at [227, 180] on u "Actions" at bounding box center [217, 176] width 35 height 10
click at [229, 92] on div at bounding box center [776, 392] width 1552 height 784
click at [252, 71] on span "Awaiting customer 0" at bounding box center [230, 70] width 79 height 12
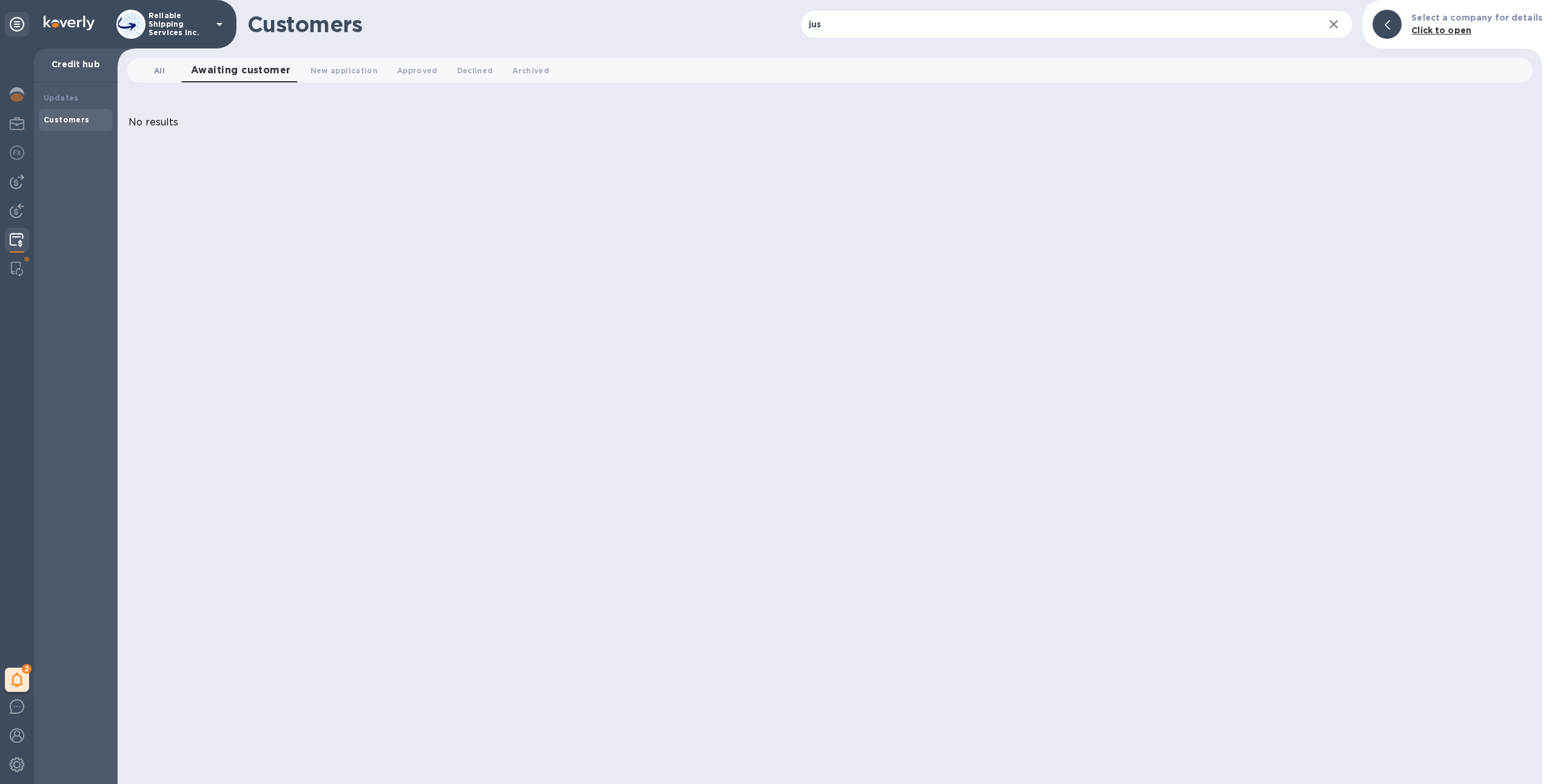
click at [154, 68] on span "All 0" at bounding box center [159, 70] width 11 height 12
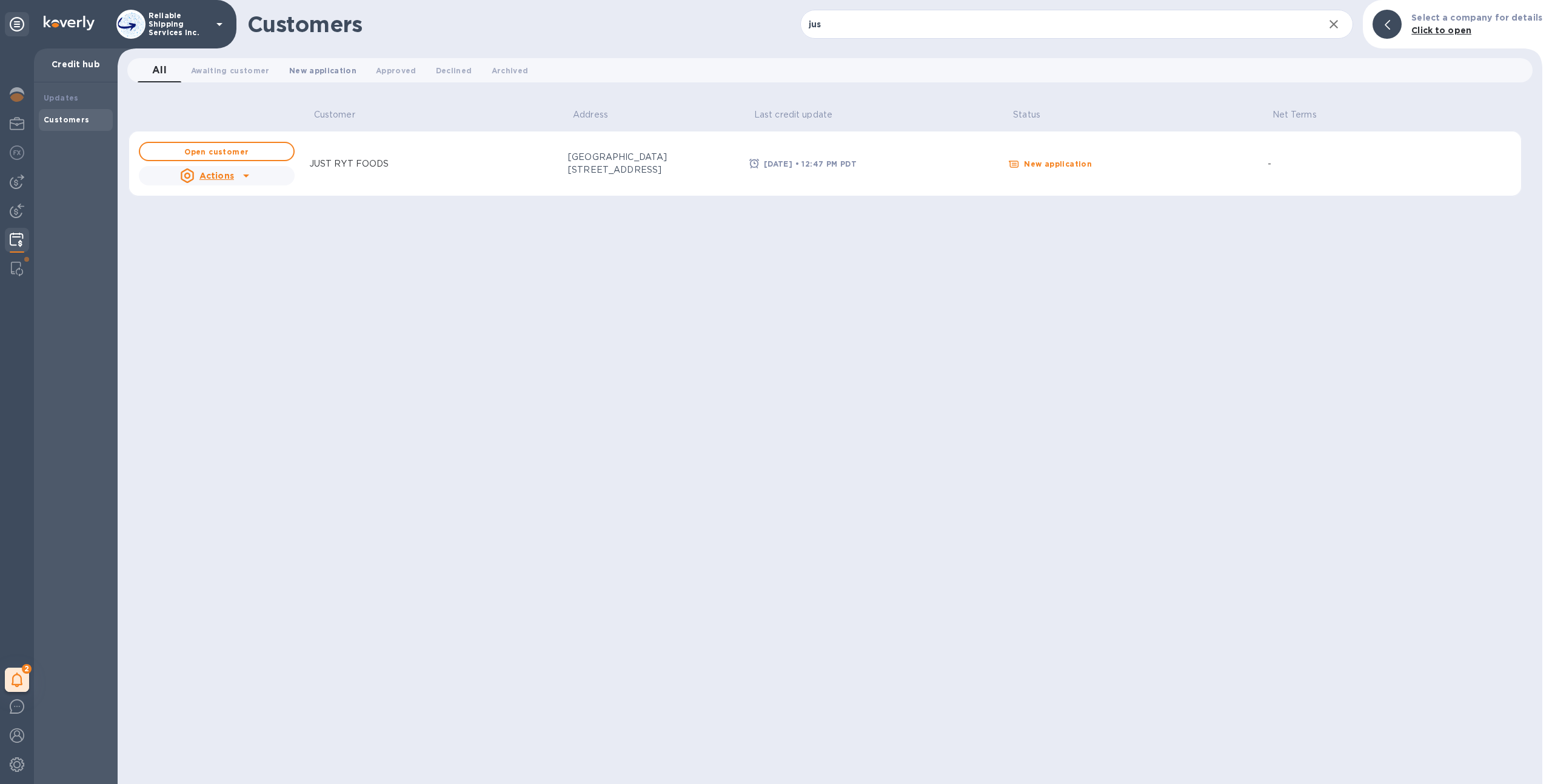
click at [314, 66] on span "New application 0" at bounding box center [323, 70] width 67 height 12
click at [236, 177] on div at bounding box center [245, 175] width 19 height 19
click at [235, 175] on div at bounding box center [776, 392] width 1552 height 784
click at [156, 68] on span "All 0" at bounding box center [159, 70] width 11 height 12
